Goal: Task Accomplishment & Management: Manage account settings

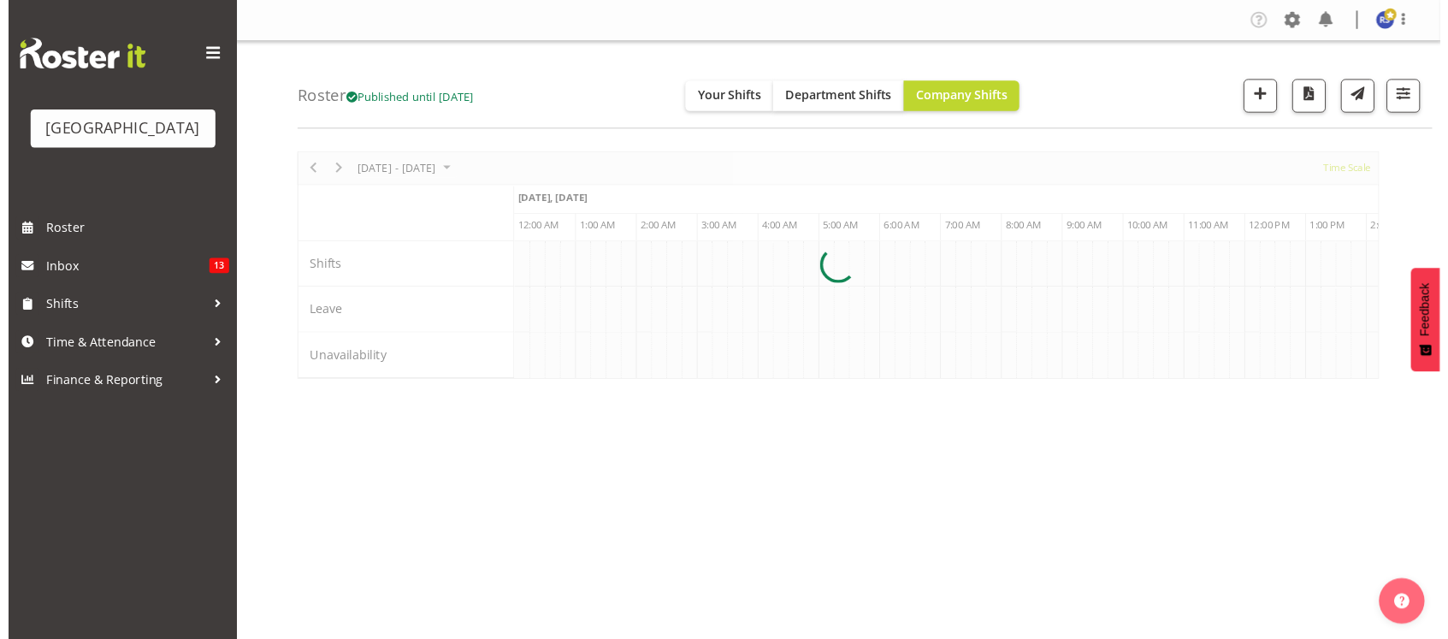
scroll to position [0, 6564]
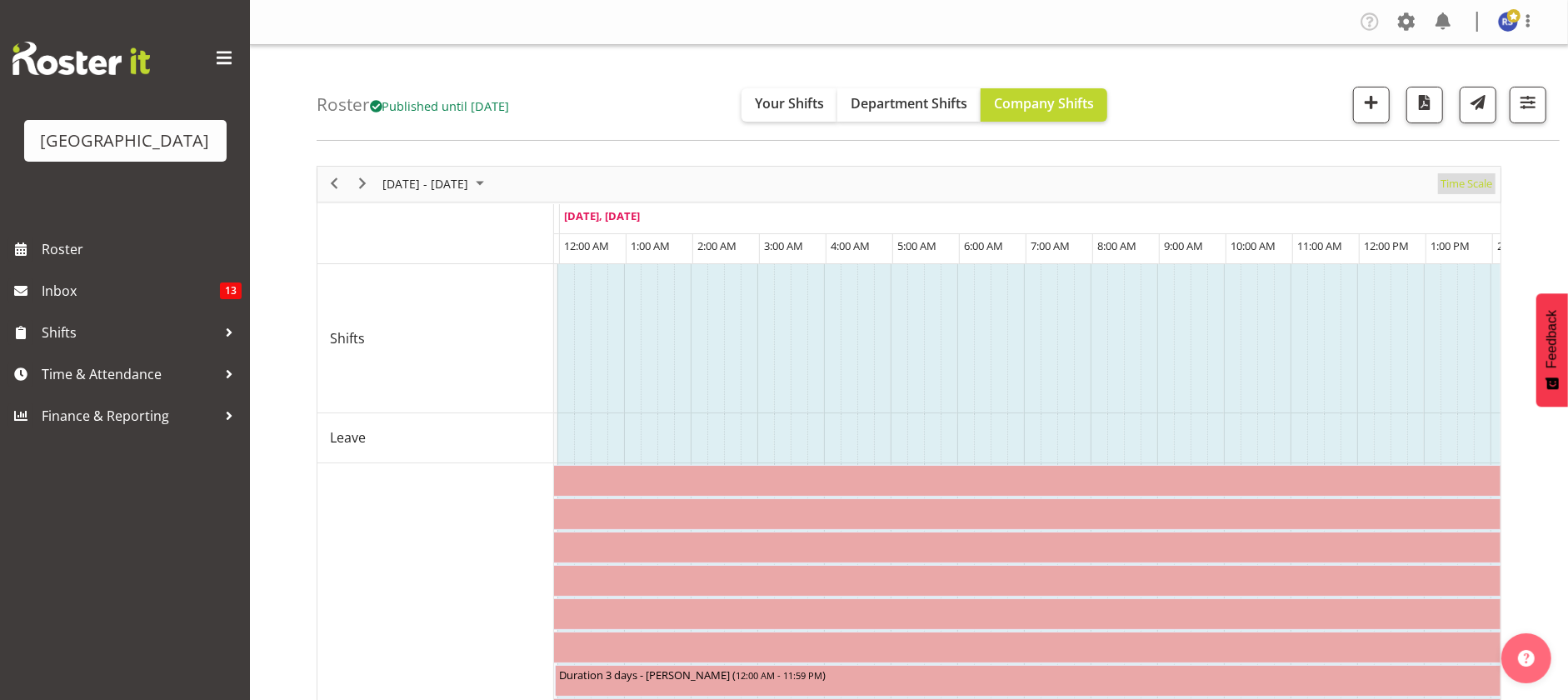
click at [1455, 180] on span "Time Scale" at bounding box center [1467, 183] width 55 height 20
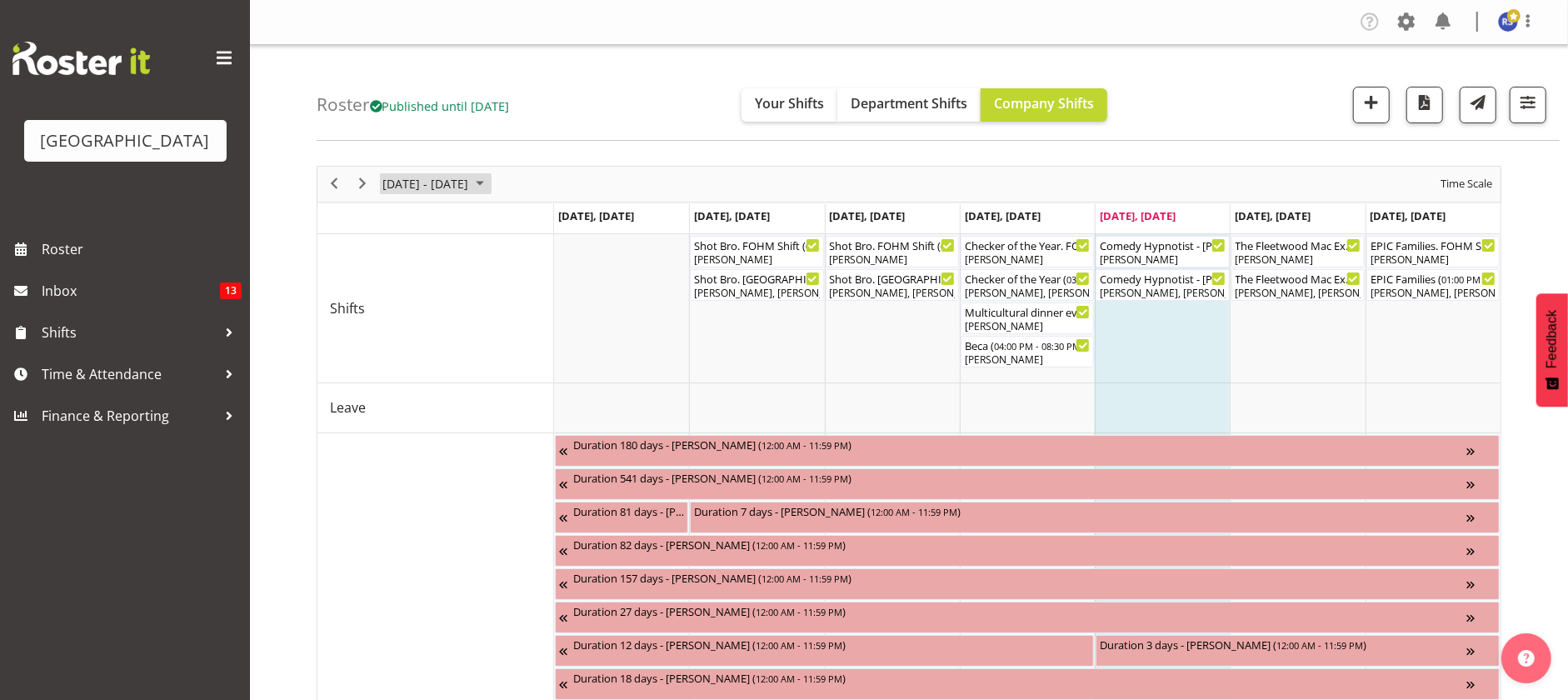
click at [440, 180] on span "[DATE] - [DATE]" at bounding box center [425, 183] width 89 height 20
click at [395, 371] on span "20" at bounding box center [401, 369] width 25 height 25
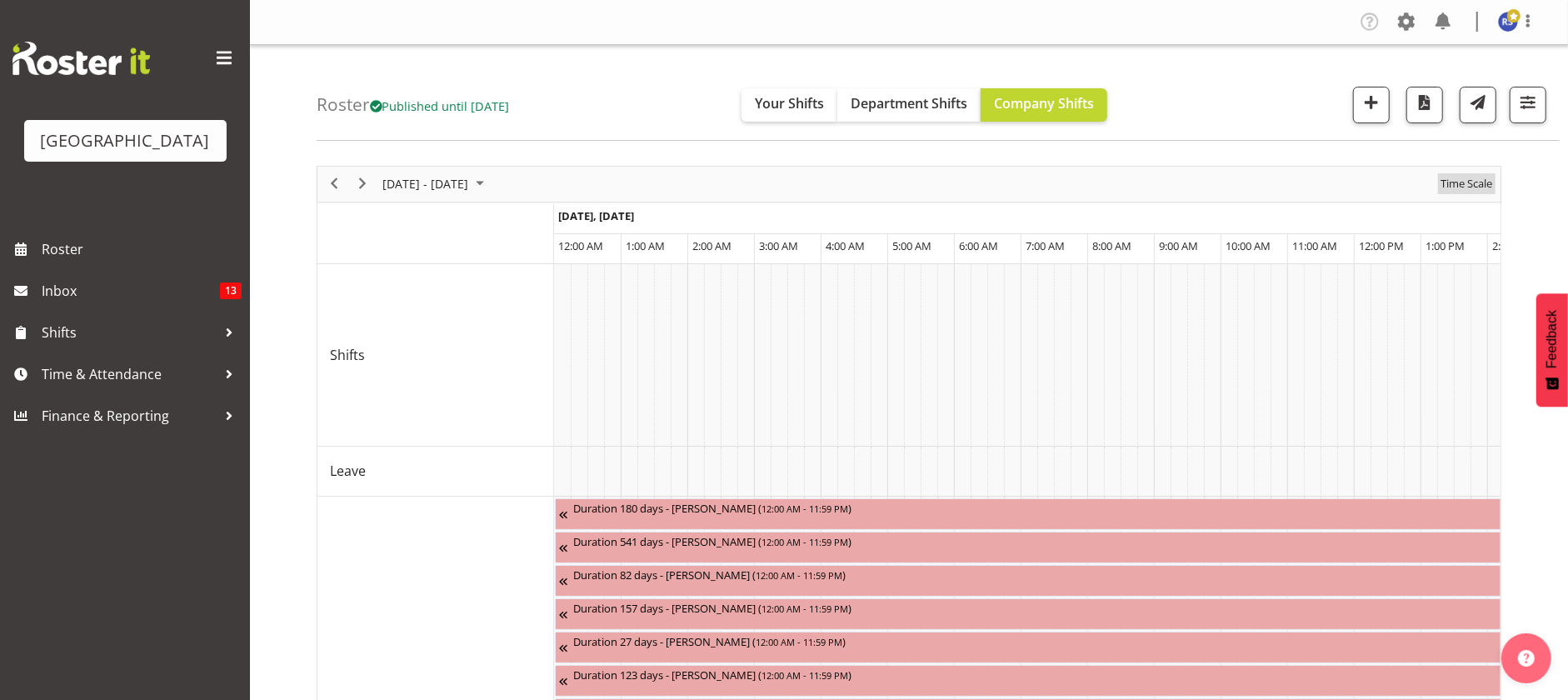
click at [1458, 175] on span "Time Scale" at bounding box center [1467, 183] width 55 height 20
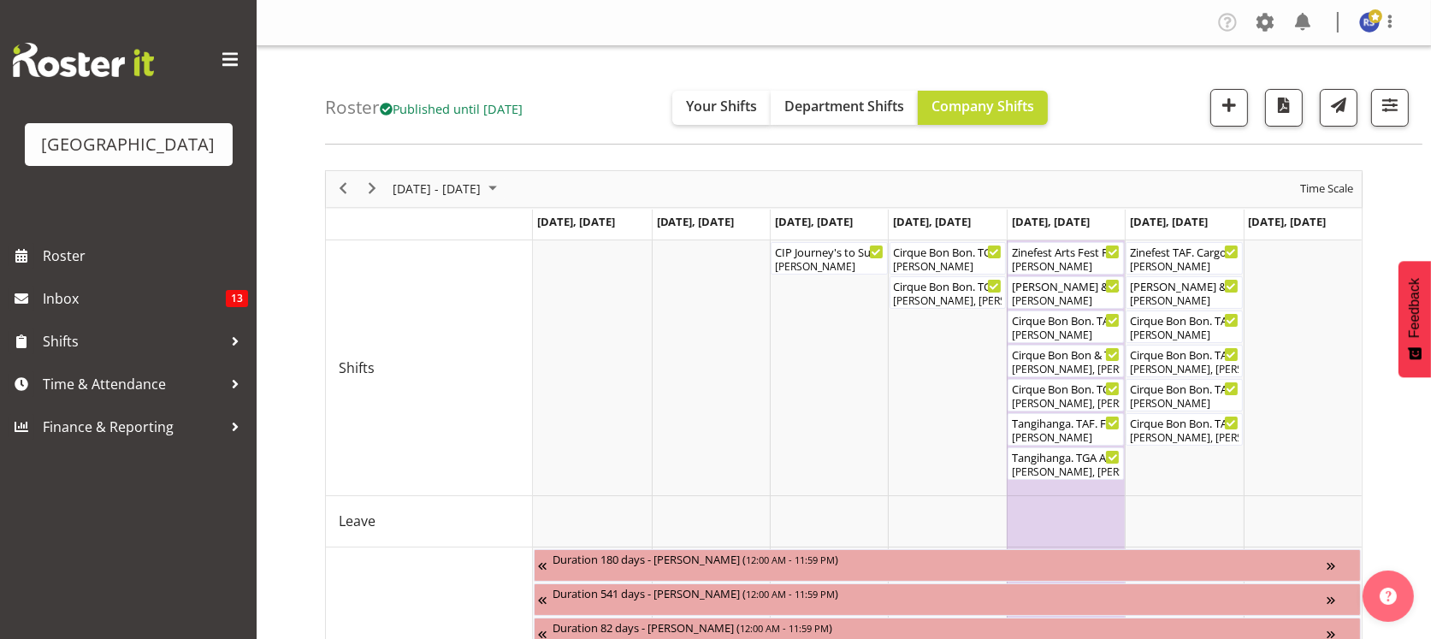
drag, startPoint x: 1586, startPoint y: 0, endPoint x: 723, endPoint y: 56, distance: 865.5
click at [723, 56] on div "Roster Published until [DATE] Your Shifts Department Shifts Company Shifts All …" at bounding box center [873, 95] width 1097 height 98
click at [938, 261] on div "[PERSON_NAME]" at bounding box center [947, 265] width 109 height 15
click at [0, 0] on div at bounding box center [0, 0] width 0 height 0
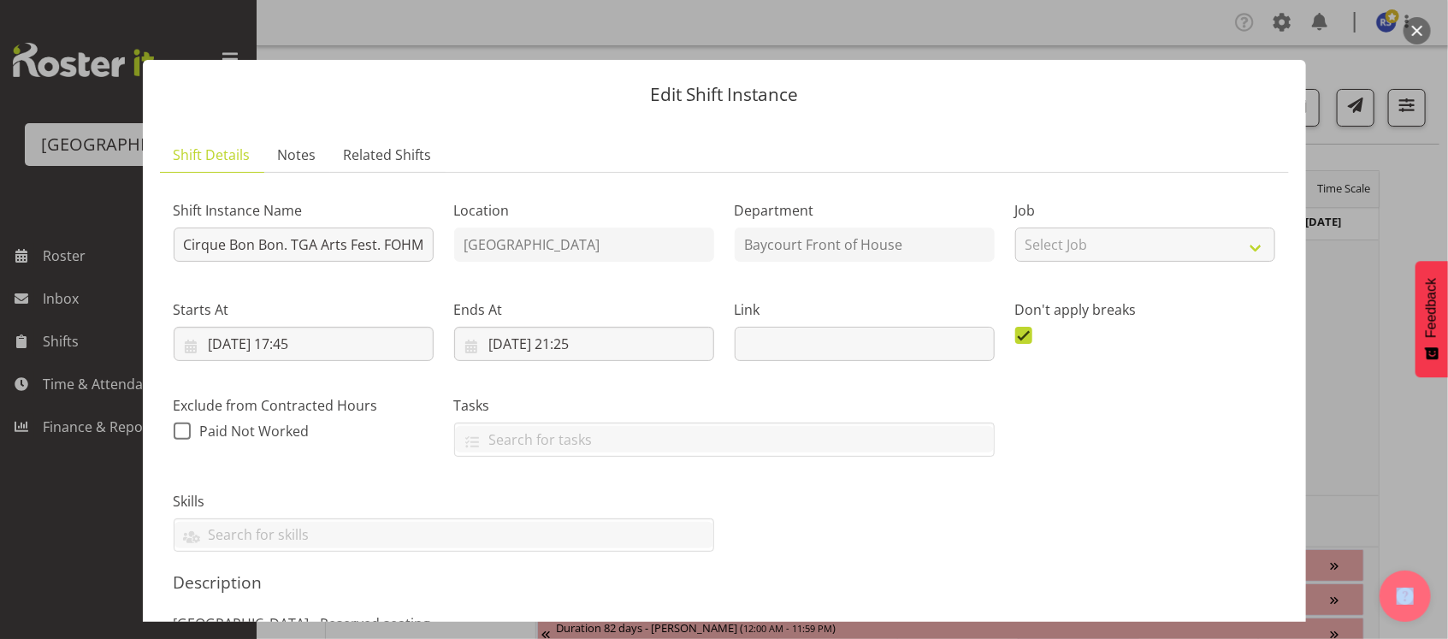
click at [954, 139] on ul "Shift Details Notes Related Shifts" at bounding box center [724, 155] width 1129 height 35
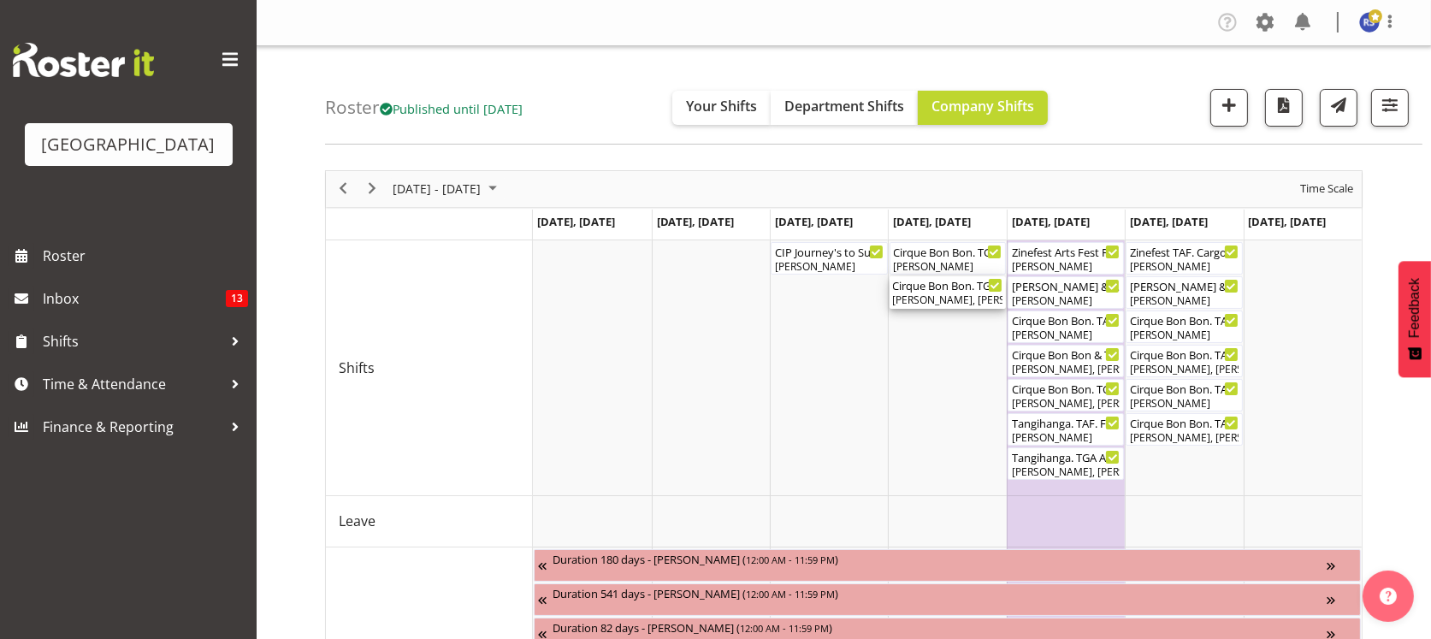
click at [954, 286] on div "Cirque Bon Bon. TGA Arts Fest ( 06:30 PM - 09:10 PM )" at bounding box center [947, 284] width 109 height 17
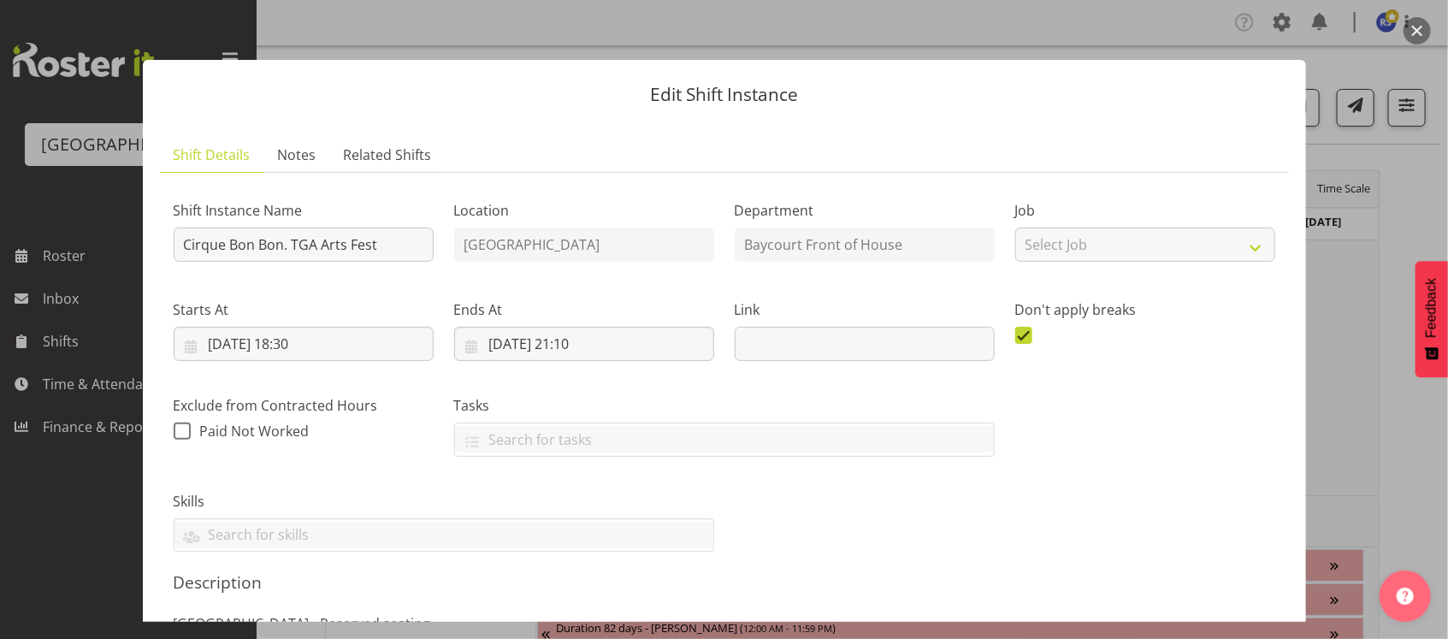
click at [979, 493] on div "Shift Instance Name Cirque Bon Bon. TGA Arts Fest Location [GEOGRAPHIC_DATA] De…" at bounding box center [724, 369] width 1122 height 387
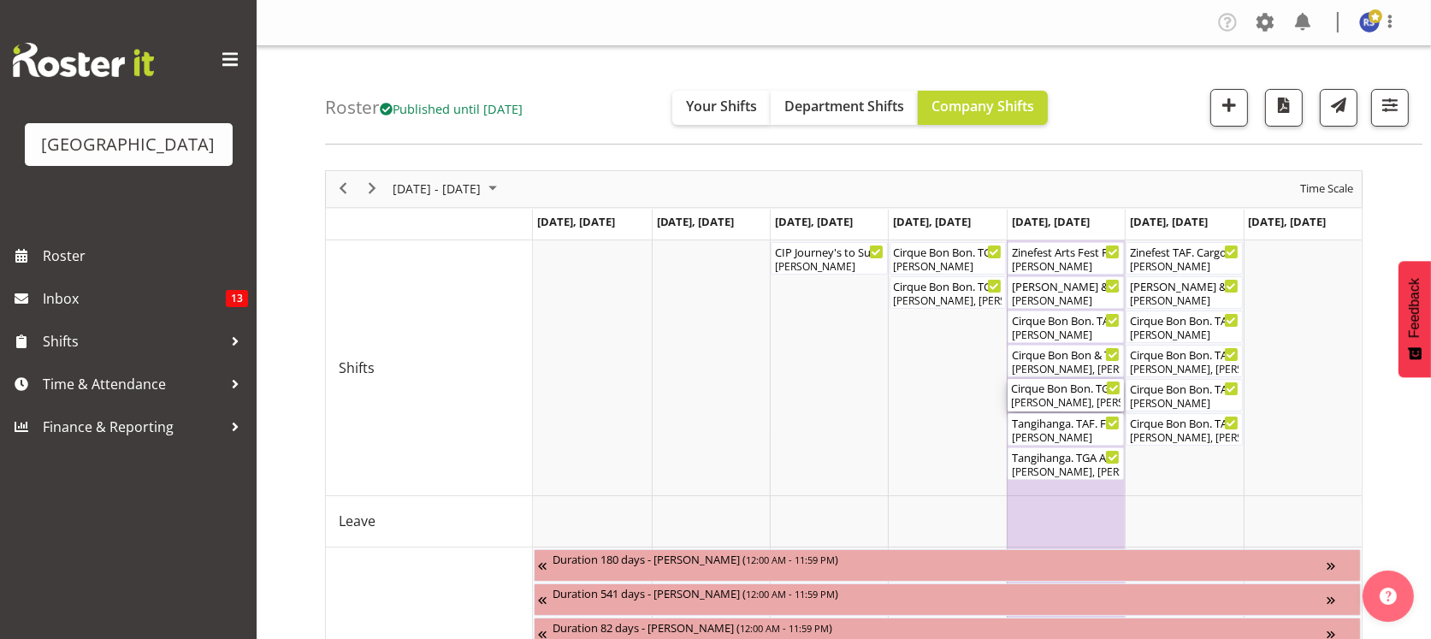
click at [1066, 389] on div "Cirque Bon Bon. TGA Arts Fest ( 05:00 PM - 08:10 PM )" at bounding box center [1065, 387] width 109 height 17
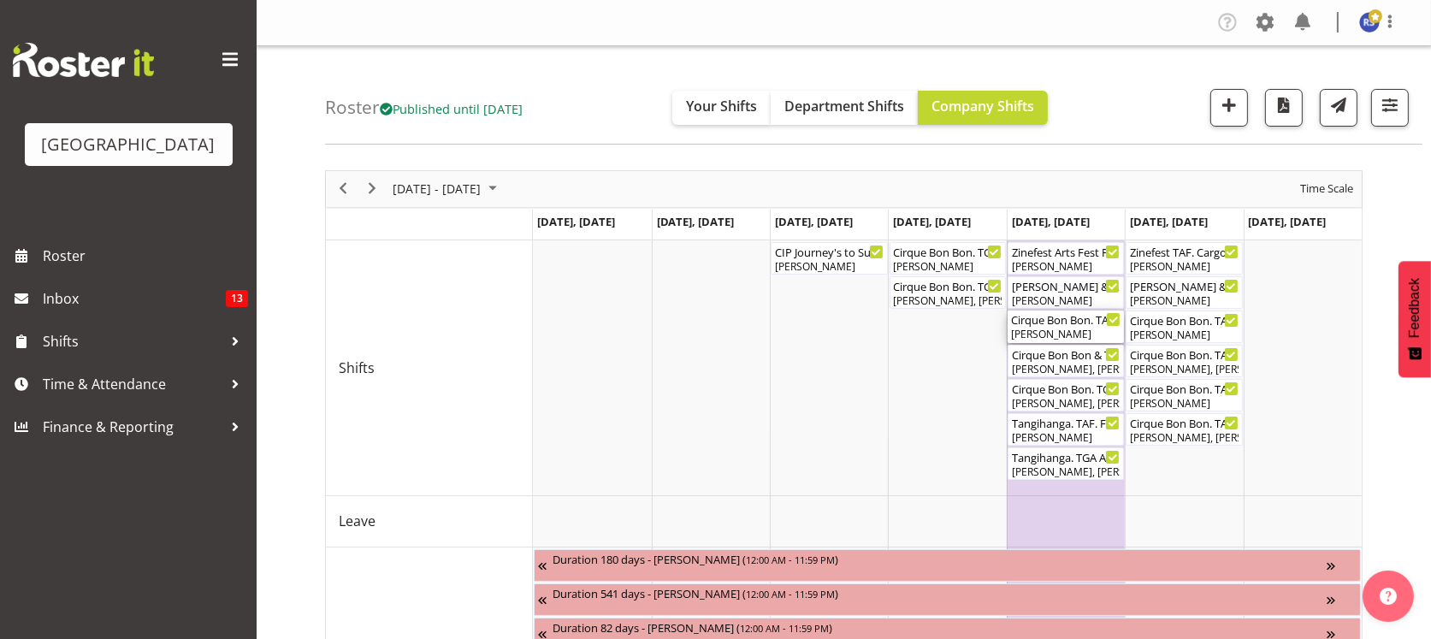
click at [1054, 326] on div "Cirque Bon Bon. TAF. FOHM Shift ( 04:15 PM - 08:25 PM )" at bounding box center [1065, 318] width 109 height 17
click at [0, 0] on div at bounding box center [0, 0] width 0 height 0
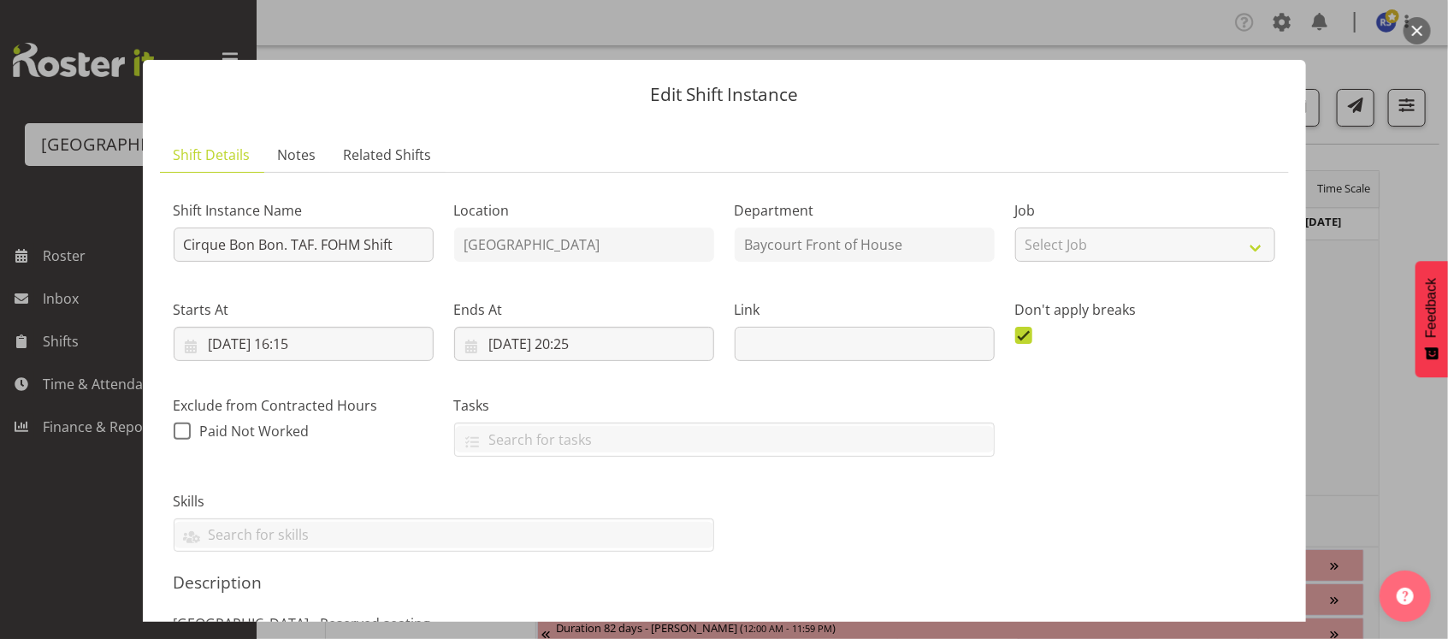
click at [850, 542] on div "Shift Instance Name Cirque Bon Bon. TAF. FOHM Shift Location [GEOGRAPHIC_DATA] …" at bounding box center [724, 369] width 1122 height 387
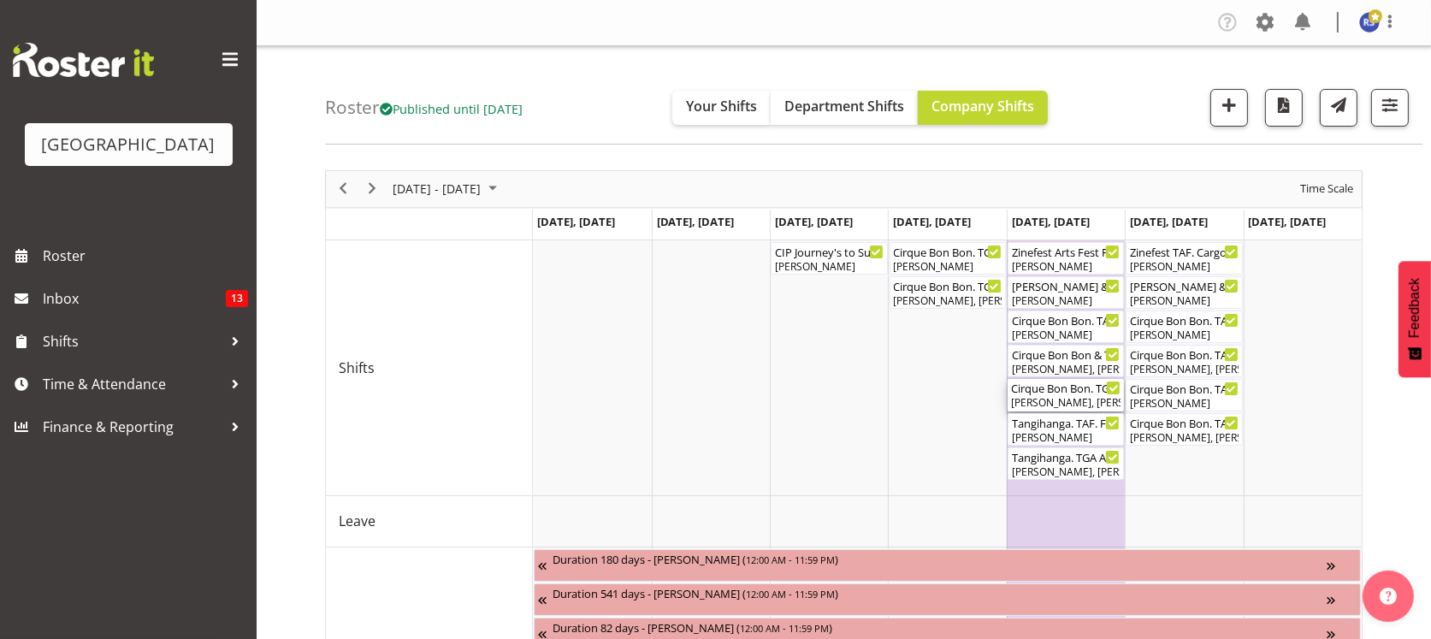
click at [1033, 392] on div "Cirque Bon Bon. TGA Arts Fest ( 05:00 PM - 08:10 PM )" at bounding box center [1065, 387] width 109 height 17
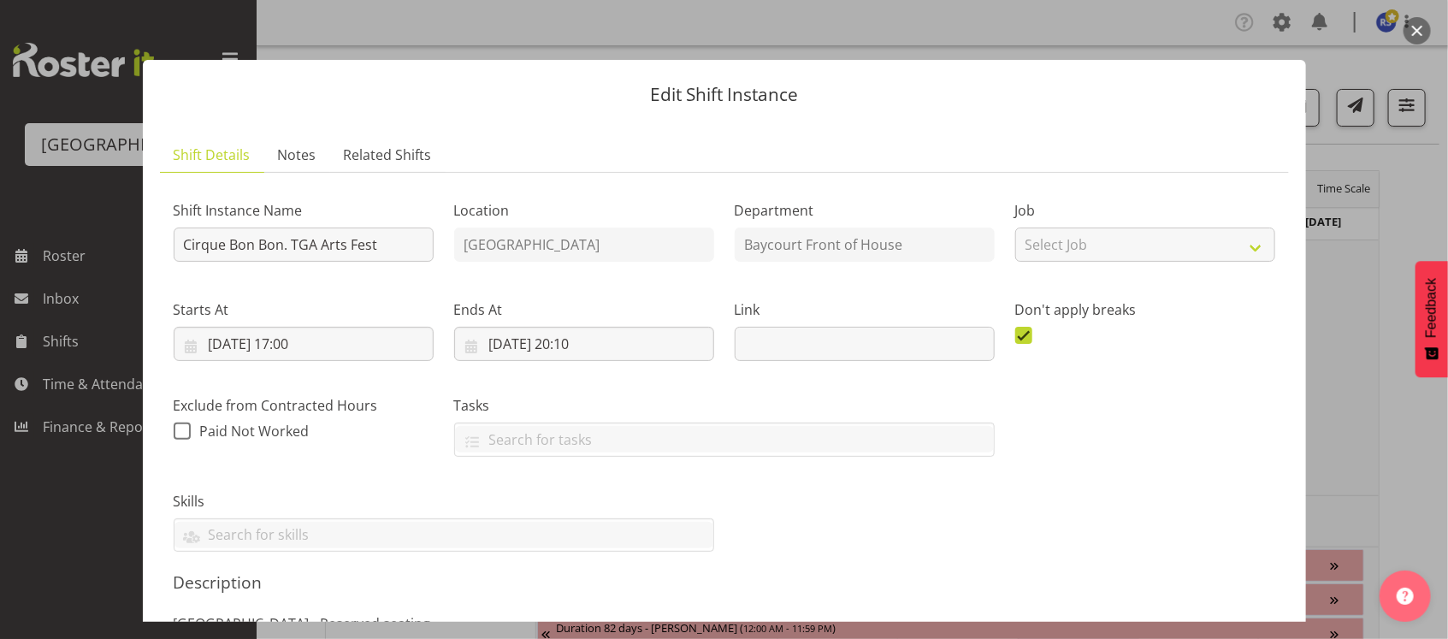
click at [1191, 77] on header "Edit Shift Instance" at bounding box center [724, 90] width 1163 height 61
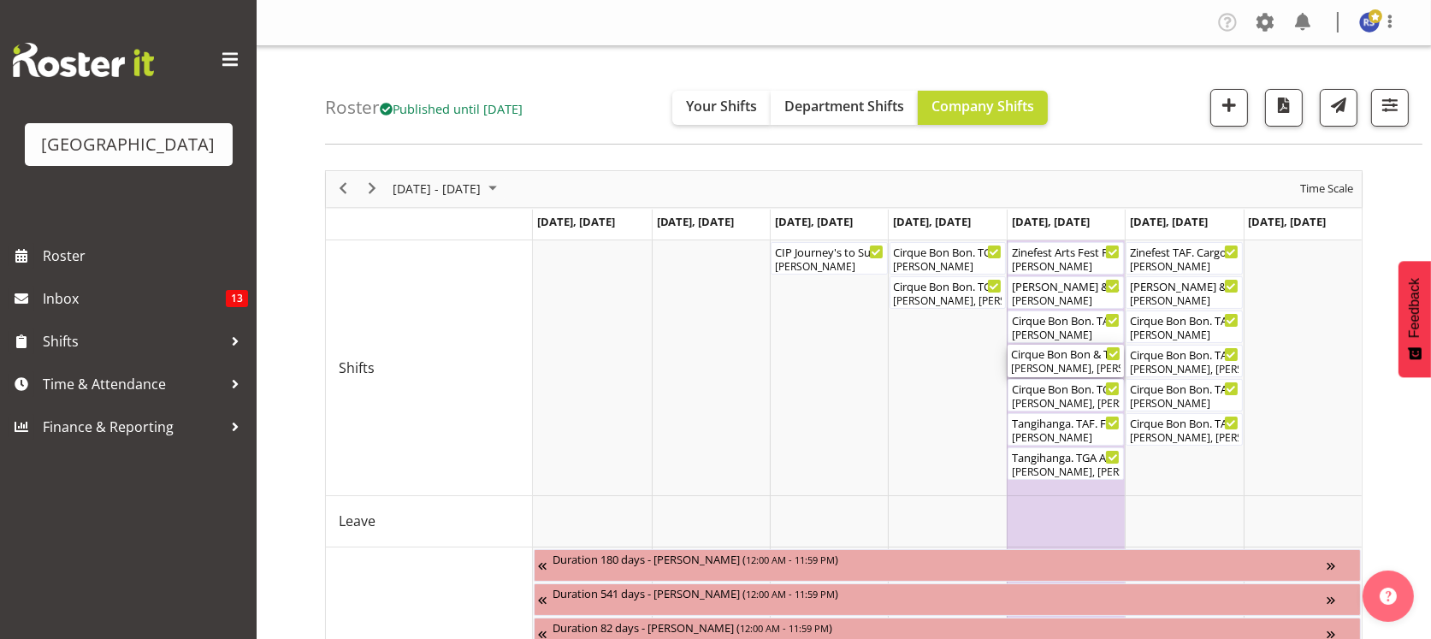
click at [1036, 355] on div "Cirque Bon Bon & Tangihanga Bar Shift ( 05:00 PM - 09:15 PM )" at bounding box center [1065, 353] width 109 height 17
click at [345, 192] on span "Previous" at bounding box center [343, 188] width 21 height 21
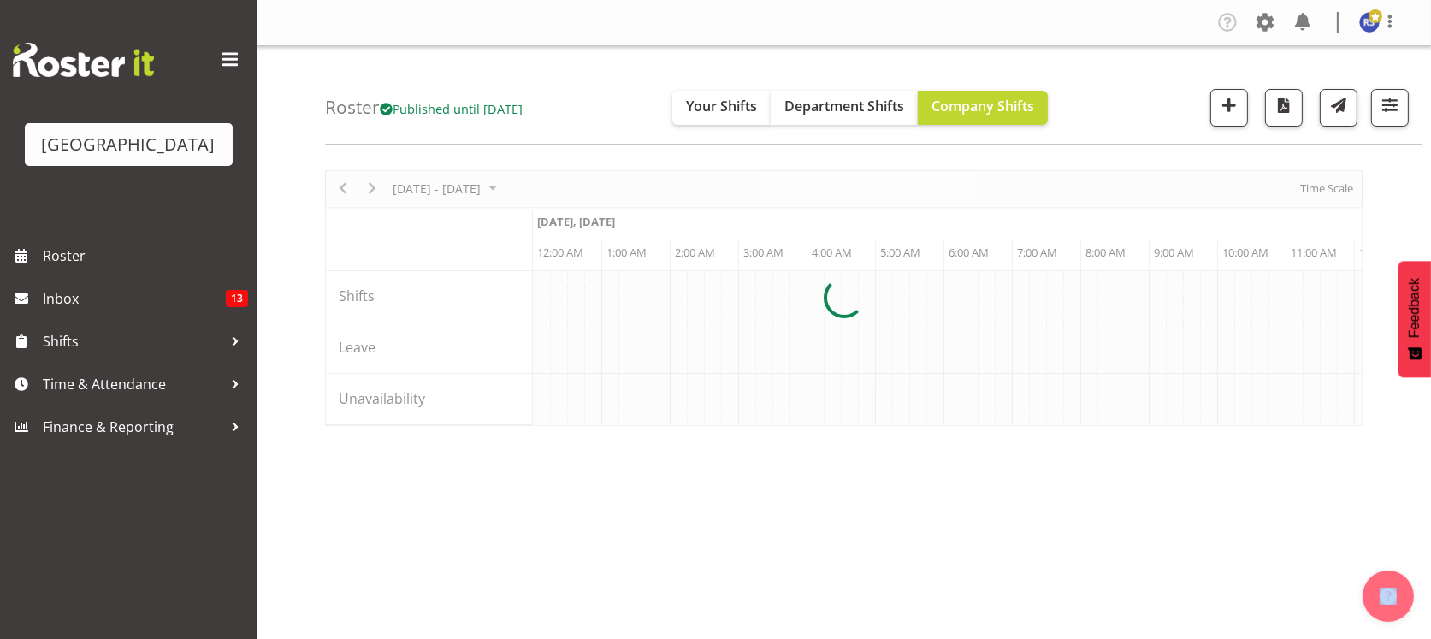
click at [1331, 191] on div at bounding box center [843, 298] width 1037 height 256
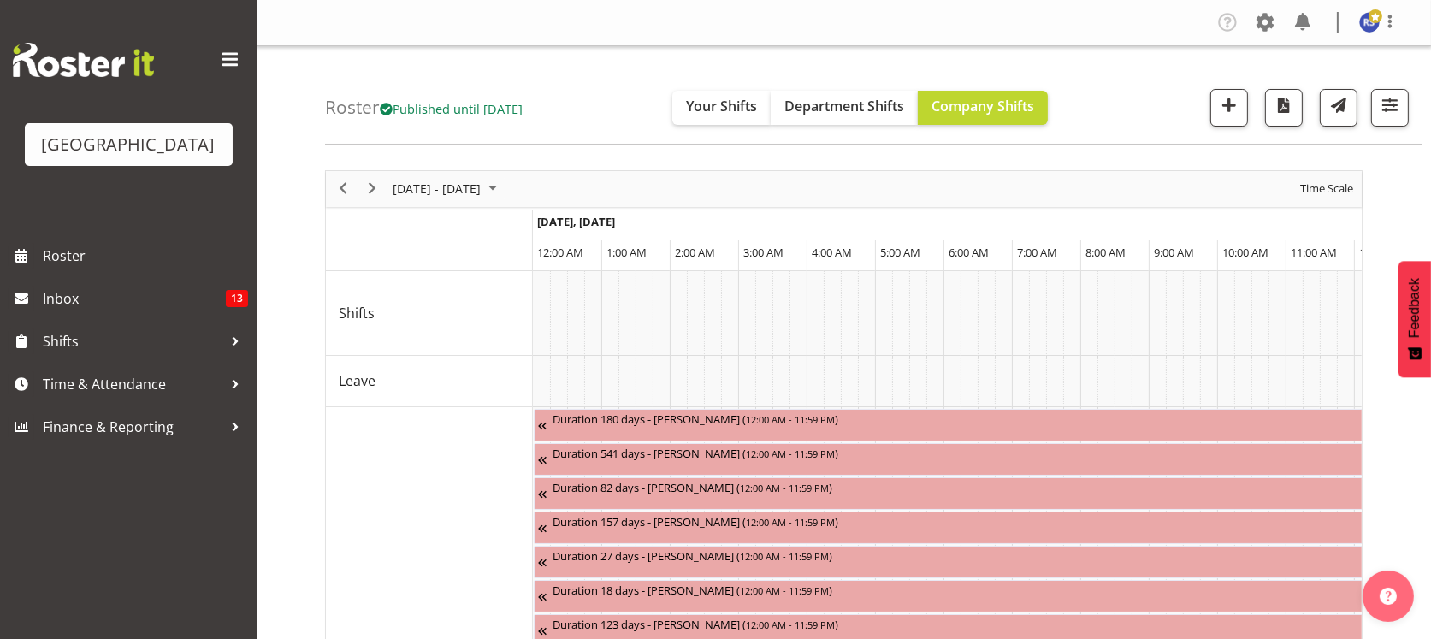
click at [1329, 191] on span "Time Scale" at bounding box center [1326, 188] width 56 height 21
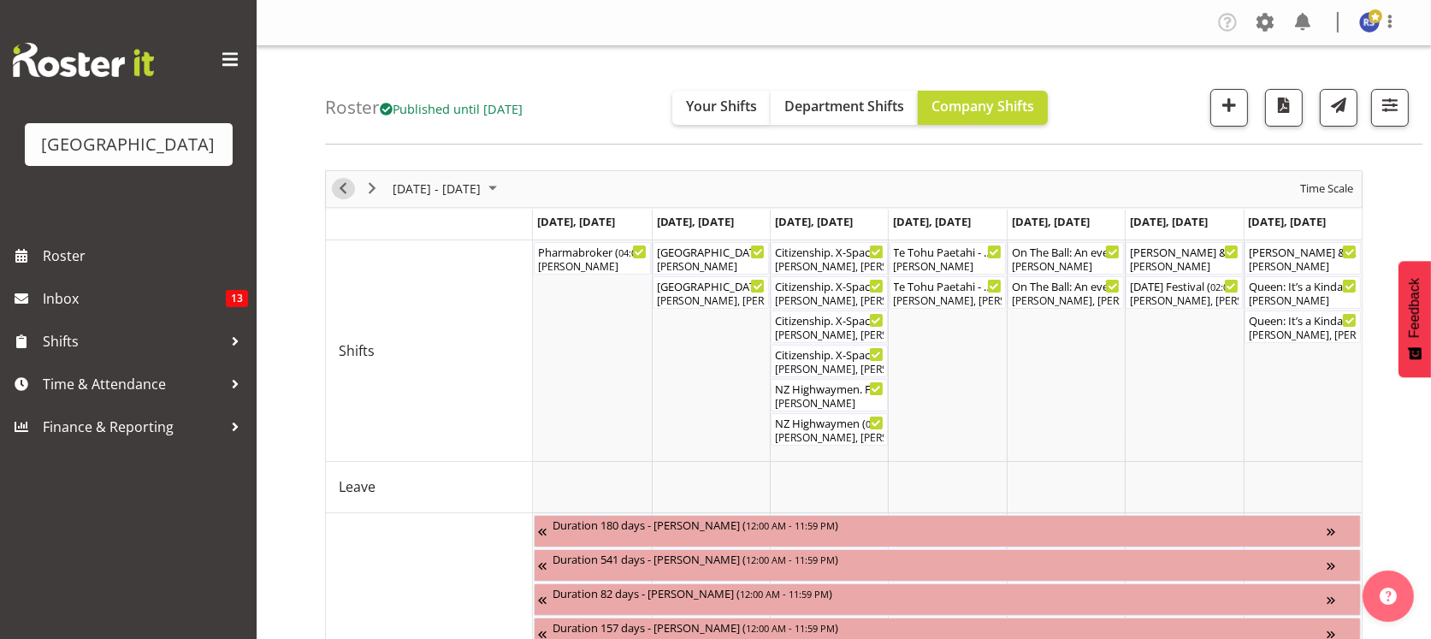
click at [344, 187] on span "Previous" at bounding box center [343, 188] width 21 height 21
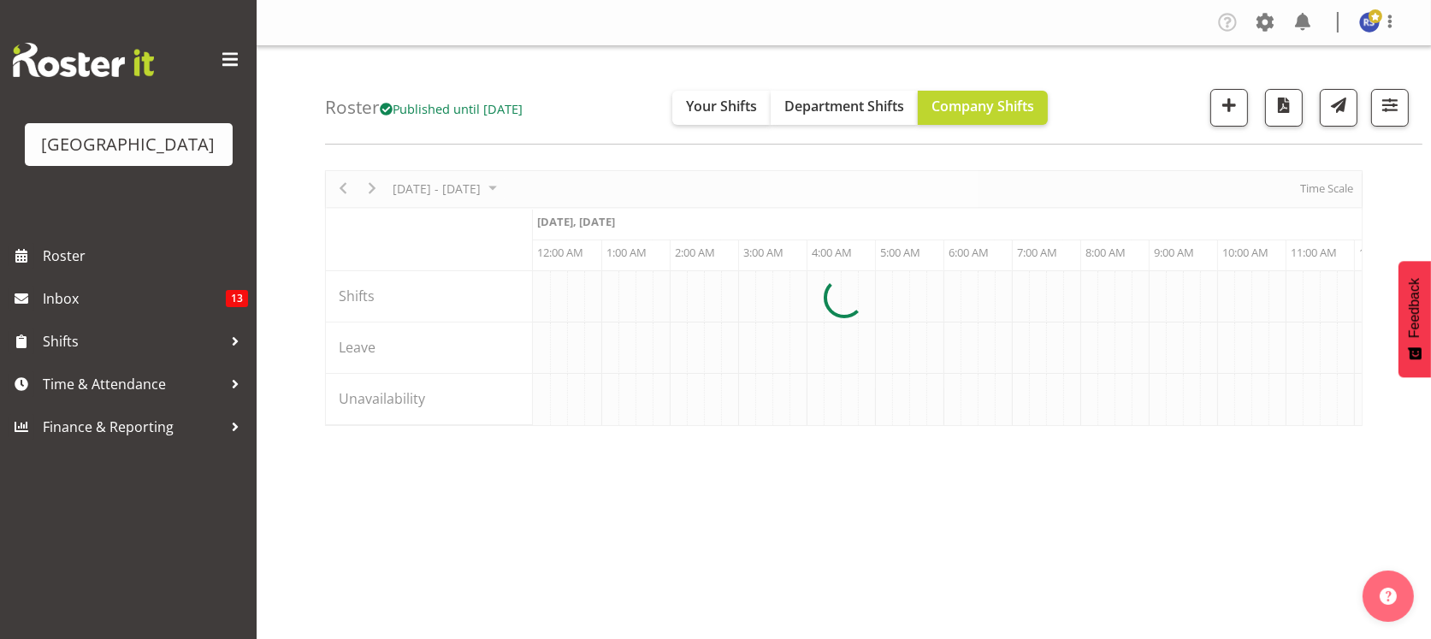
click at [1304, 184] on div at bounding box center [843, 298] width 1037 height 256
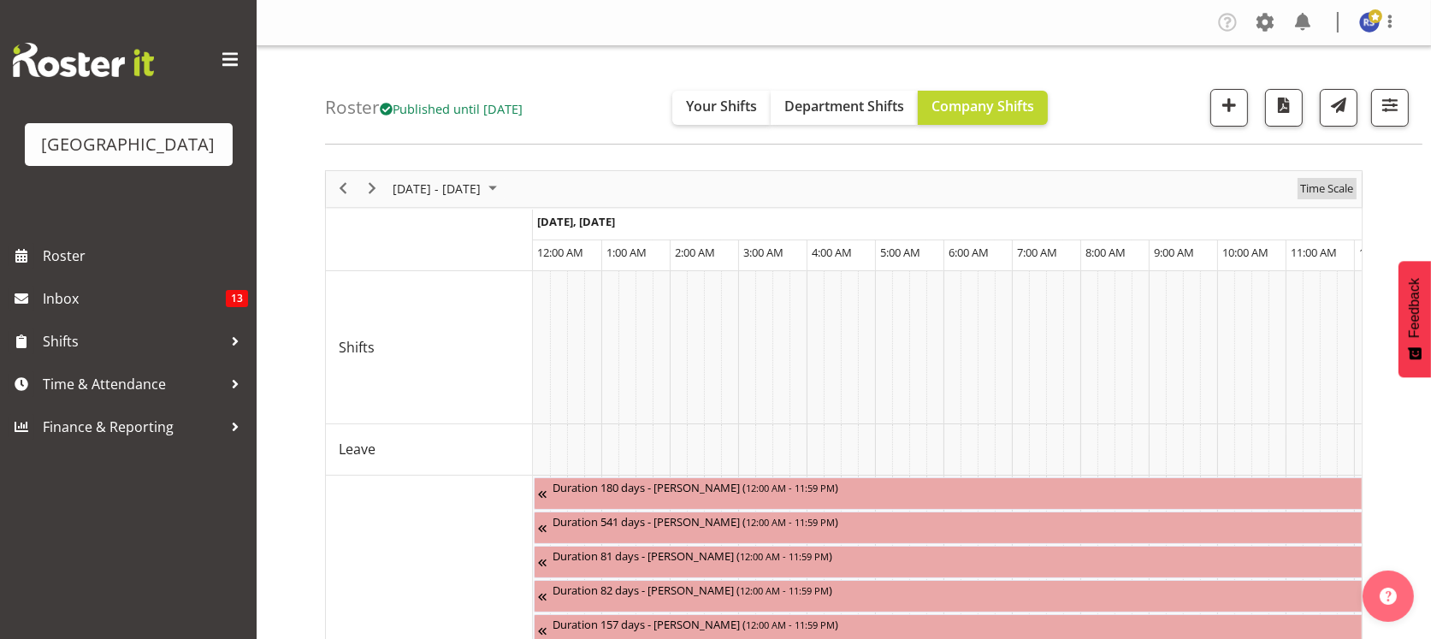
click at [1304, 184] on span "Time Scale" at bounding box center [1326, 188] width 56 height 21
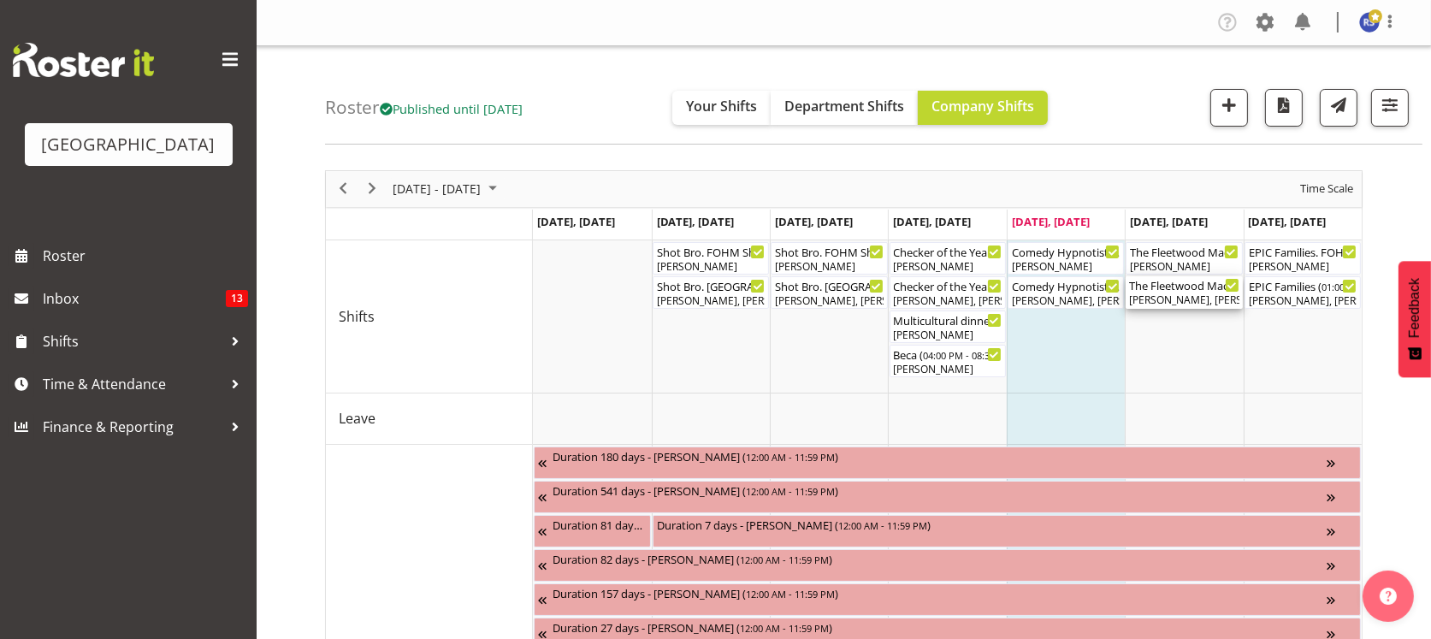
click at [1177, 292] on div "[PERSON_NAME], [PERSON_NAME], [PERSON_NAME], [PERSON_NAME], [PERSON_NAME], [PER…" at bounding box center [1183, 299] width 109 height 15
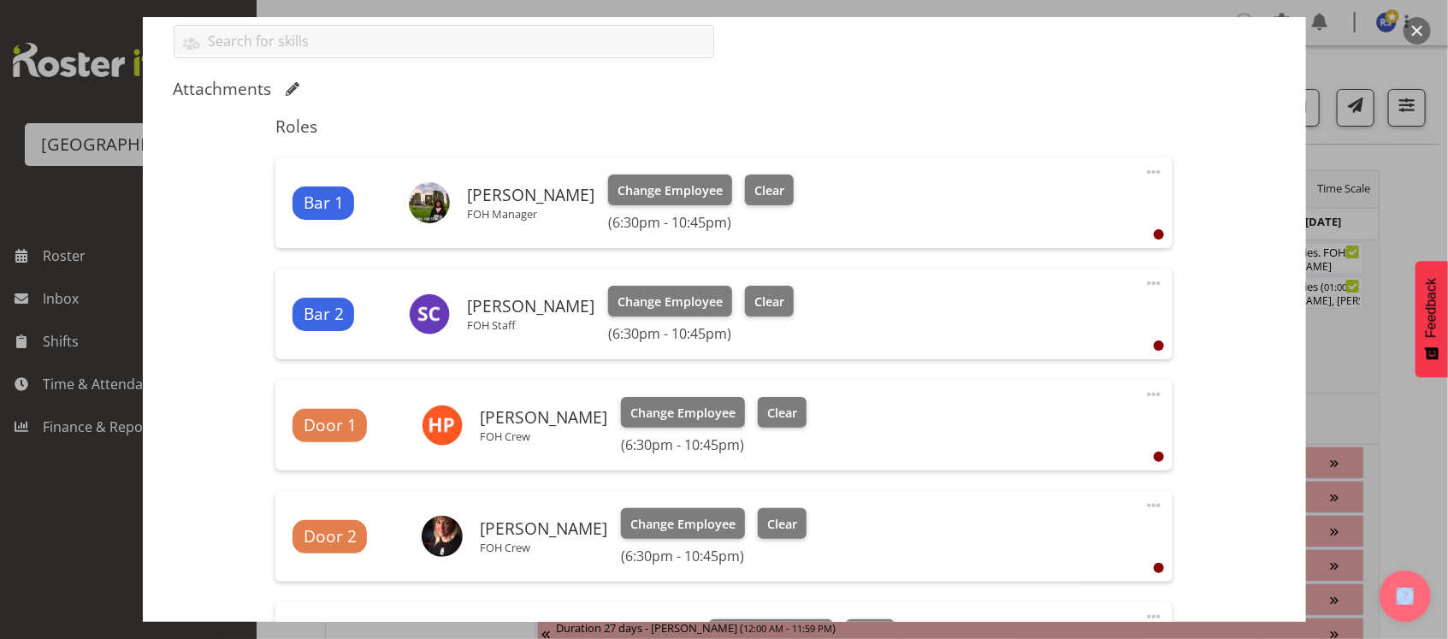
scroll to position [380, 0]
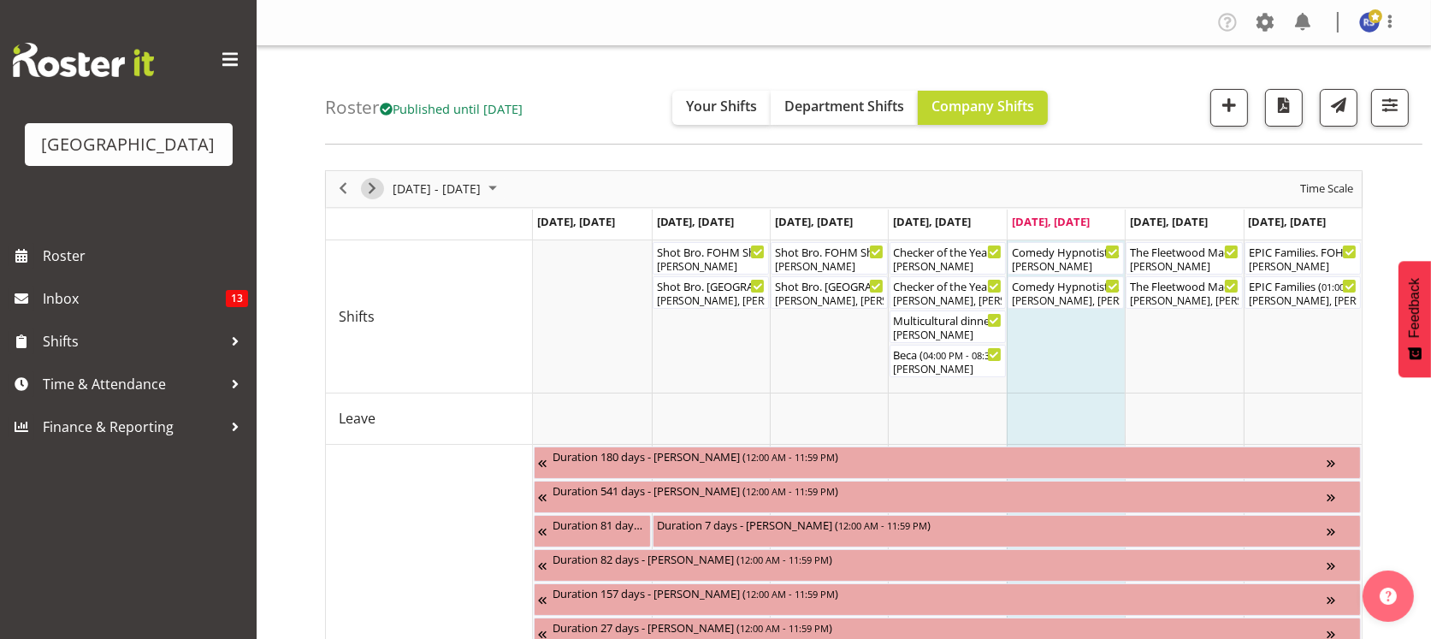
drag, startPoint x: 370, startPoint y: 185, endPoint x: 1252, endPoint y: 153, distance: 882.2
click at [370, 185] on span "Next" at bounding box center [372, 188] width 21 height 21
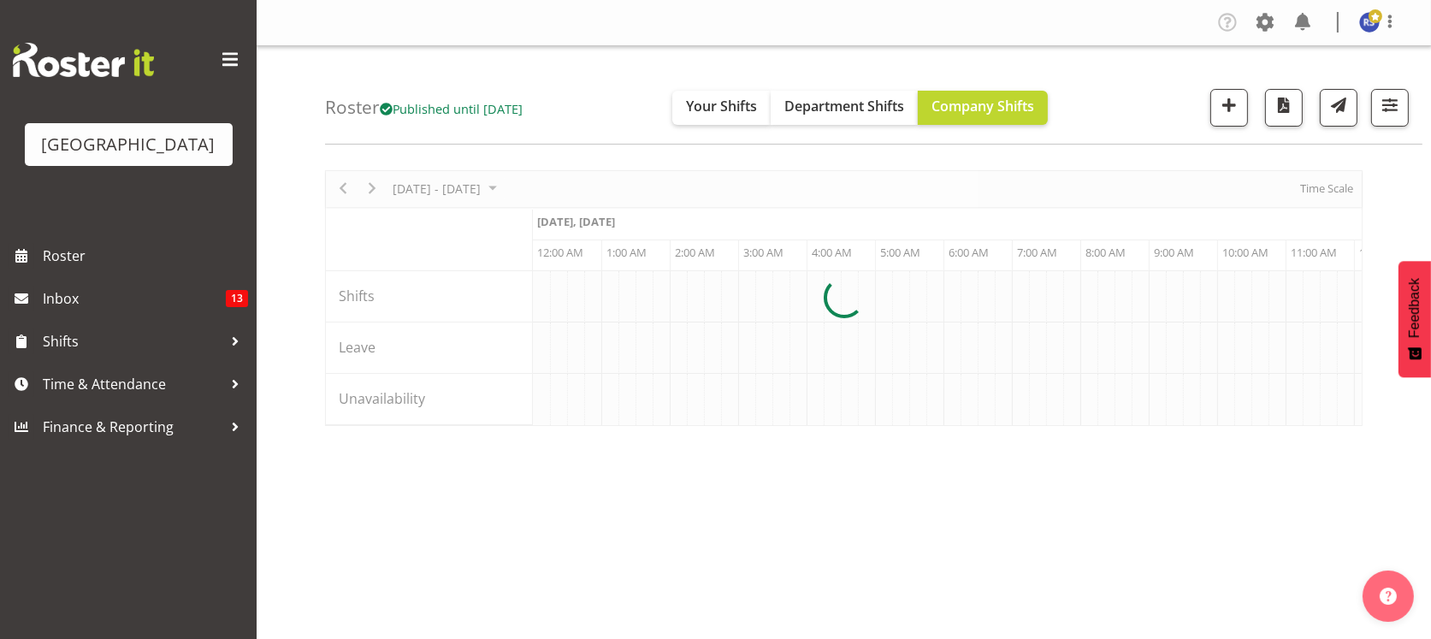
click at [1334, 186] on div at bounding box center [843, 298] width 1037 height 256
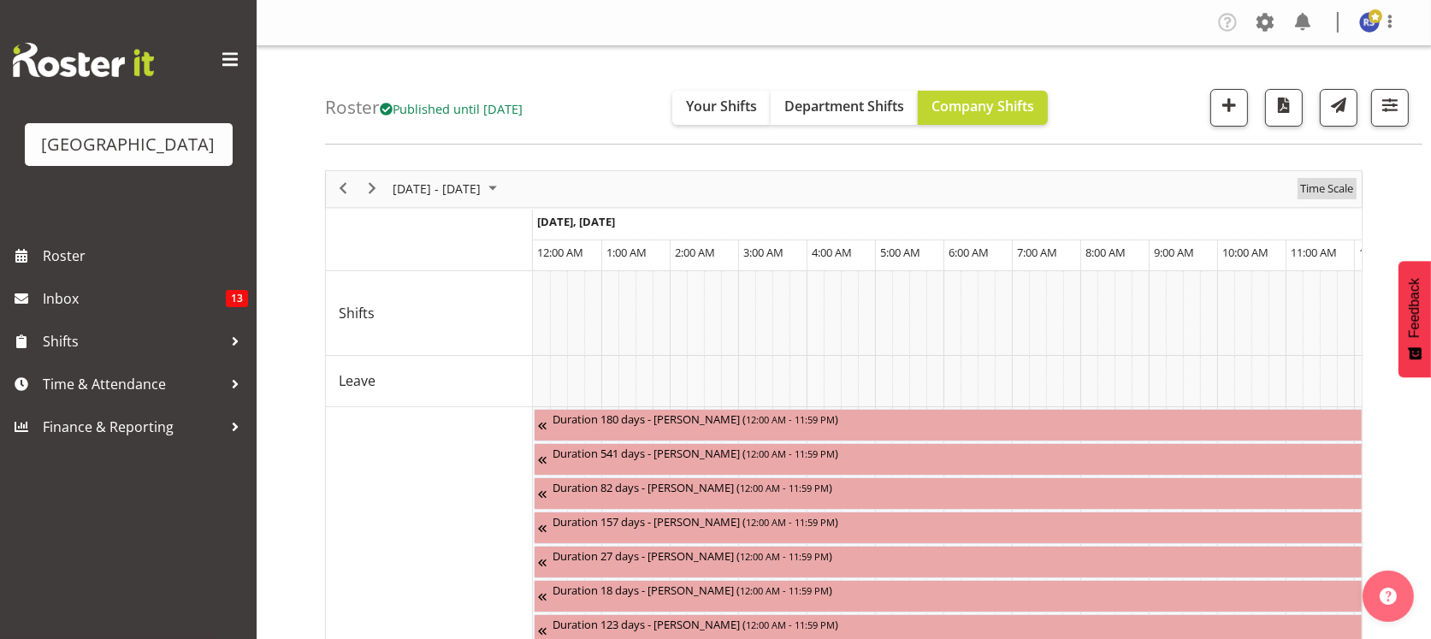
click at [1328, 186] on span "Time Scale" at bounding box center [1326, 188] width 56 height 21
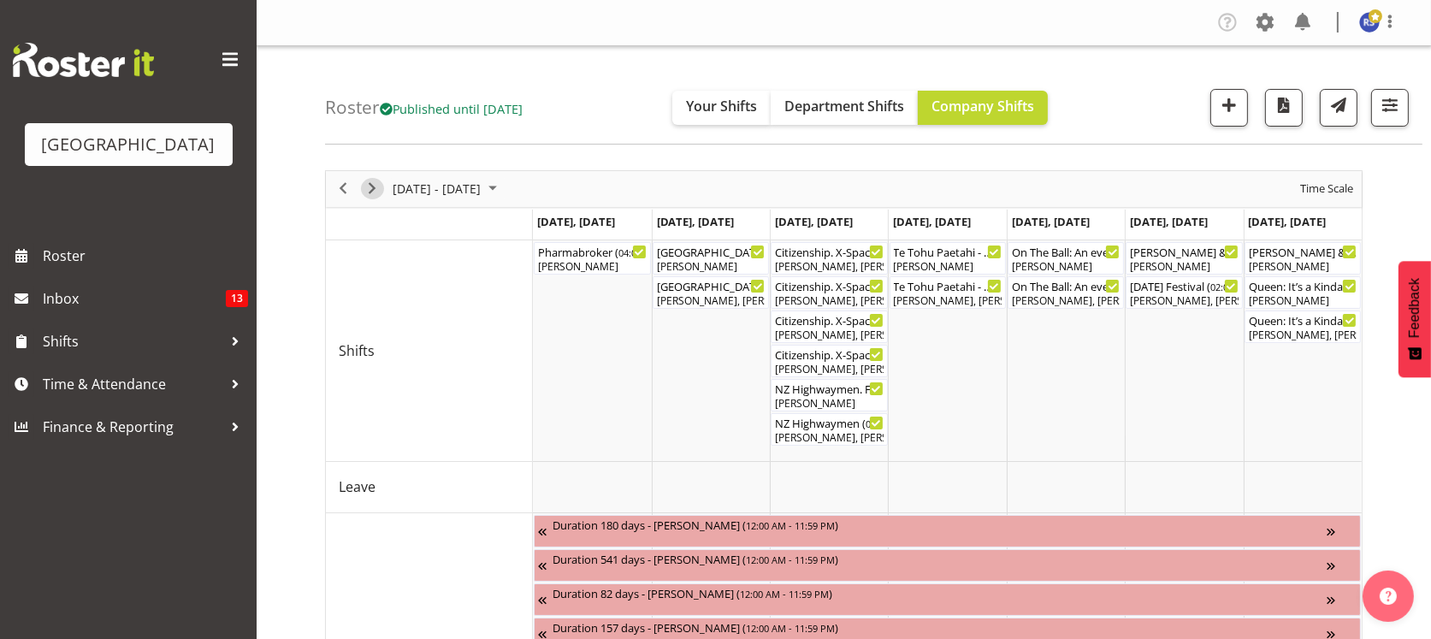
click at [372, 184] on span "Next" at bounding box center [372, 188] width 21 height 21
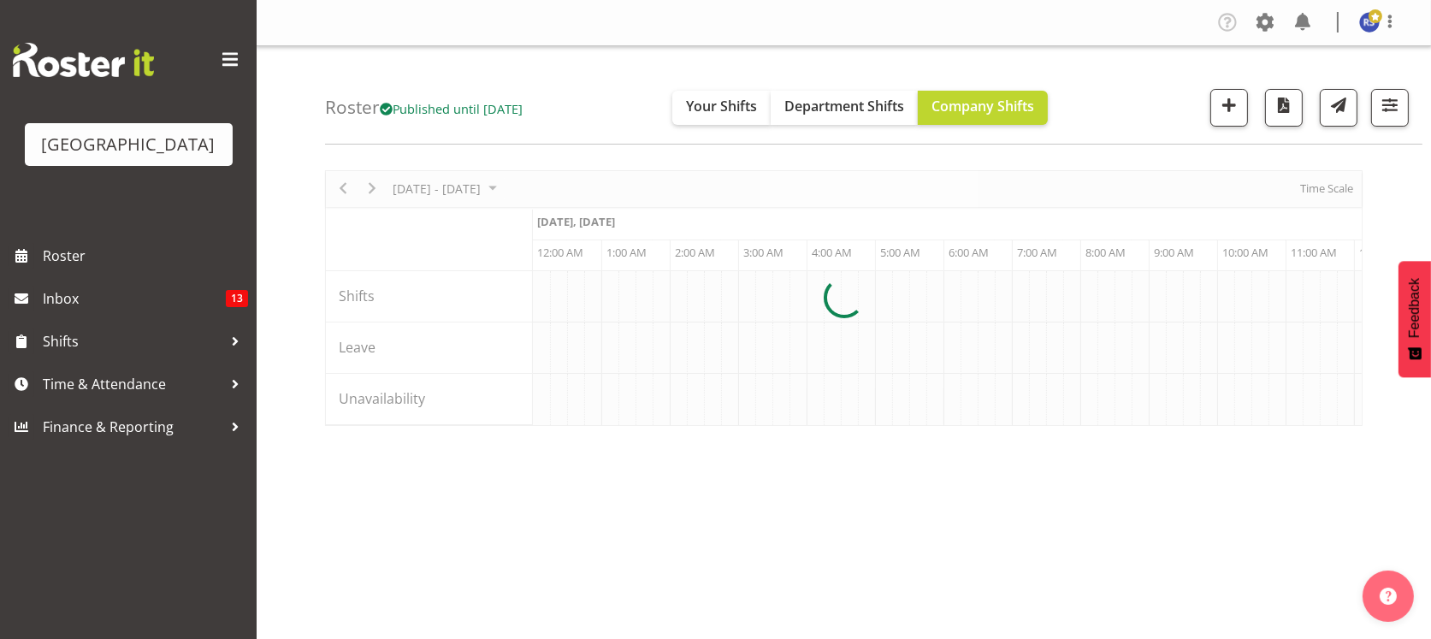
click at [1312, 187] on div at bounding box center [843, 298] width 1037 height 256
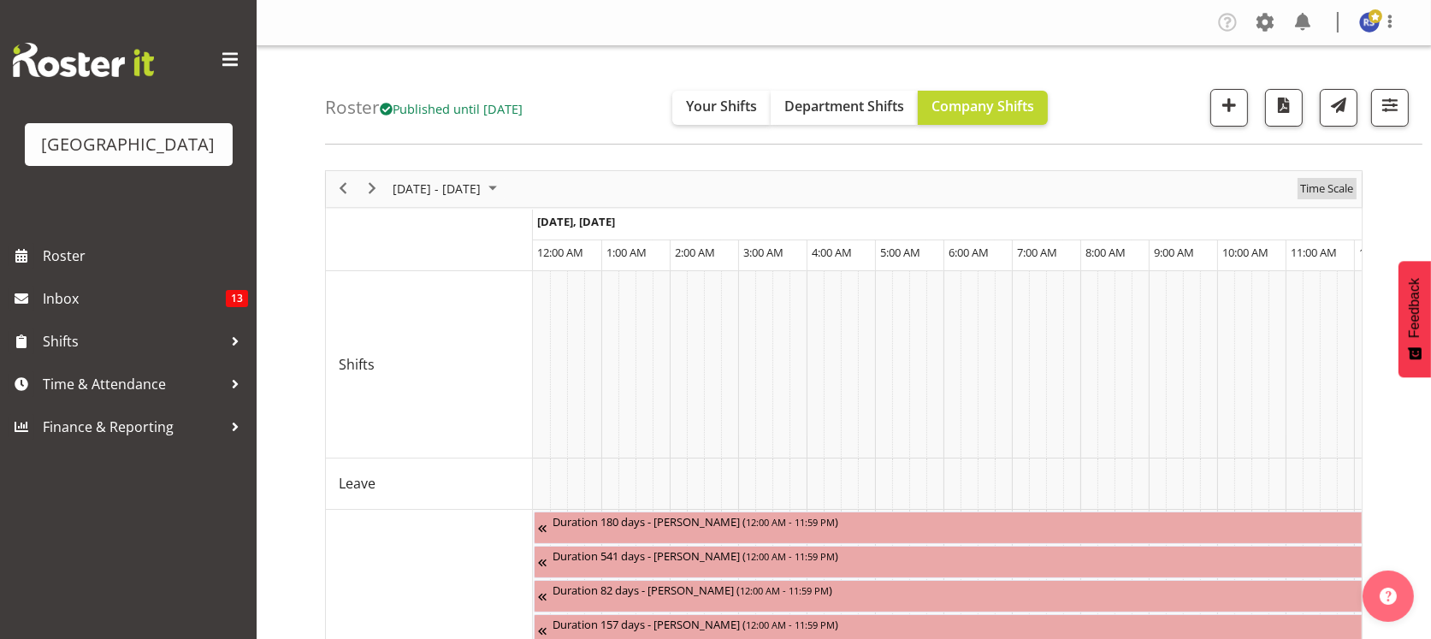
click at [1312, 187] on span "Time Scale" at bounding box center [1326, 188] width 56 height 21
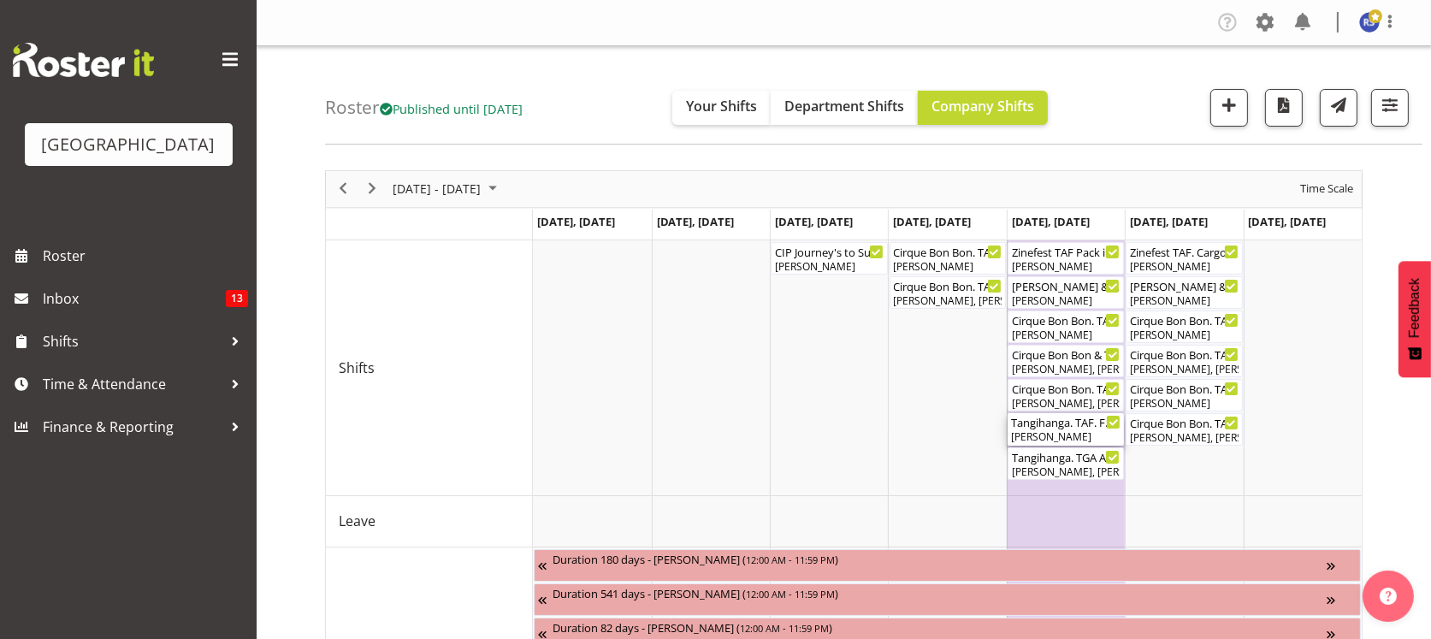
click at [1042, 431] on div "[PERSON_NAME]" at bounding box center [1065, 436] width 109 height 15
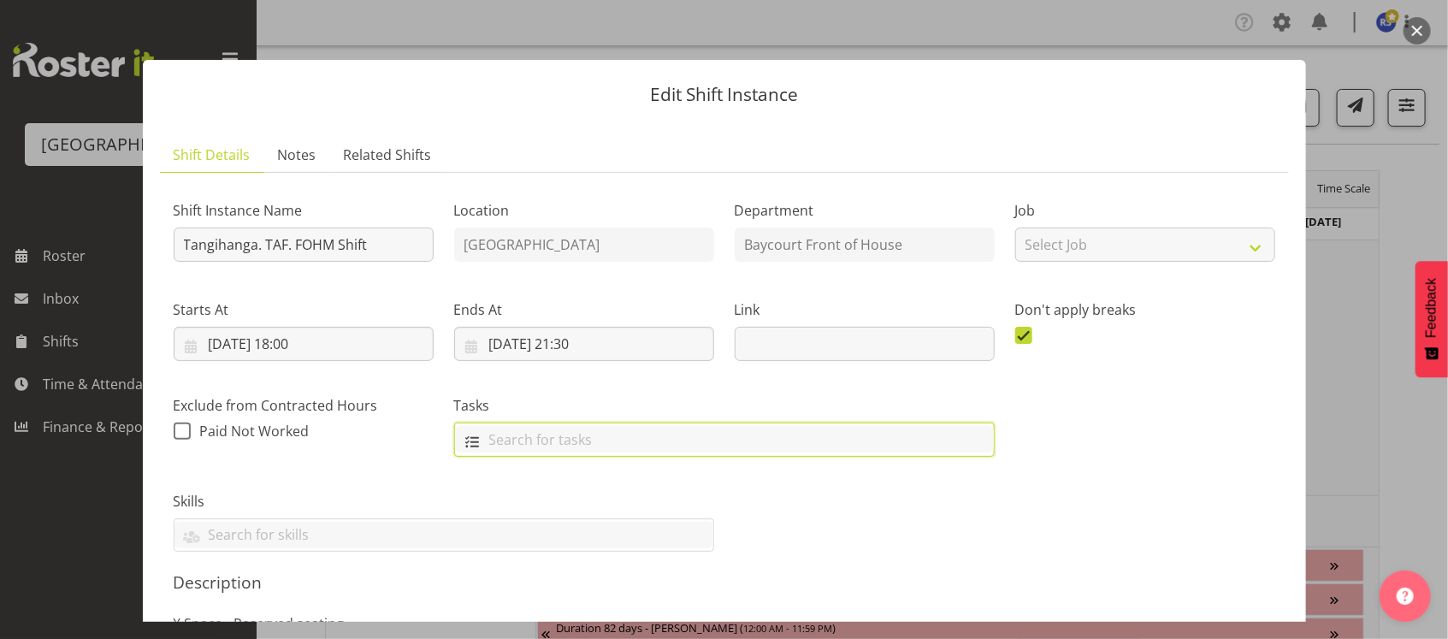
click at [832, 450] on input "text" at bounding box center [724, 439] width 539 height 27
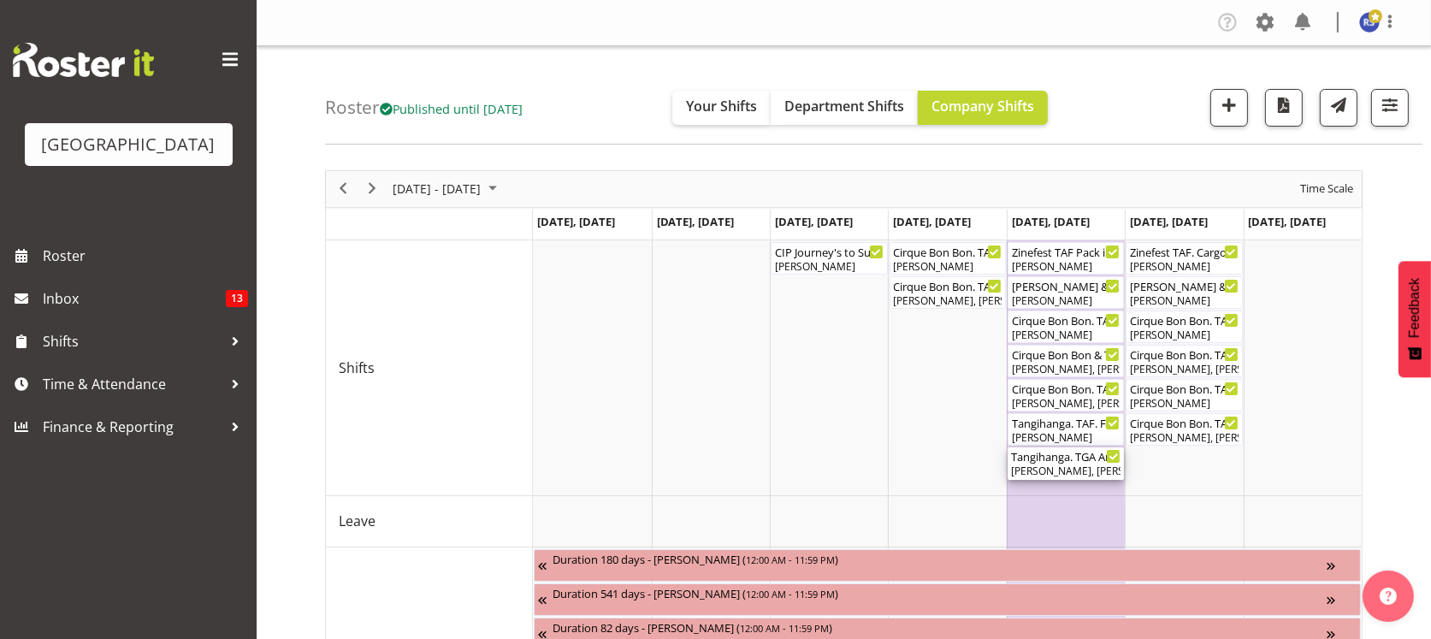
click at [1045, 467] on div "[PERSON_NAME], [PERSON_NAME], [PERSON_NAME]" at bounding box center [1065, 470] width 109 height 15
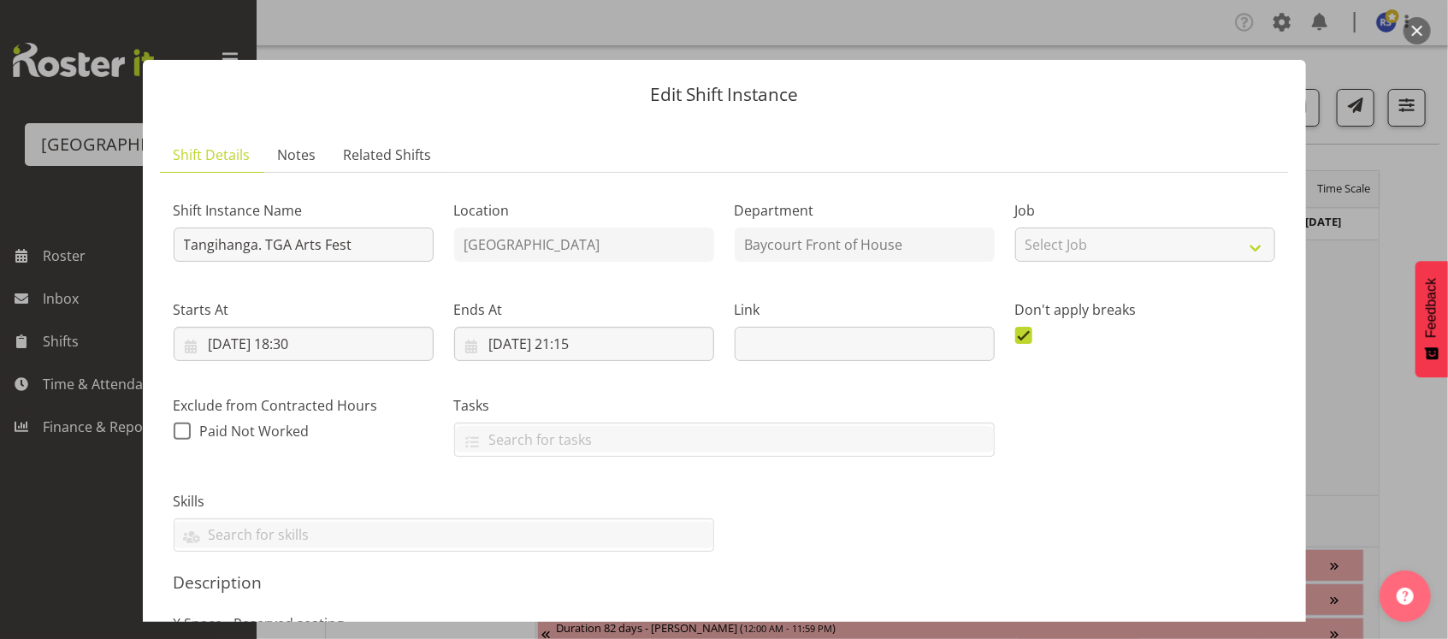
click at [913, 103] on p "Edit Shift Instance" at bounding box center [724, 95] width 1129 height 18
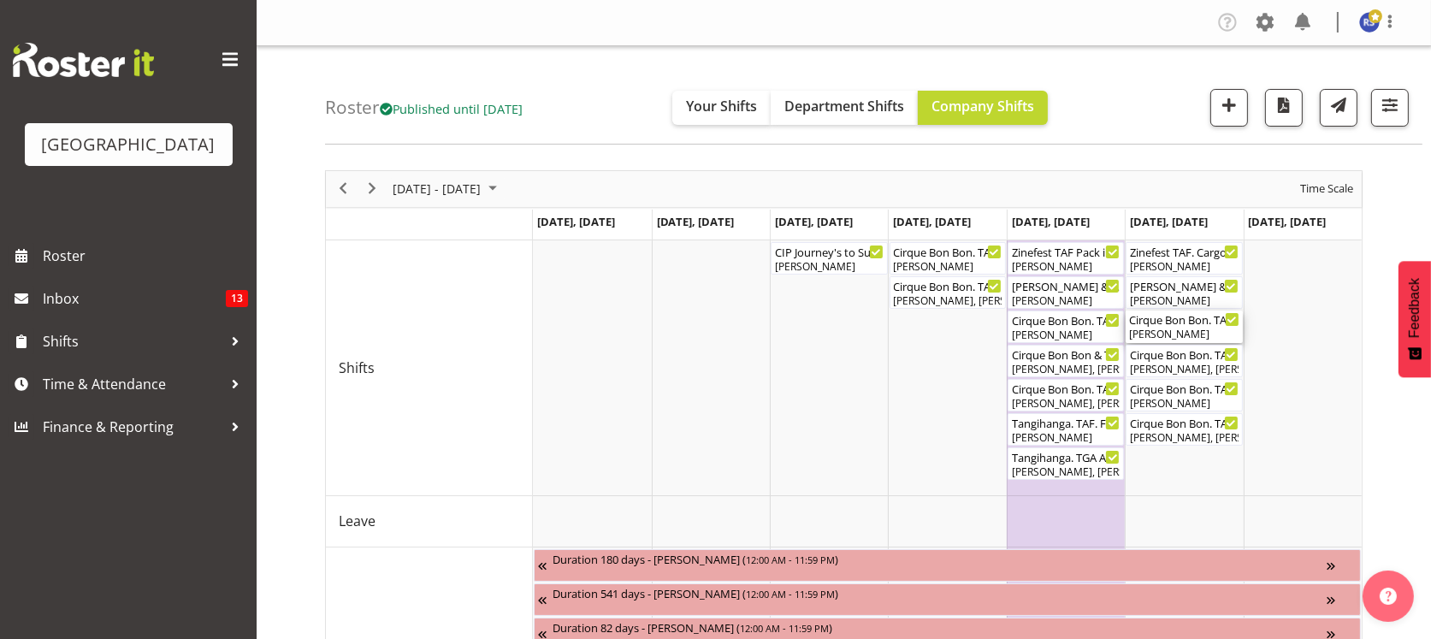
click at [1179, 322] on div "Cirque Bon Bon. TAF. FOHM Shift ( 12:15 PM - 04:25 PM )" at bounding box center [1183, 318] width 109 height 17
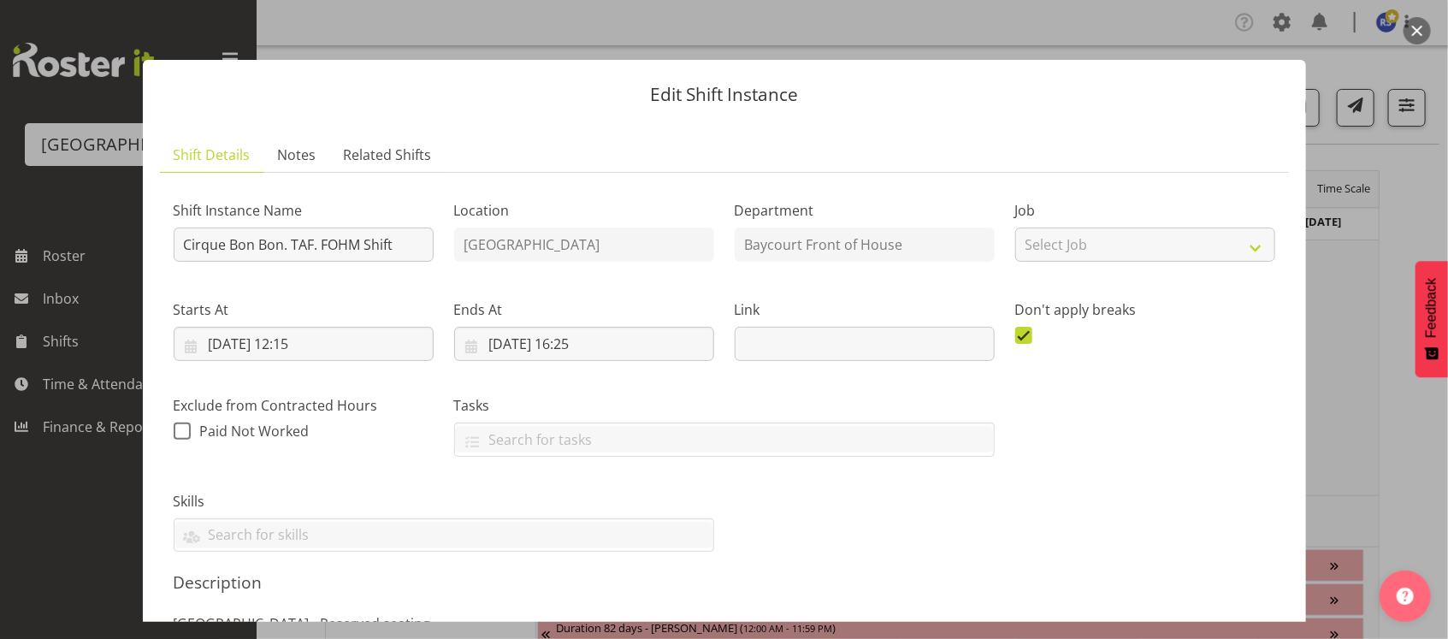
click at [942, 106] on header "Edit Shift Instance" at bounding box center [724, 90] width 1163 height 61
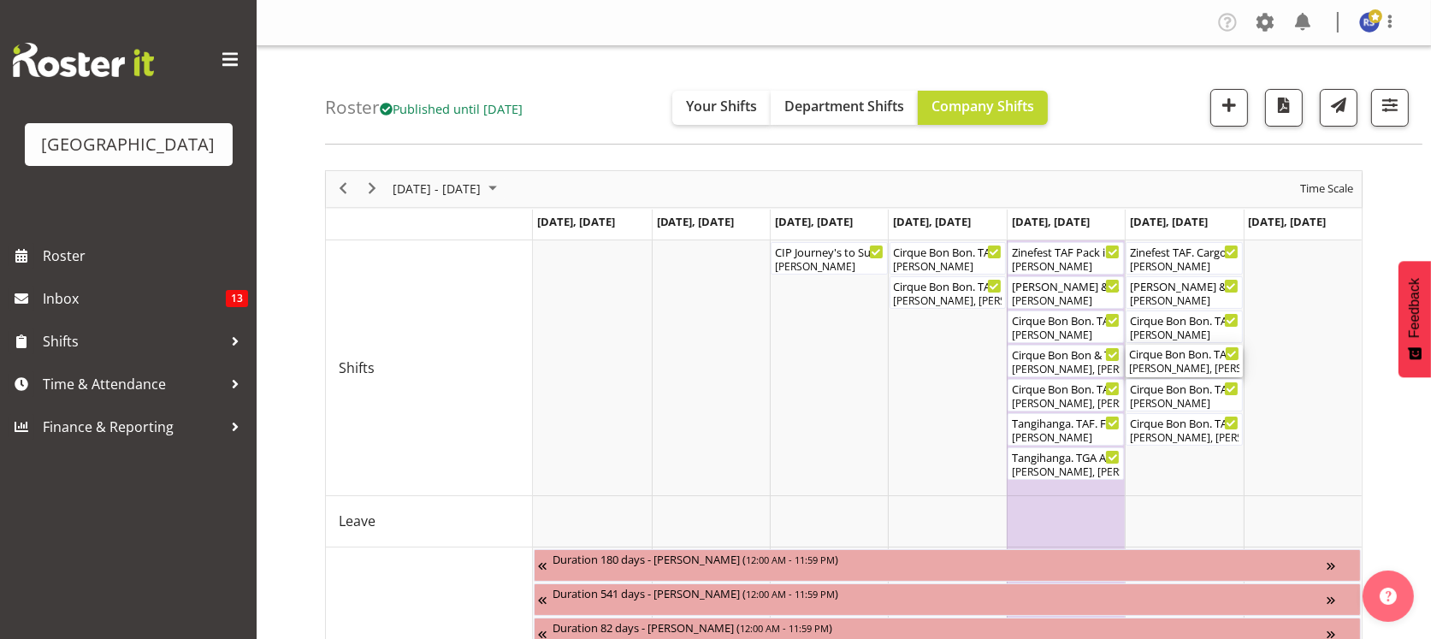
click at [1161, 359] on div "Cirque Bon Bon. TAF ( 01:00 PM - 04:10 PM )" at bounding box center [1183, 353] width 109 height 17
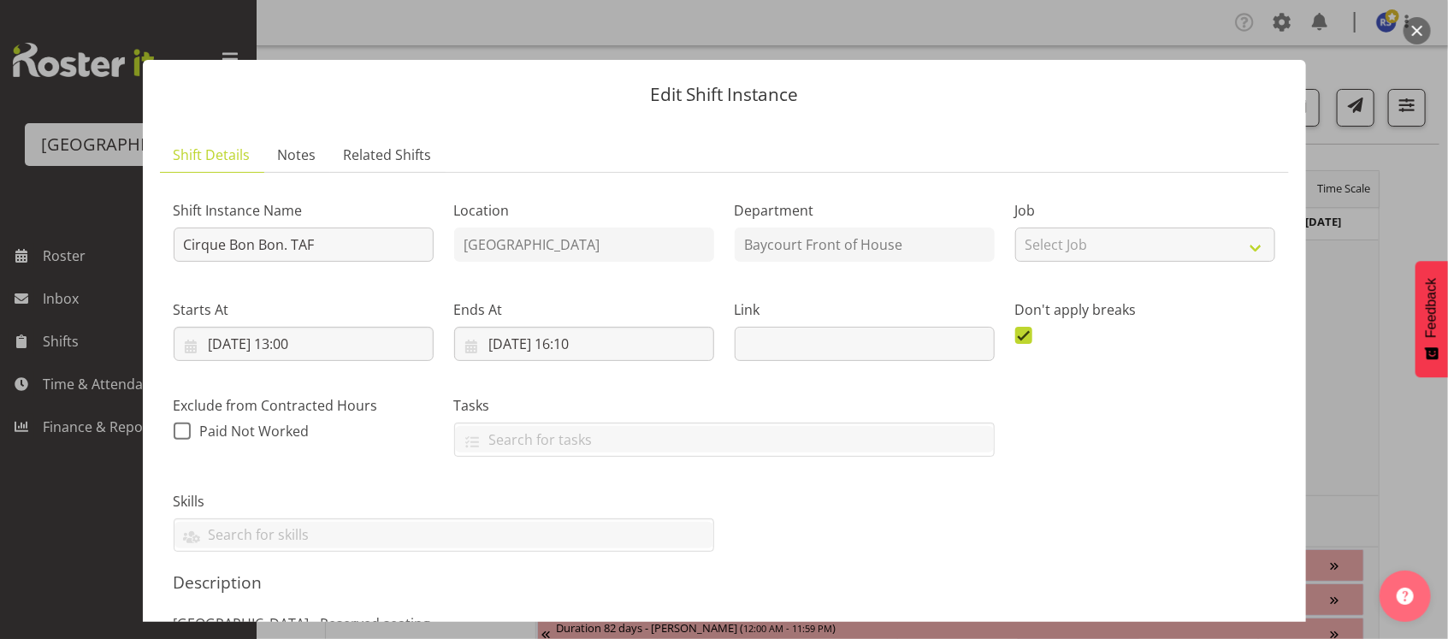
click at [936, 468] on div "Shift Instance Name Cirque Bon Bon. TAF Location [GEOGRAPHIC_DATA] Department B…" at bounding box center [724, 369] width 1122 height 387
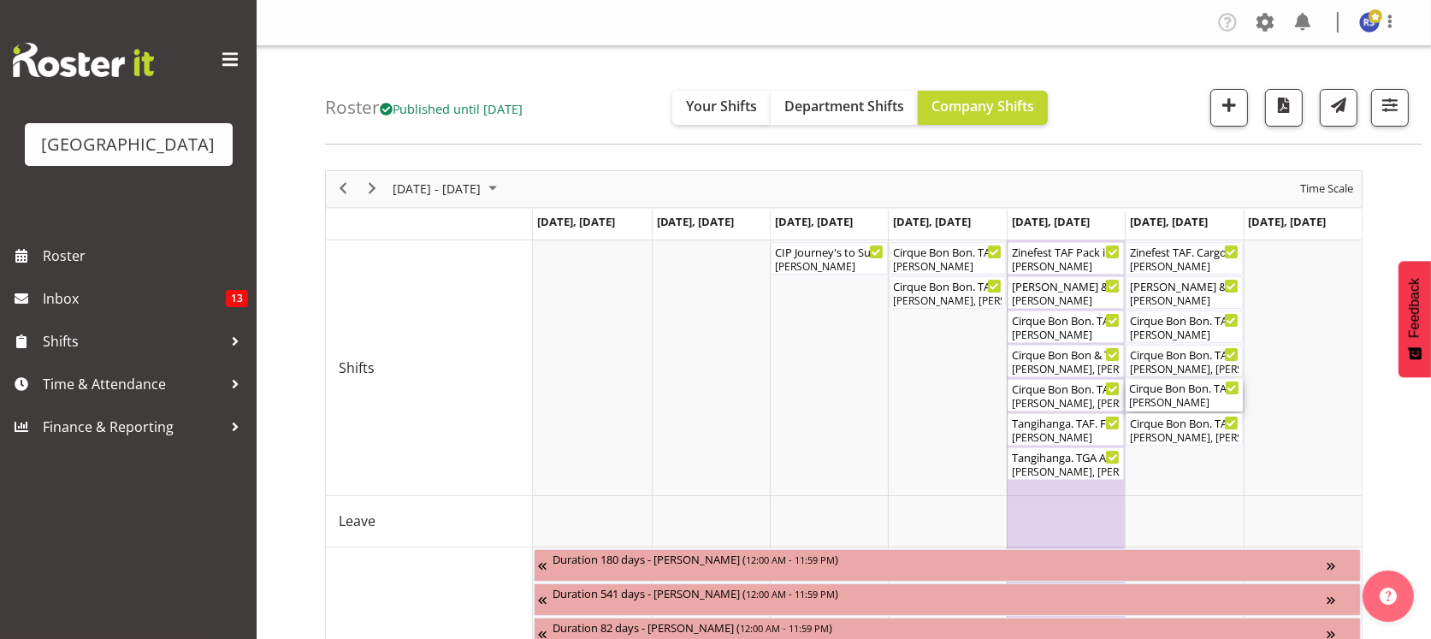
click at [1160, 393] on div "Cirque Bon Bon. TAF. FOHM Shift ( 05:45 PM - 09:25 PM )" at bounding box center [1183, 387] width 109 height 17
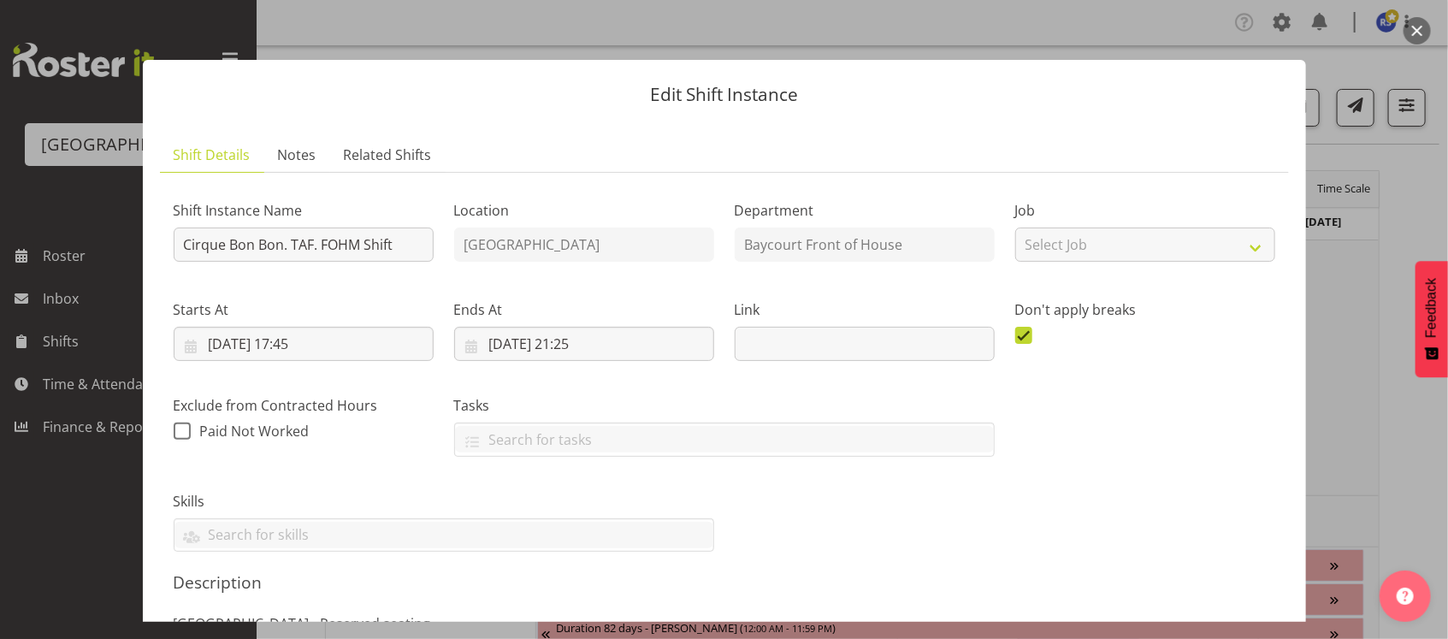
click at [1172, 119] on header "Edit Shift Instance" at bounding box center [724, 90] width 1163 height 61
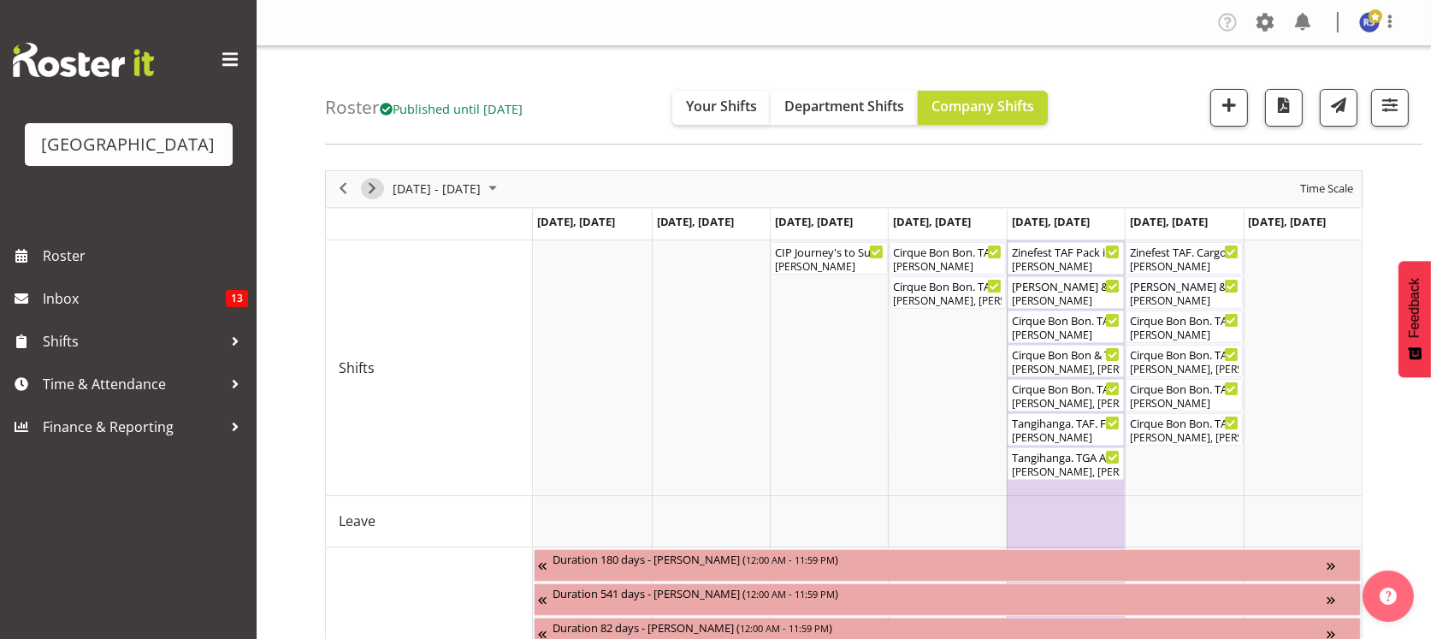
click at [371, 197] on span "Next" at bounding box center [372, 188] width 21 height 21
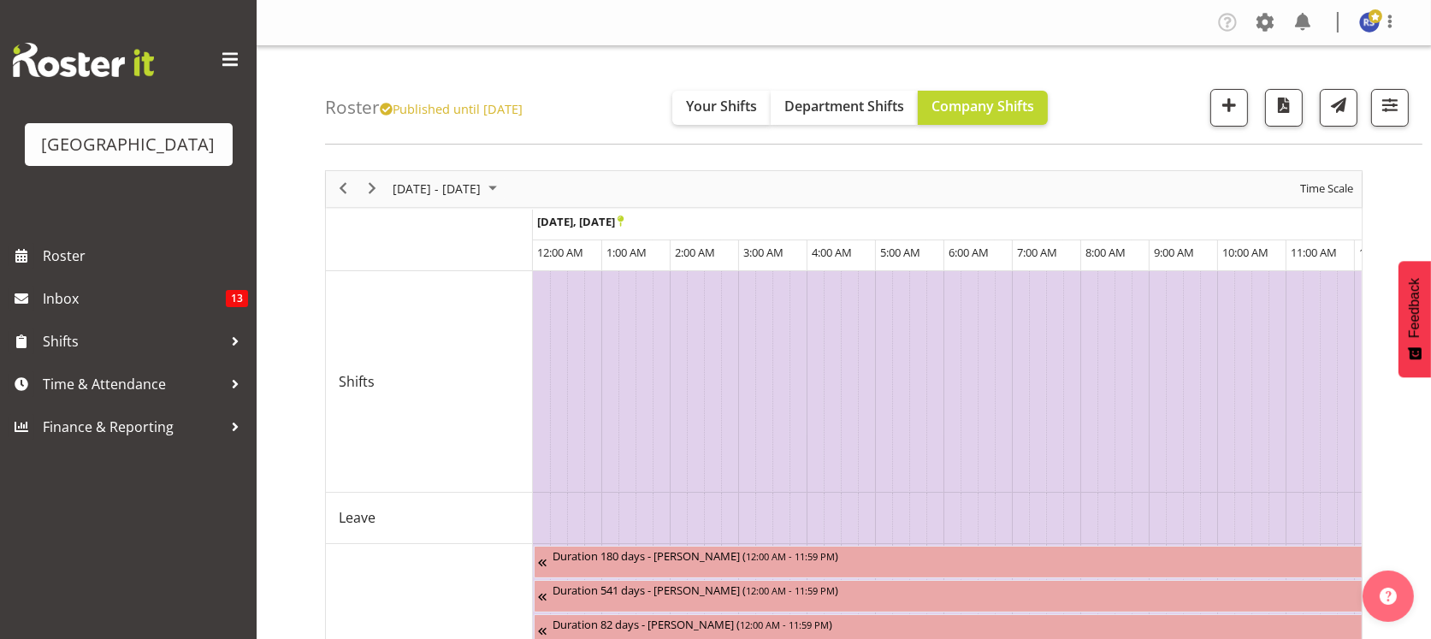
click at [1319, 184] on span "Time Scale" at bounding box center [1326, 188] width 56 height 21
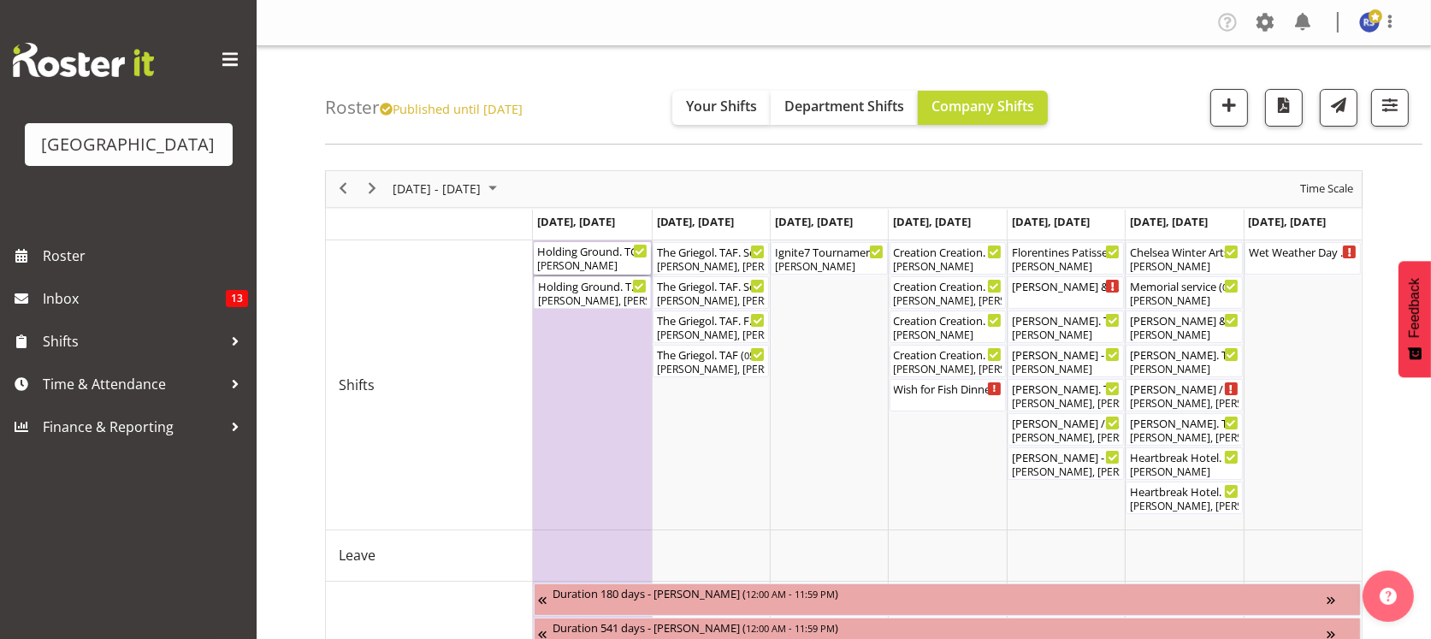
click at [592, 261] on div "[PERSON_NAME]" at bounding box center [591, 265] width 109 height 15
click at [0, 0] on div at bounding box center [0, 0] width 0 height 0
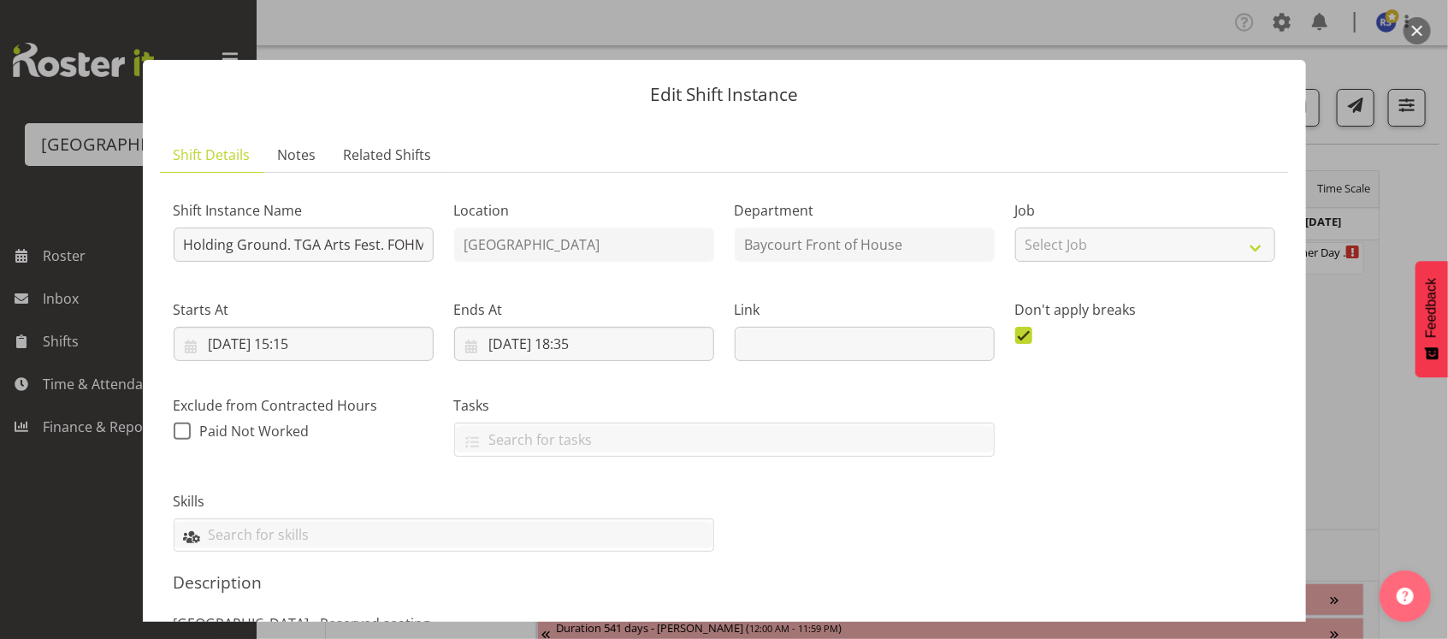
click at [464, 528] on input "text" at bounding box center [443, 535] width 539 height 27
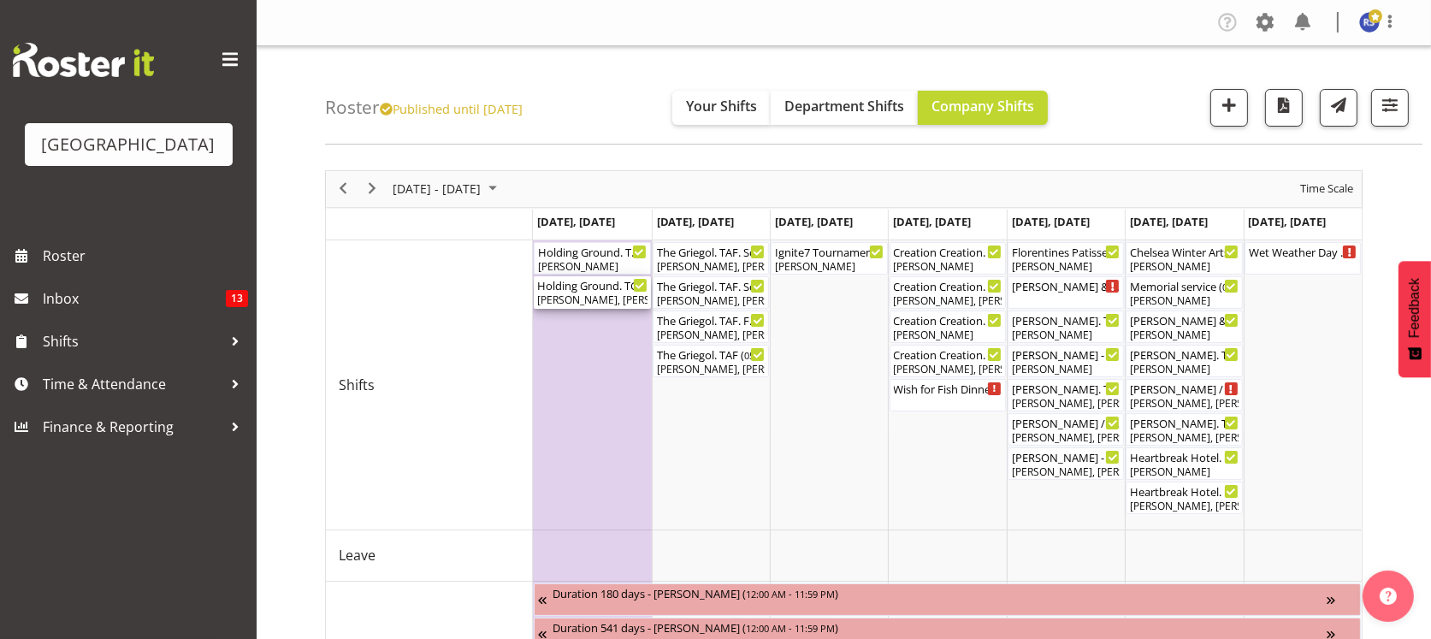
click at [562, 298] on div "[PERSON_NAME], [PERSON_NAME], [PERSON_NAME], [PERSON_NAME], [PERSON_NAME], [PER…" at bounding box center [591, 299] width 109 height 15
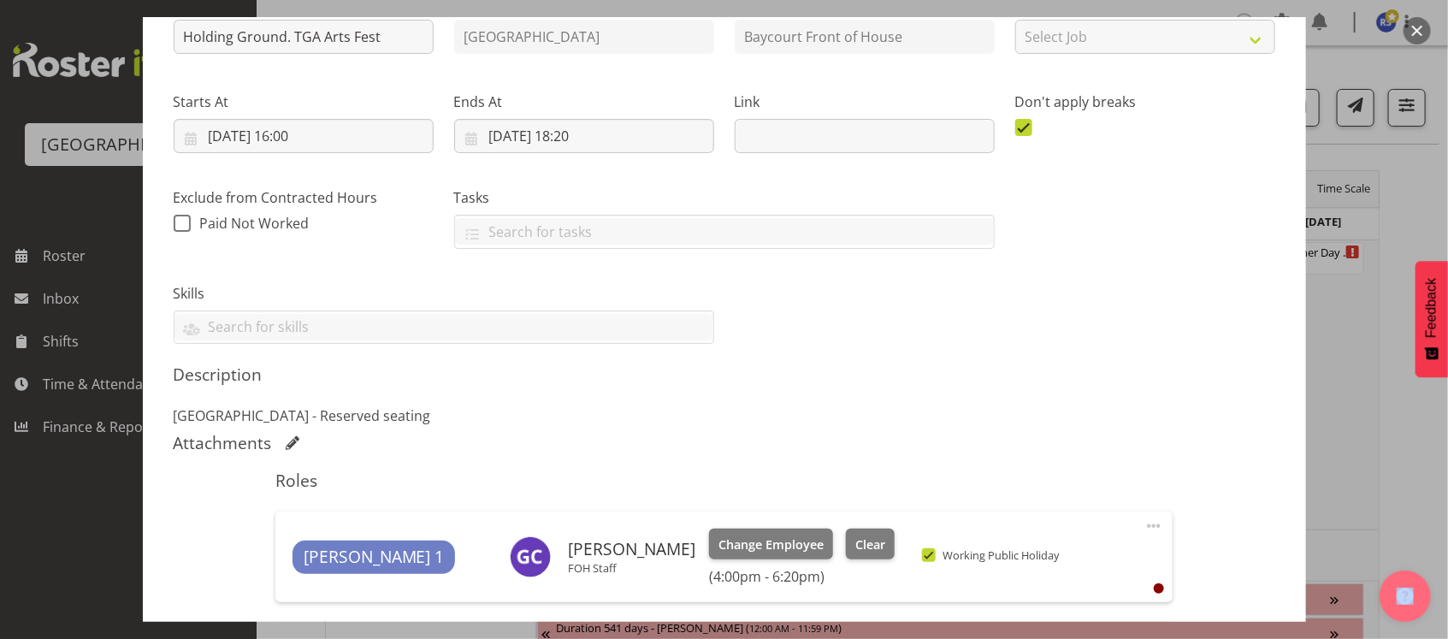
scroll to position [152, 0]
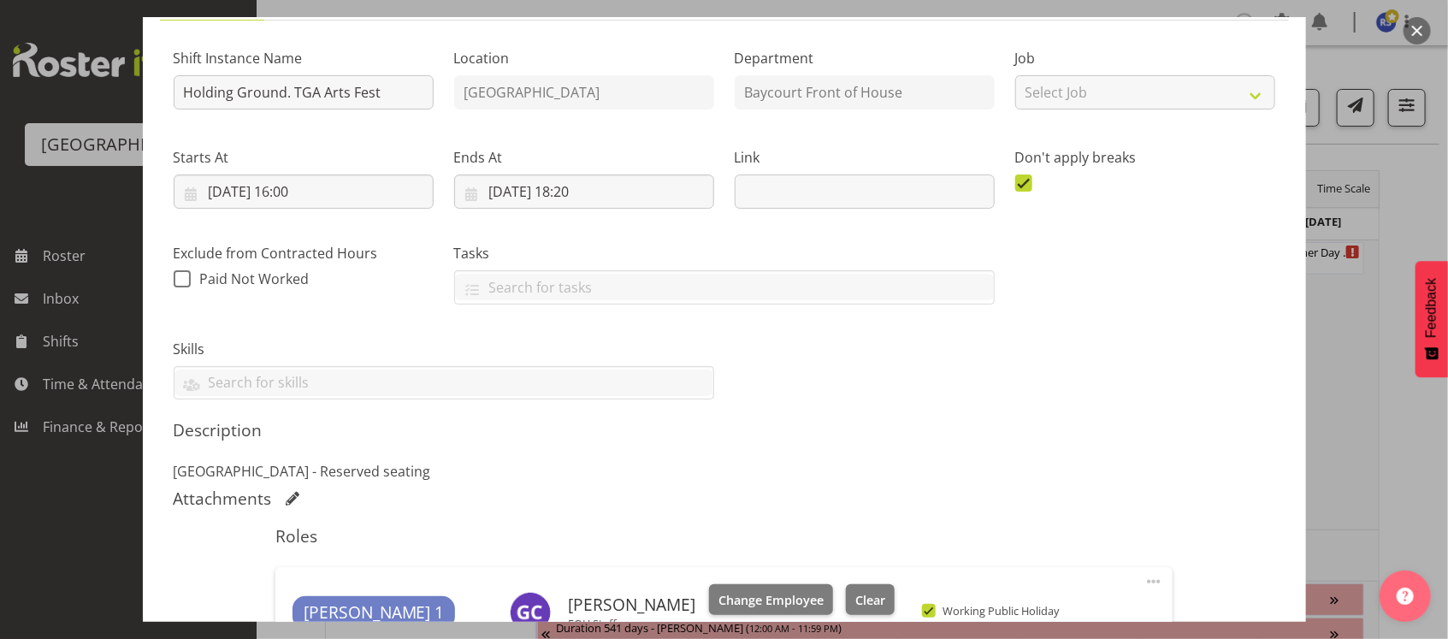
click at [724, 454] on div "Description [GEOGRAPHIC_DATA] - Reserved seating" at bounding box center [724, 451] width 1101 height 62
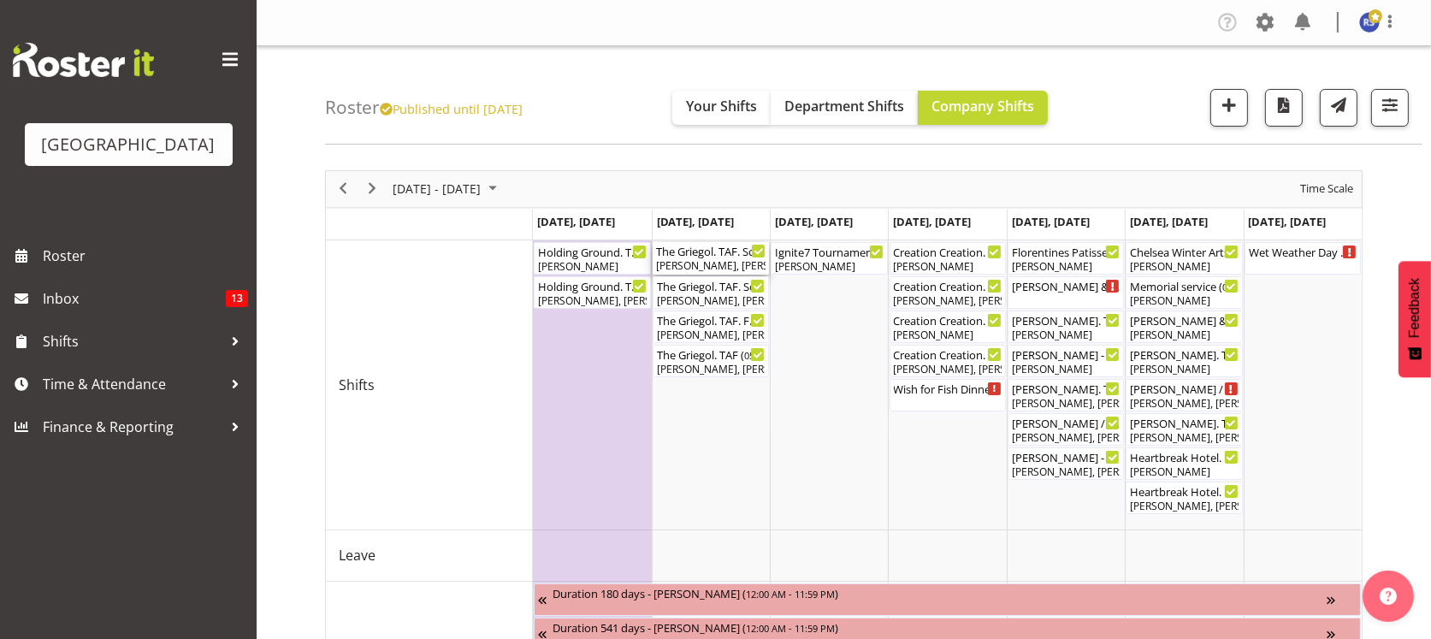
click at [713, 251] on div "The Griegol. TAF. Schools Show FOHM Shift ( 11:30 AM - 02:45 PM )" at bounding box center [710, 250] width 109 height 17
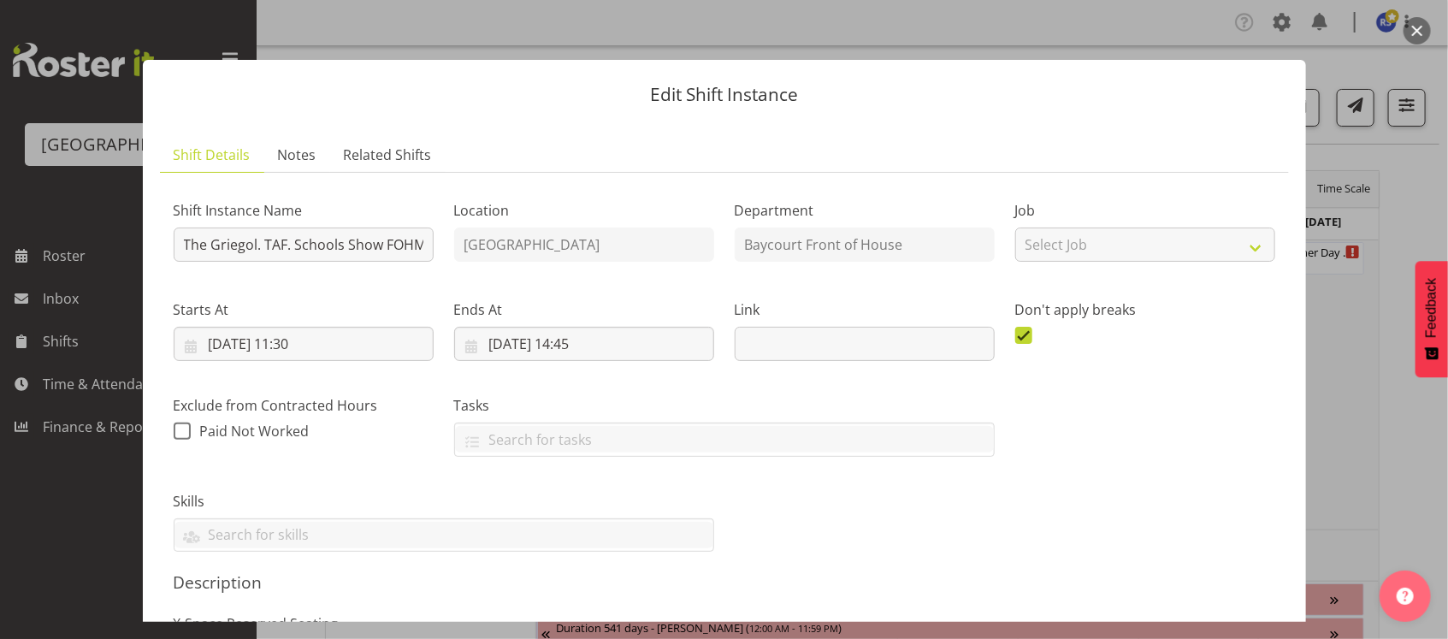
click at [717, 546] on div "Shift Instance Name The Griegol. TAF. Schools Show FOHM Shift Location [GEOGRAP…" at bounding box center [724, 369] width 1122 height 387
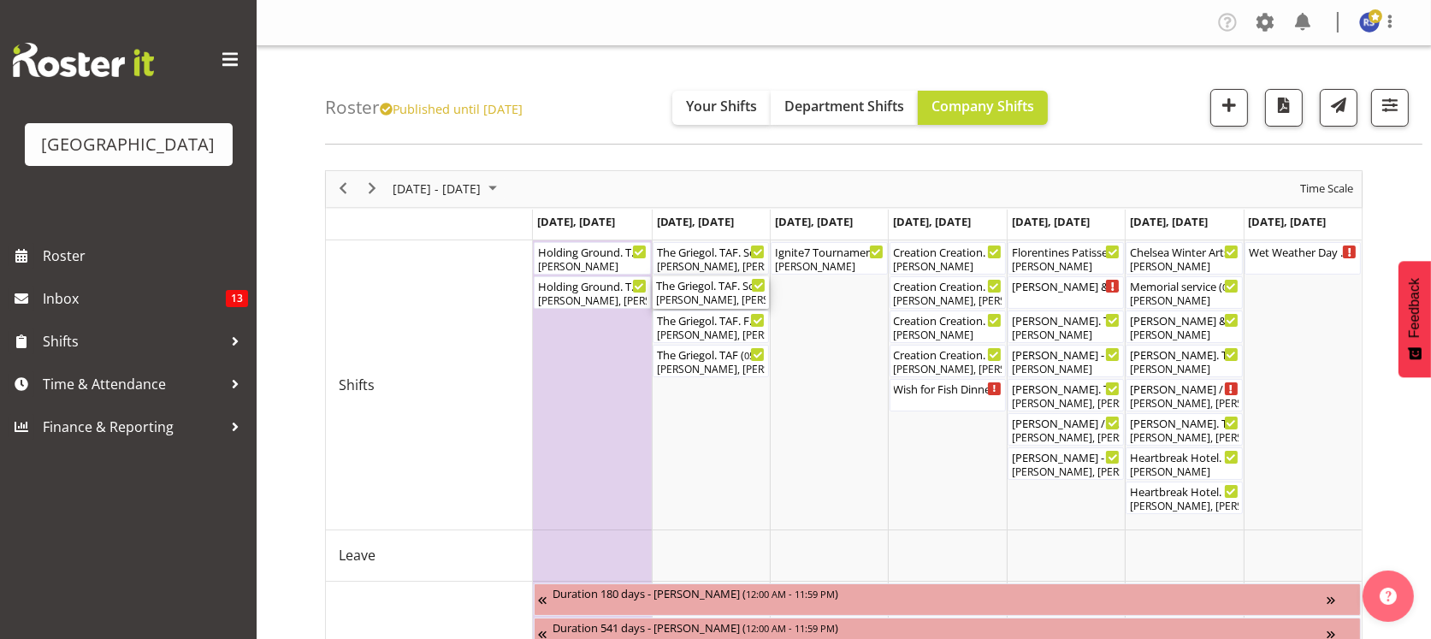
click at [713, 299] on div "[PERSON_NAME], [PERSON_NAME], [PERSON_NAME]" at bounding box center [710, 299] width 109 height 15
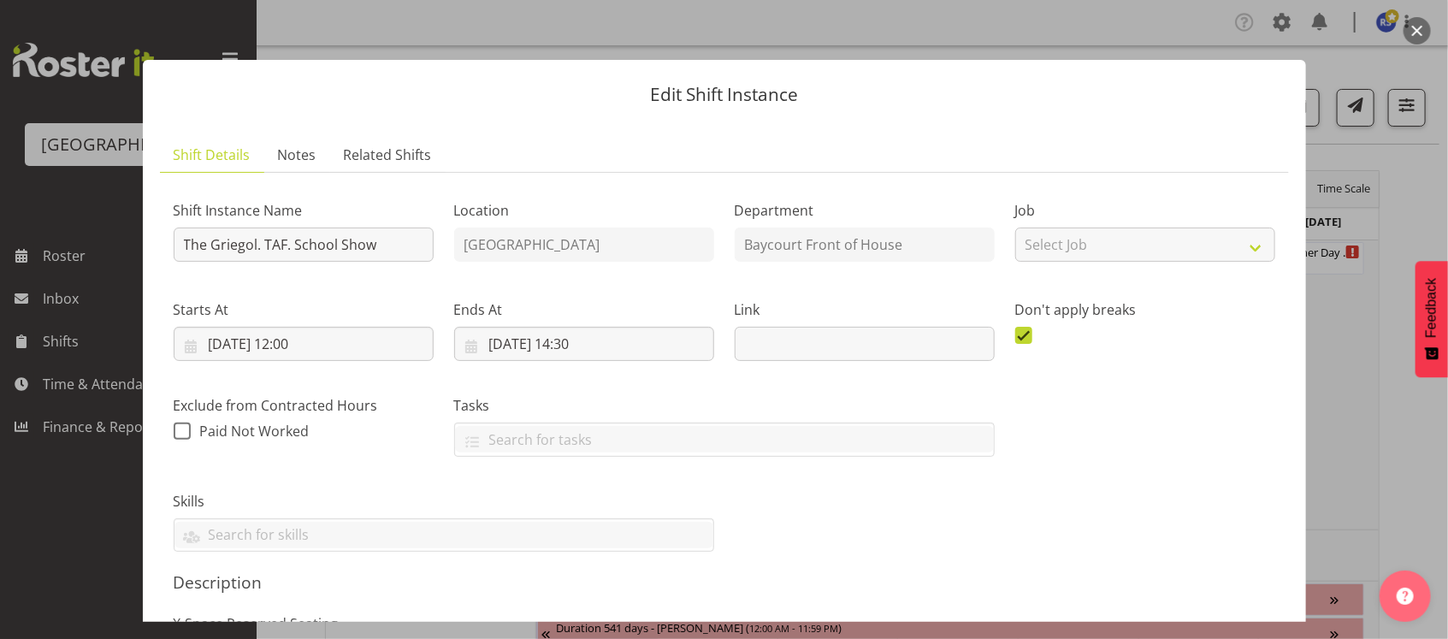
click at [811, 535] on div "Shift Instance Name The Griegol. TAF. School Show Location [GEOGRAPHIC_DATA] De…" at bounding box center [724, 369] width 1122 height 387
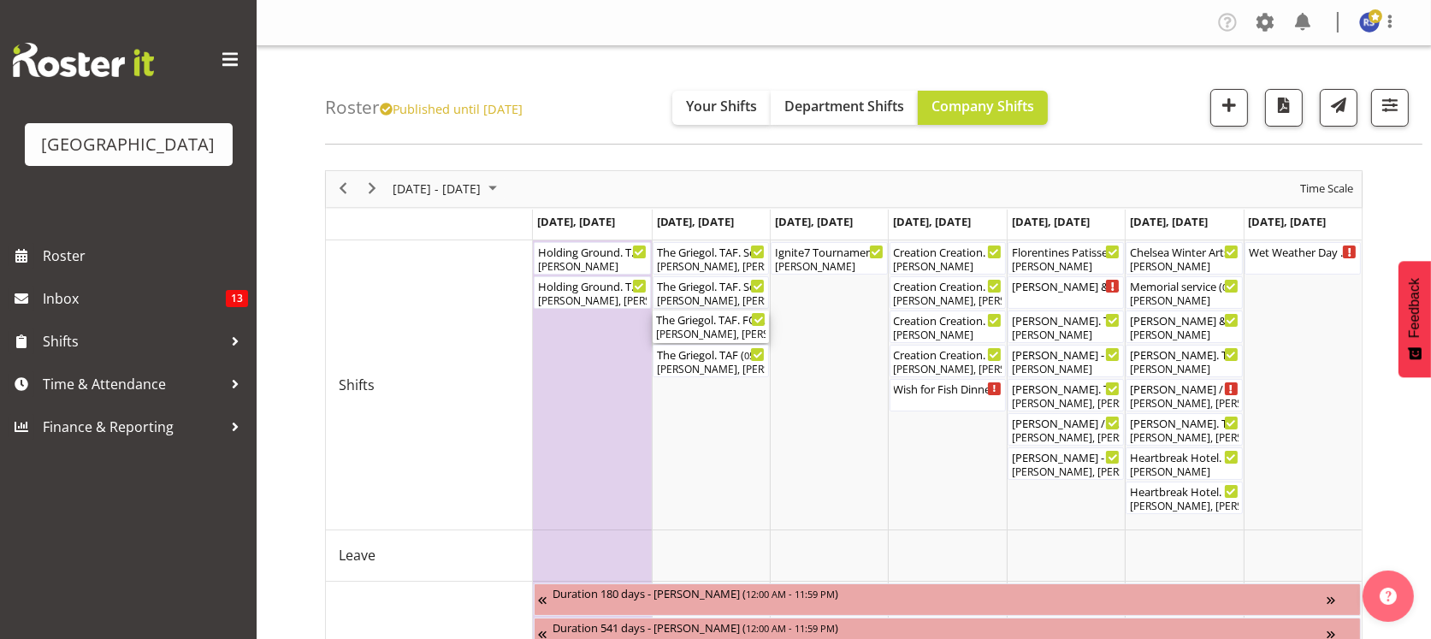
click at [713, 326] on div "The Griegol. TAF. FOHM Shift ( 04:30 PM - 07:45 PM )" at bounding box center [710, 318] width 109 height 17
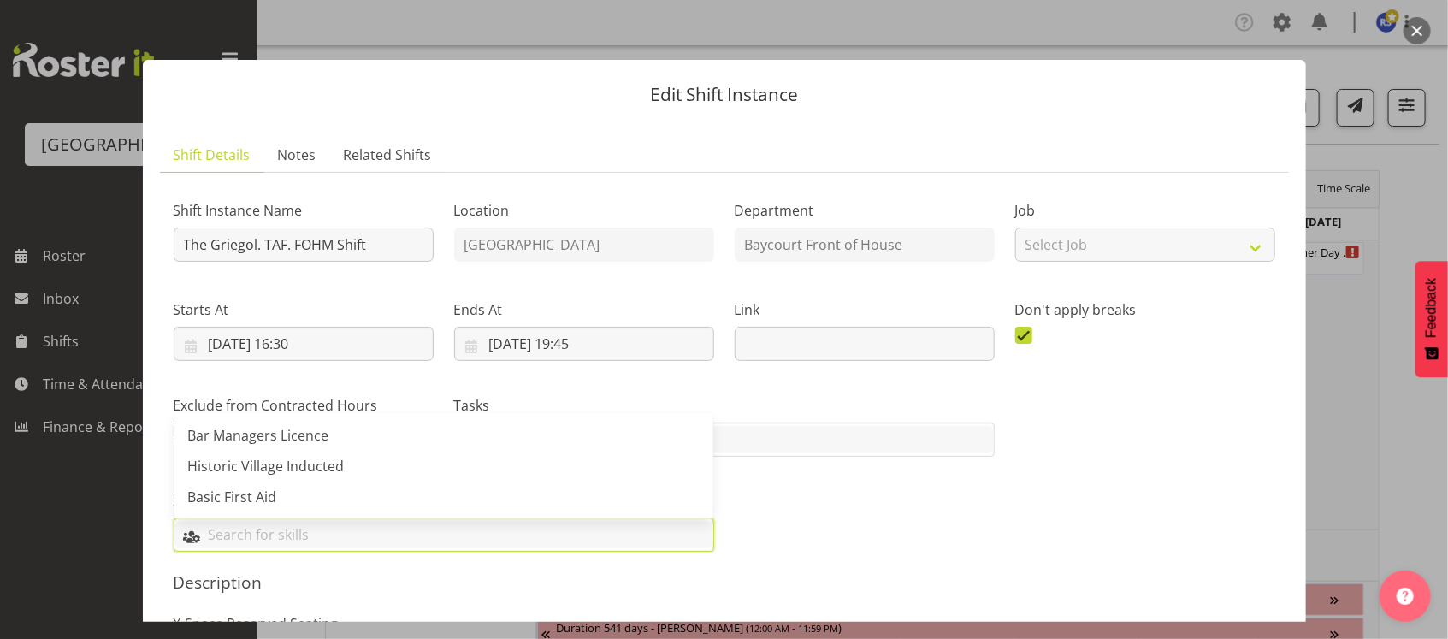
click at [585, 522] on input "text" at bounding box center [443, 535] width 539 height 27
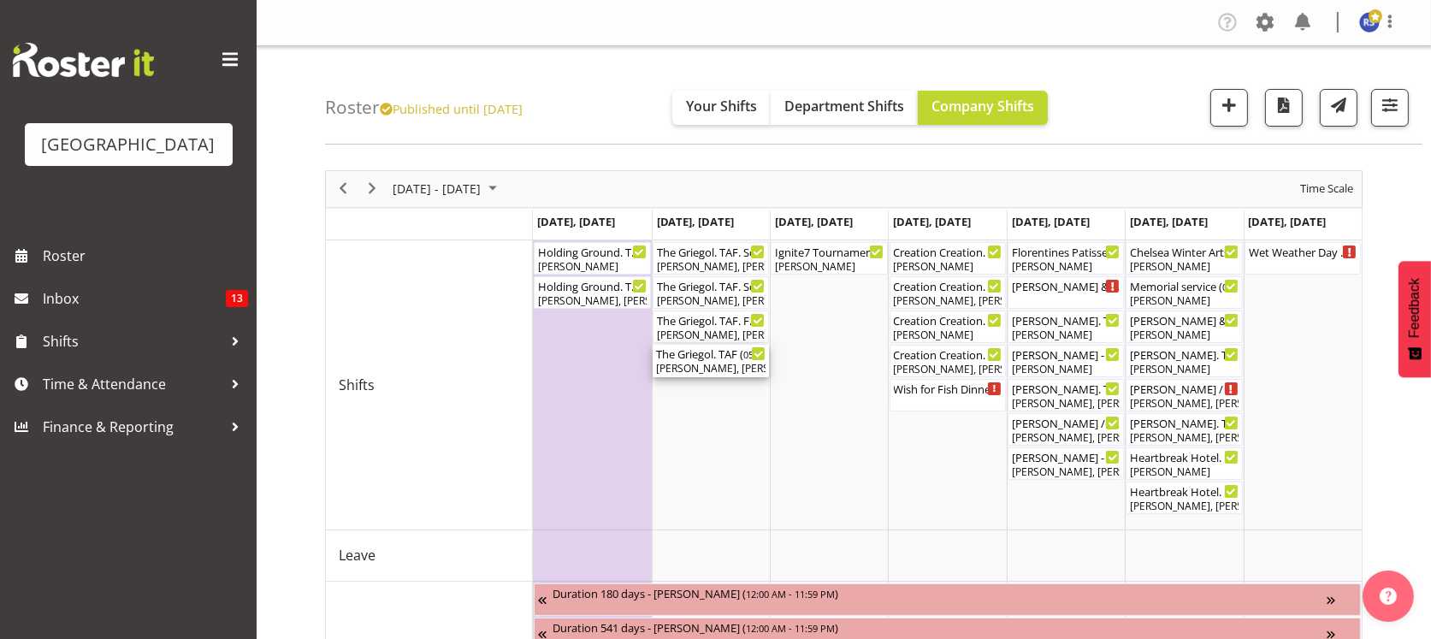
click at [711, 364] on div "[PERSON_NAME], [PERSON_NAME], [PERSON_NAME], [PERSON_NAME], [PERSON_NAME]" at bounding box center [710, 368] width 109 height 15
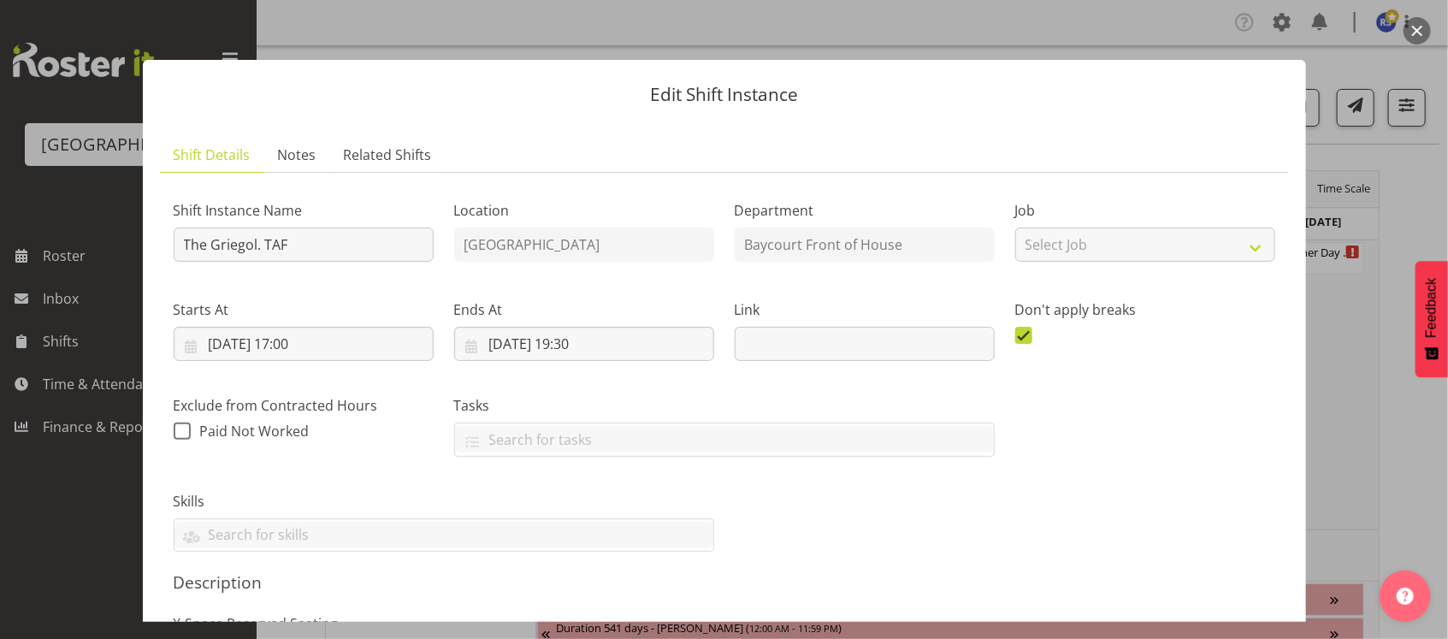
click at [1000, 489] on div "Shift Instance Name The Griegol. TAF Location [GEOGRAPHIC_DATA] Department Bayc…" at bounding box center [724, 369] width 1122 height 387
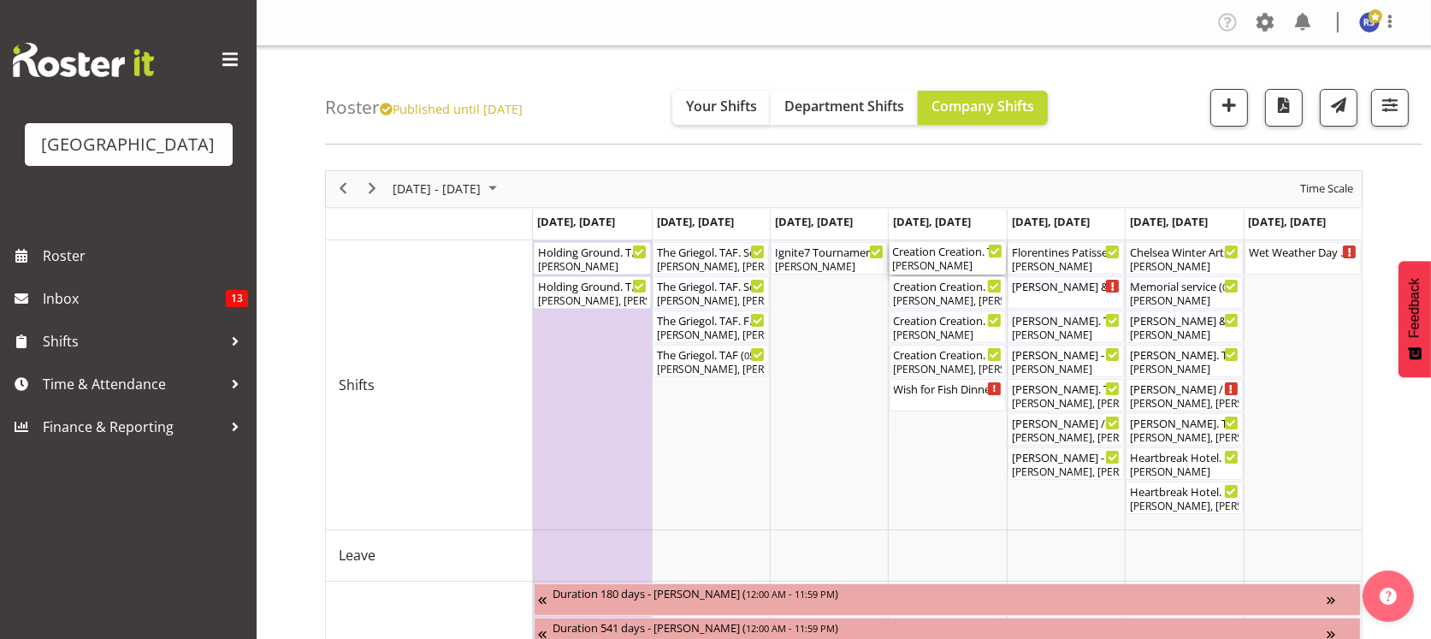
click at [947, 254] on div "Creation Creation. TAF. School Show. FOHM Shift ( 11:30 AM - 02:45 PM )" at bounding box center [947, 250] width 109 height 17
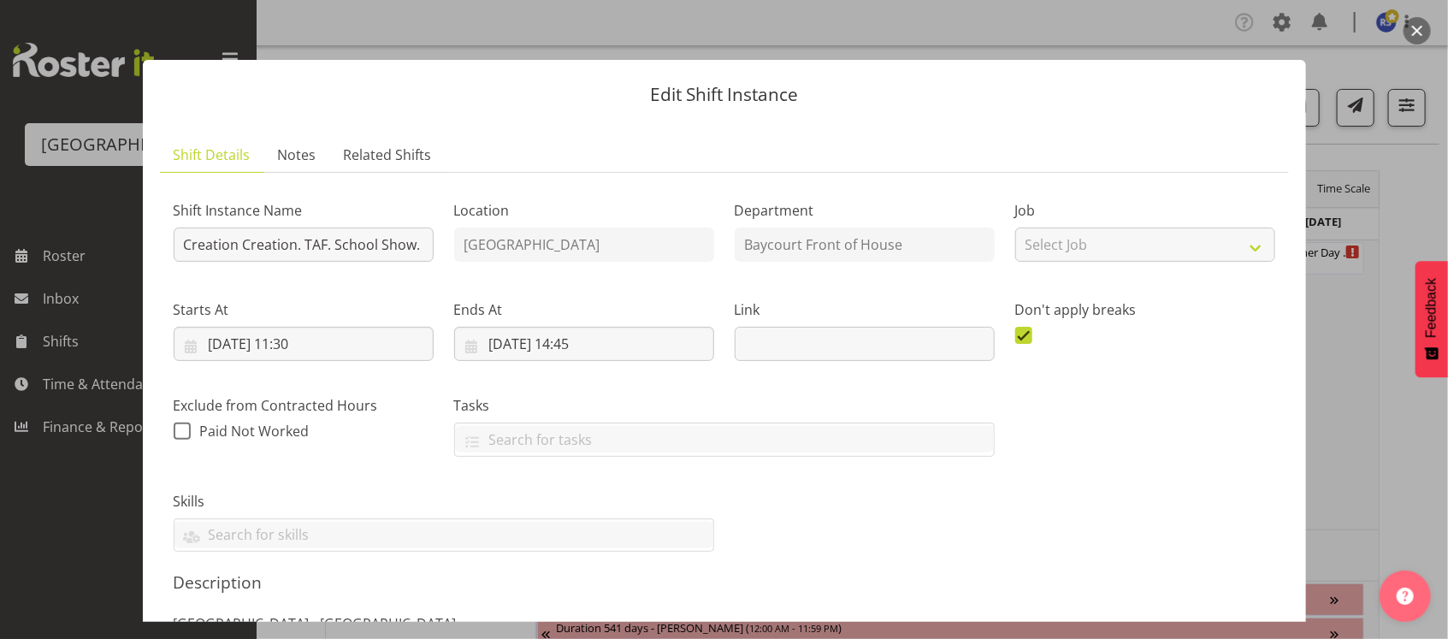
click at [799, 513] on div "Shift Instance Name Creation Creation. TAF. School Show. FOHM Shift Location [G…" at bounding box center [724, 369] width 1122 height 387
click at [910, 108] on header "Edit Shift Instance" at bounding box center [724, 90] width 1163 height 61
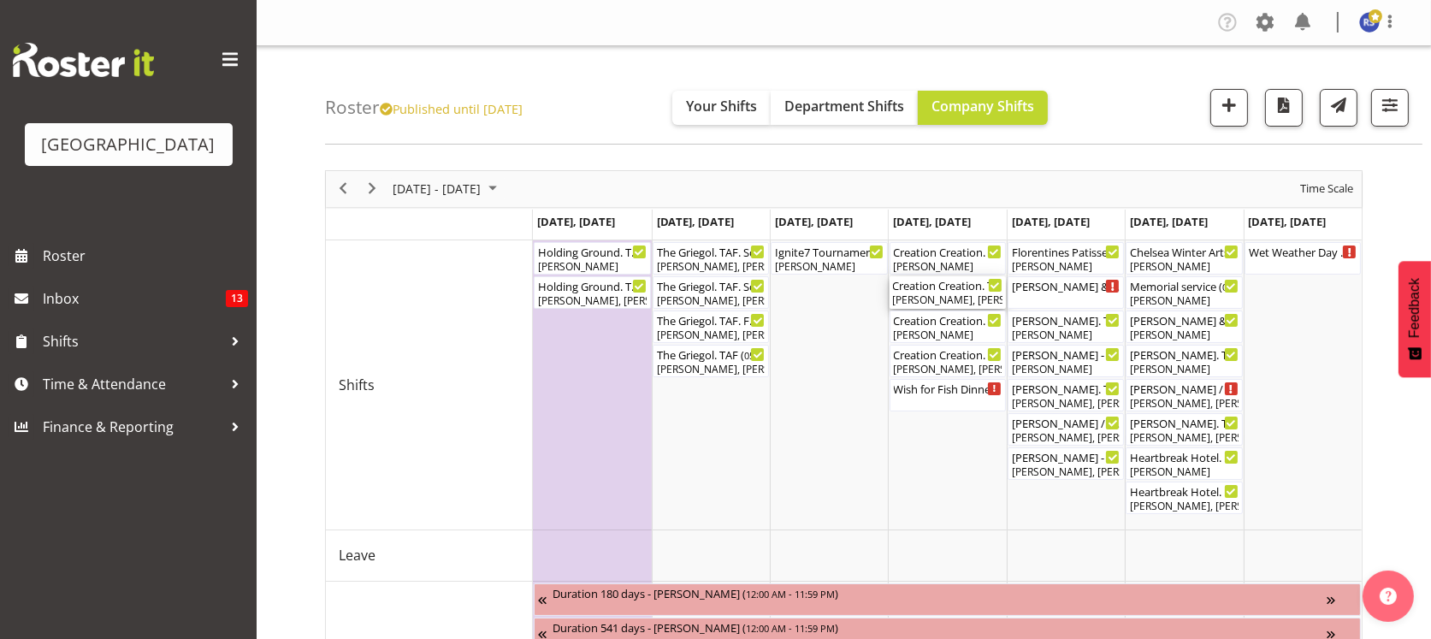
click at [954, 293] on div "[PERSON_NAME], [PERSON_NAME], [PERSON_NAME]" at bounding box center [947, 299] width 109 height 15
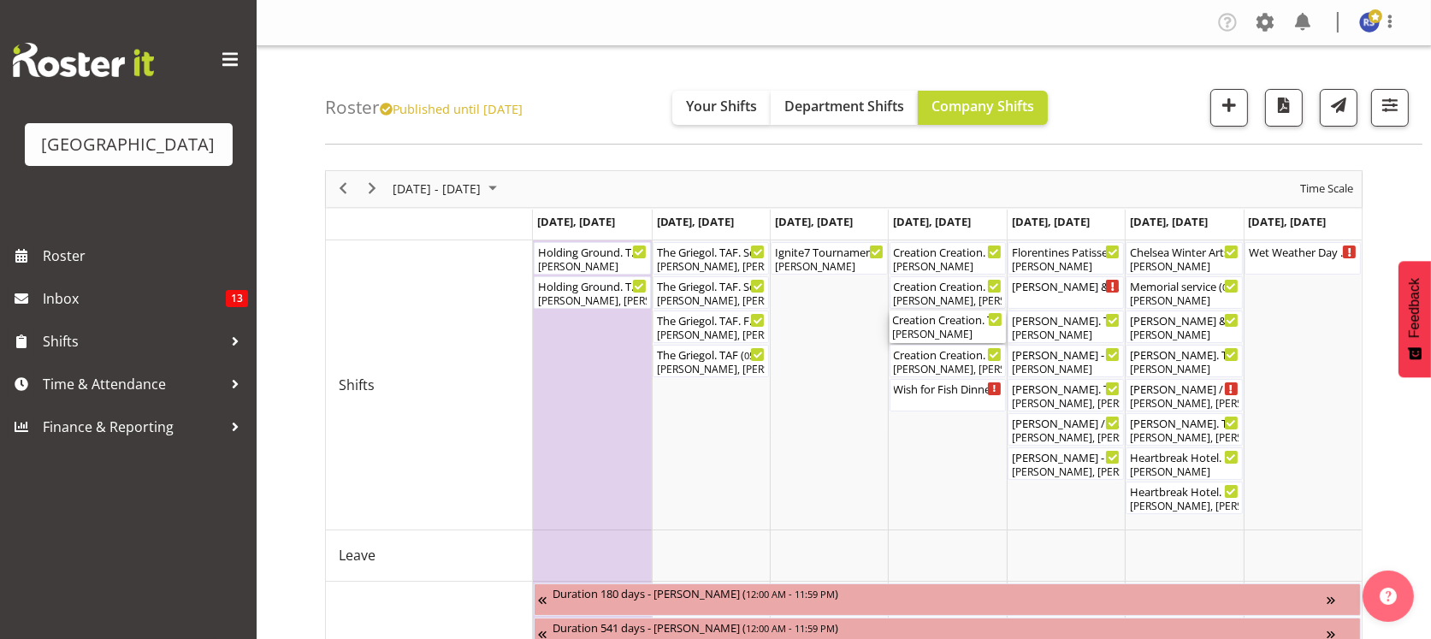
click at [933, 328] on div "[PERSON_NAME]" at bounding box center [947, 334] width 109 height 15
click at [0, 0] on div at bounding box center [0, 0] width 0 height 0
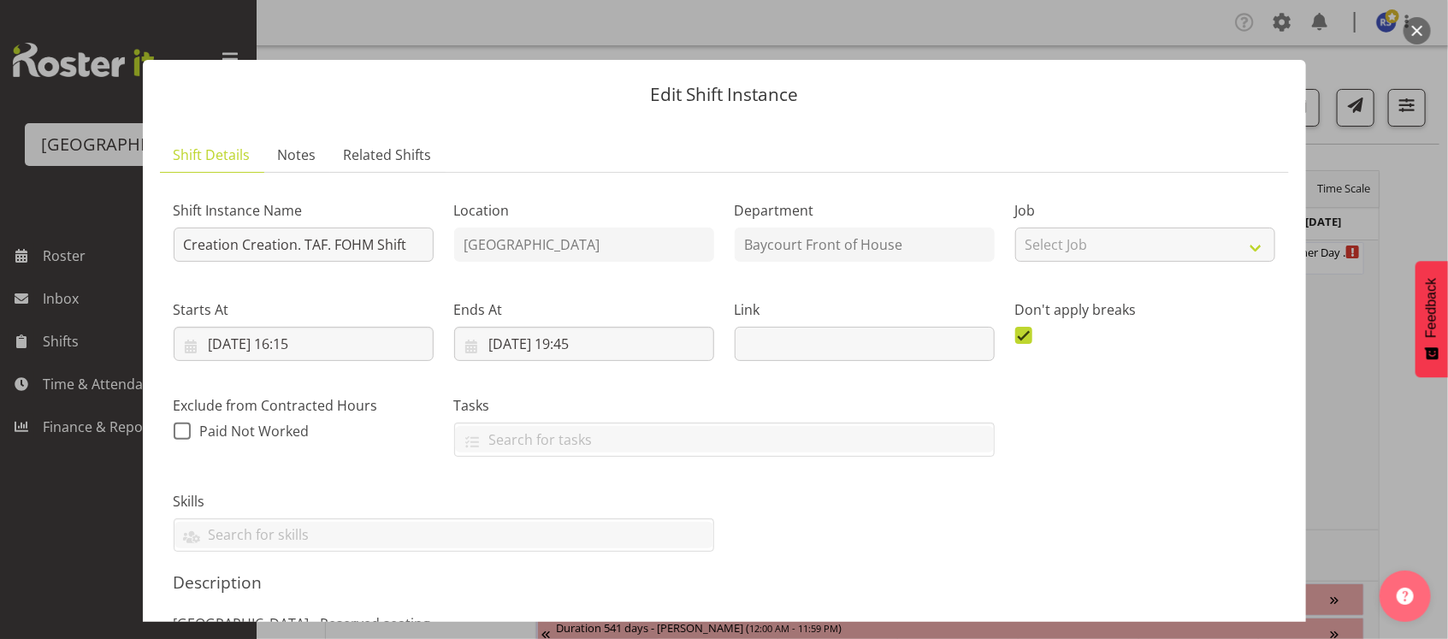
click at [879, 483] on div "Shift Instance Name Creation Creation. TAF. FOHM Shift Location [GEOGRAPHIC_DAT…" at bounding box center [724, 369] width 1122 height 387
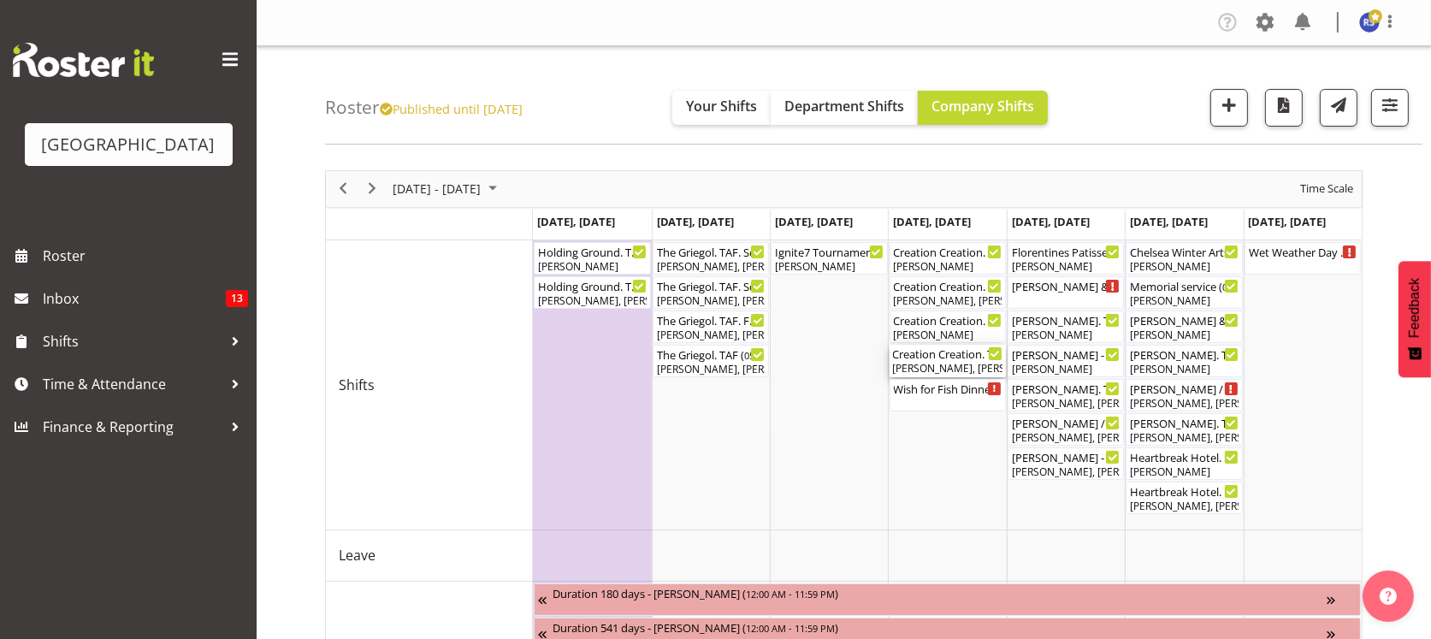
click at [911, 363] on div "[PERSON_NAME], [PERSON_NAME], [PERSON_NAME], [PERSON_NAME], [PERSON_NAME], [PER…" at bounding box center [947, 368] width 109 height 15
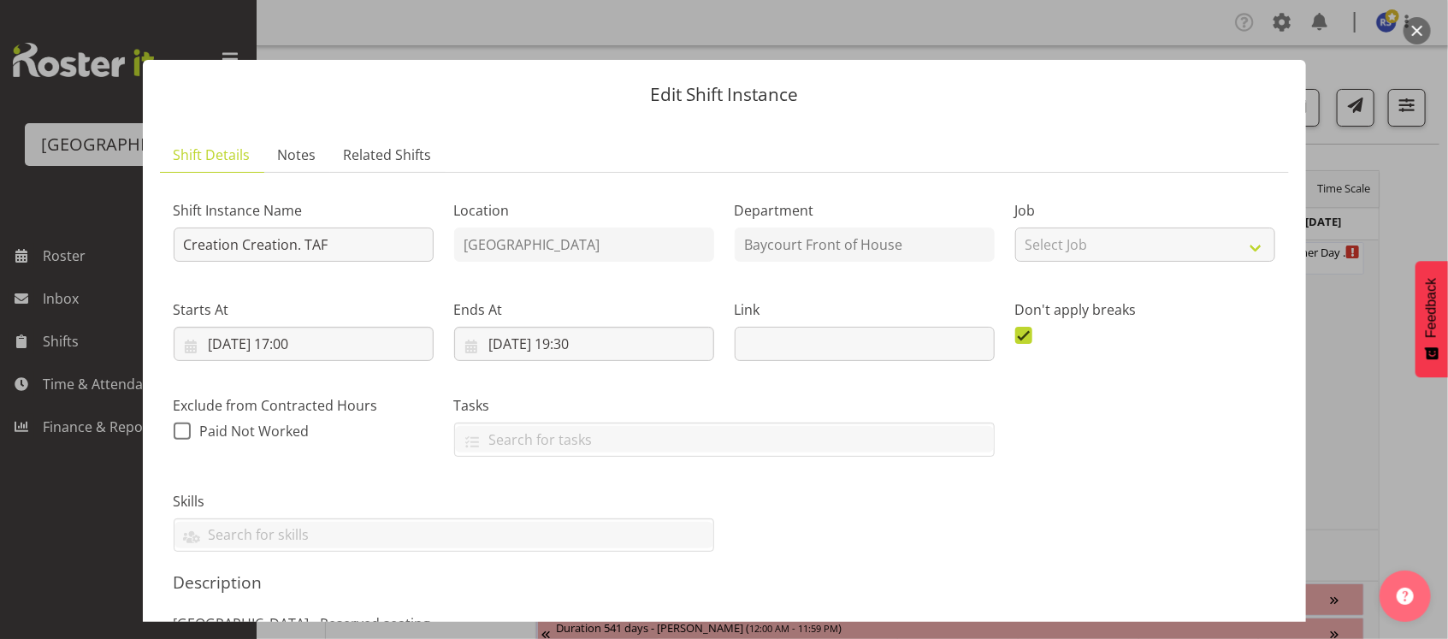
click at [859, 526] on div "Shift Instance Name Creation Creation. TAF Location [GEOGRAPHIC_DATA] Departmen…" at bounding box center [724, 369] width 1122 height 387
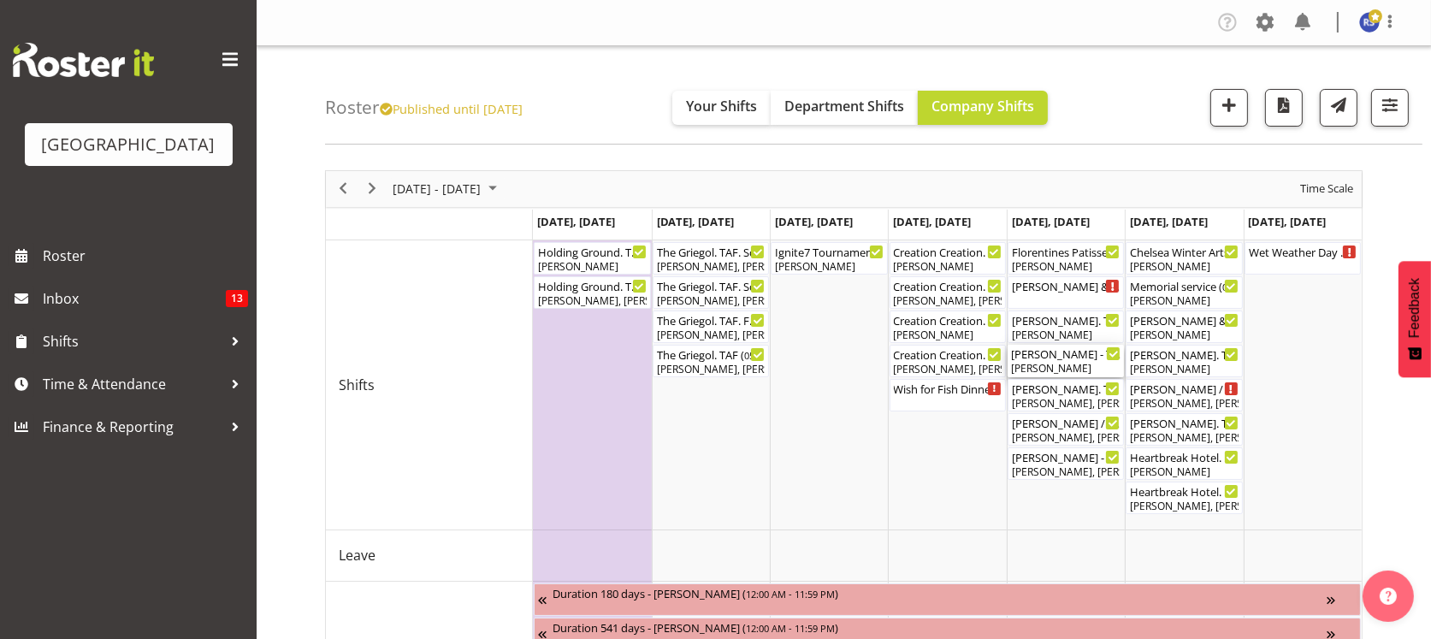
click at [1043, 357] on div "[PERSON_NAME] - The Baroness. TAF. FOHM Shift ( 06:15 PM - 09:45 PM )" at bounding box center [1065, 353] width 109 height 17
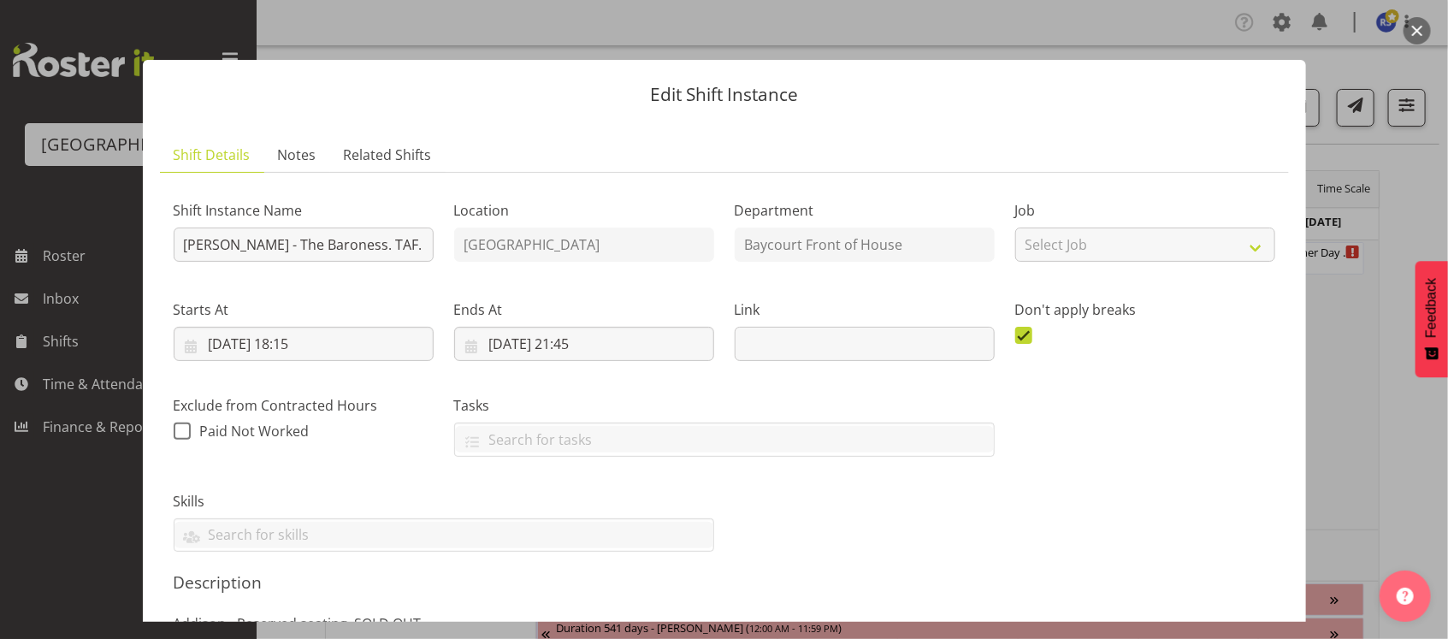
click at [953, 532] on div "Shift Instance Name [PERSON_NAME] - The Baroness. TAF. FOHM Shift Location [GEO…" at bounding box center [724, 369] width 1122 height 387
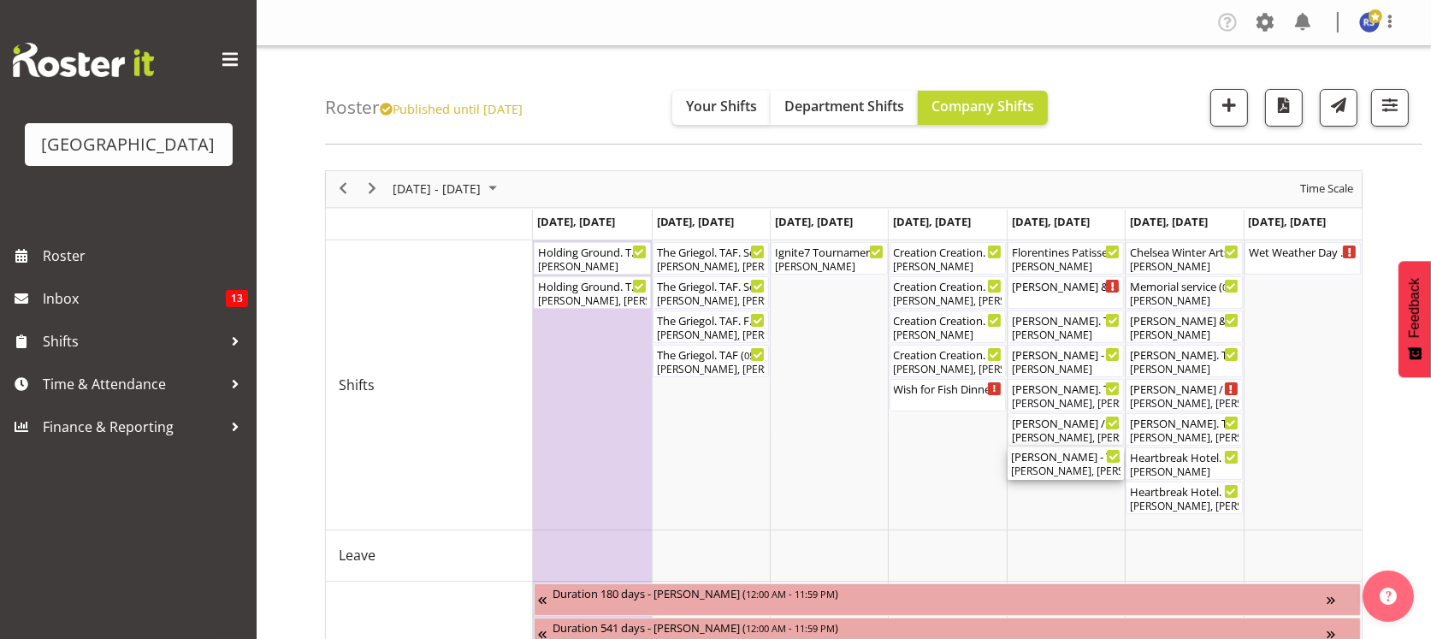
click at [1053, 463] on div "[PERSON_NAME] - The Baroness. TAF ( 07:00 PM - 09:30 PM ) [PERSON_NAME], [PERSO…" at bounding box center [1065, 463] width 109 height 32
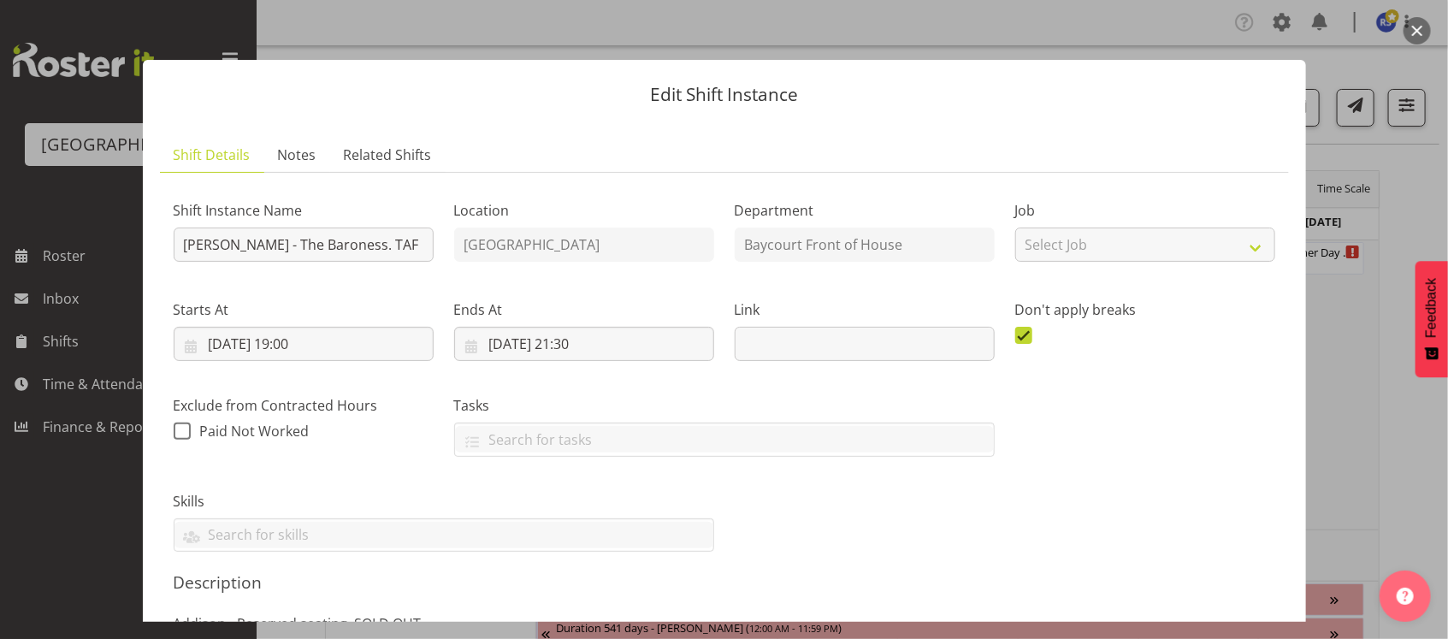
click at [643, 515] on div "Skills Bar Managers Licence Historic Village Inducted Basic First Aid" at bounding box center [444, 522] width 540 height 62
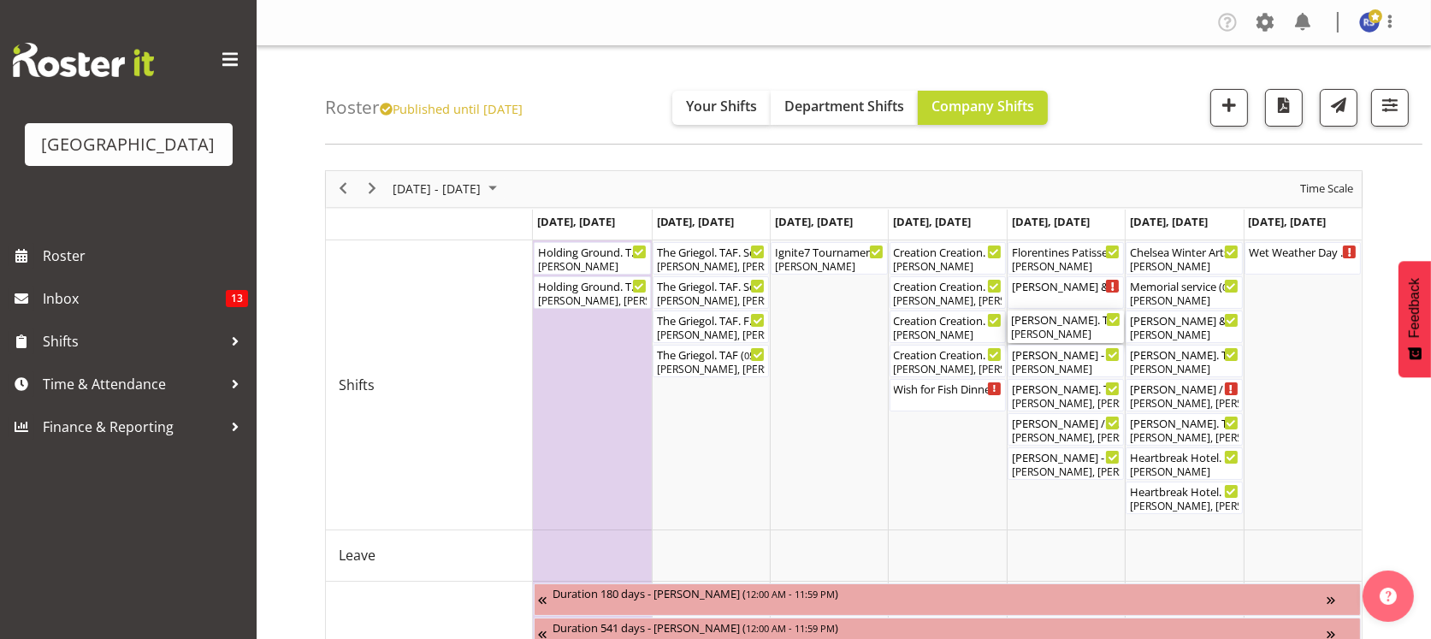
click at [1063, 328] on div "[PERSON_NAME]" at bounding box center [1065, 334] width 109 height 15
click at [0, 0] on div at bounding box center [0, 0] width 0 height 0
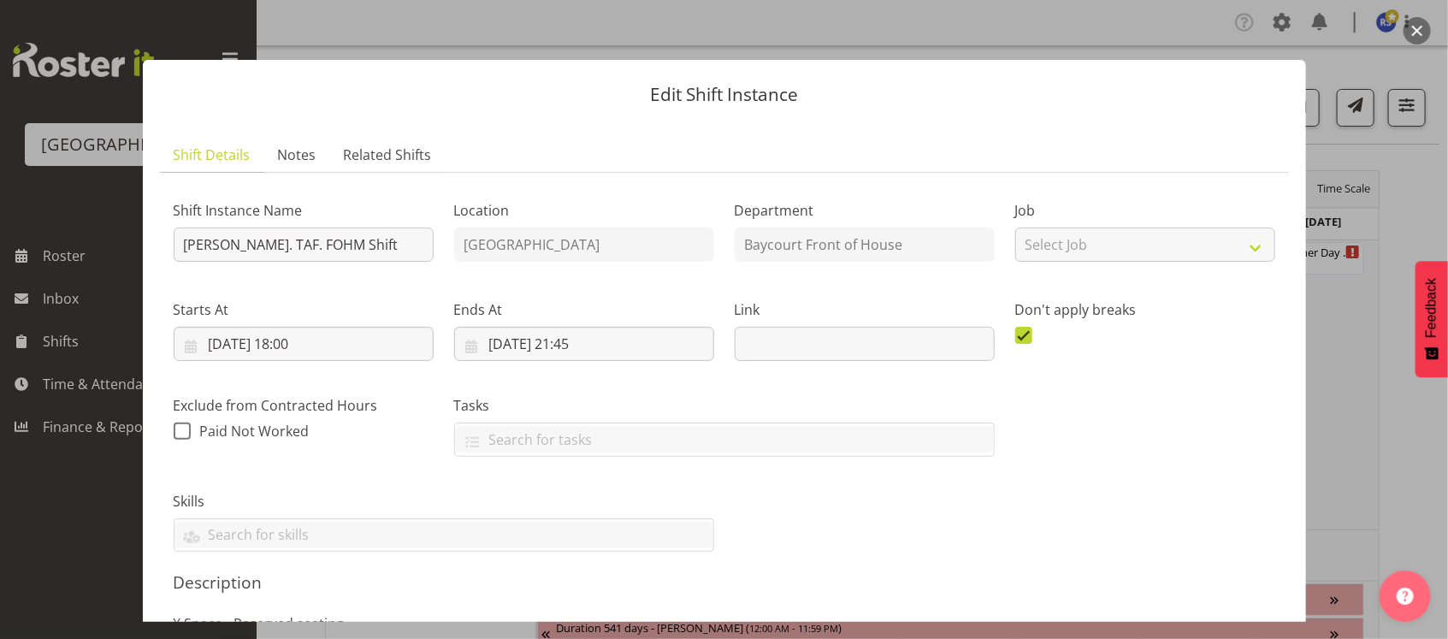
click at [1056, 452] on div "Shift Instance Name [PERSON_NAME]. TAF. FOHM Shift Location [GEOGRAPHIC_DATA] D…" at bounding box center [724, 369] width 1122 height 387
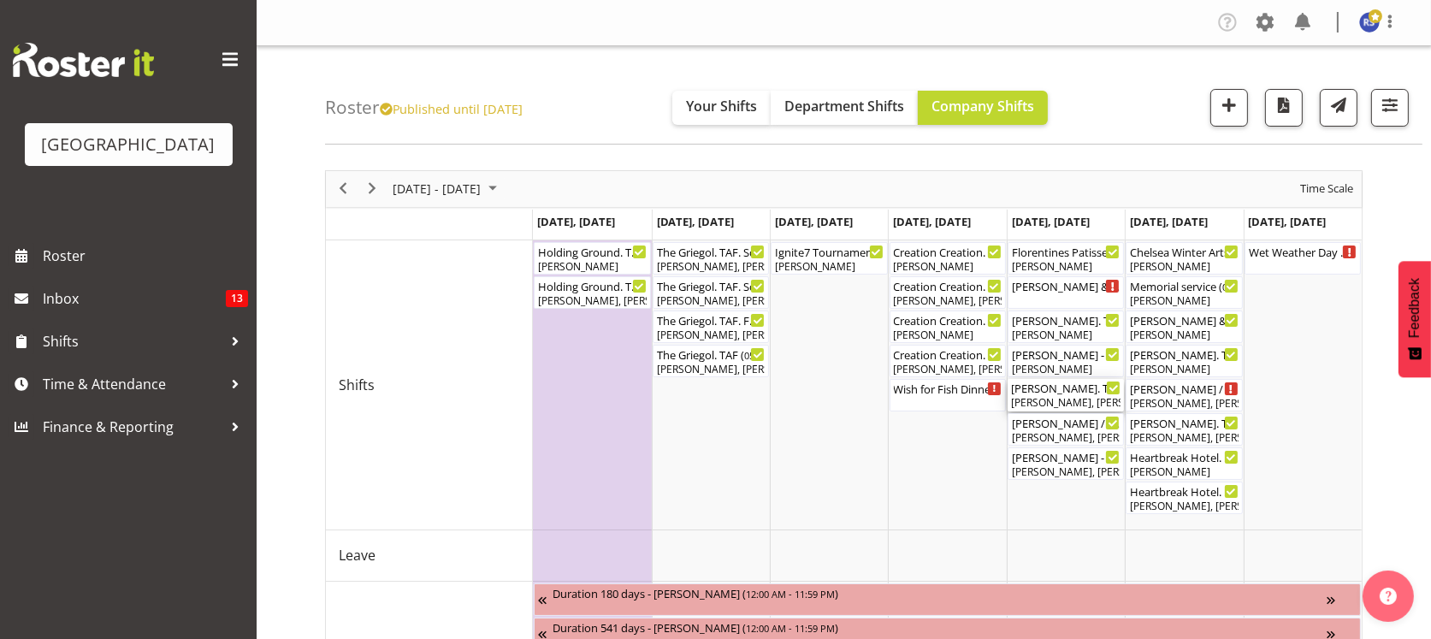
click at [1048, 397] on div "[PERSON_NAME], [PERSON_NAME], [PERSON_NAME]" at bounding box center [1065, 402] width 109 height 15
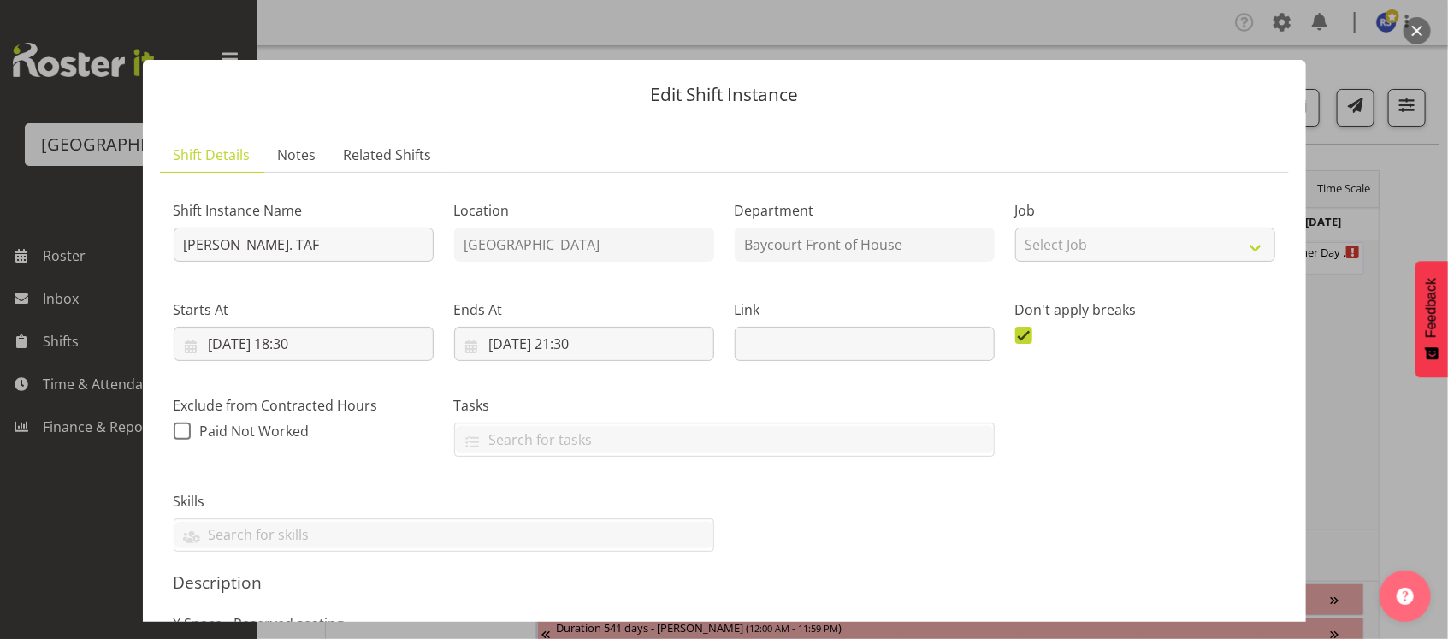
click at [1069, 109] on header "Edit Shift Instance" at bounding box center [724, 90] width 1163 height 61
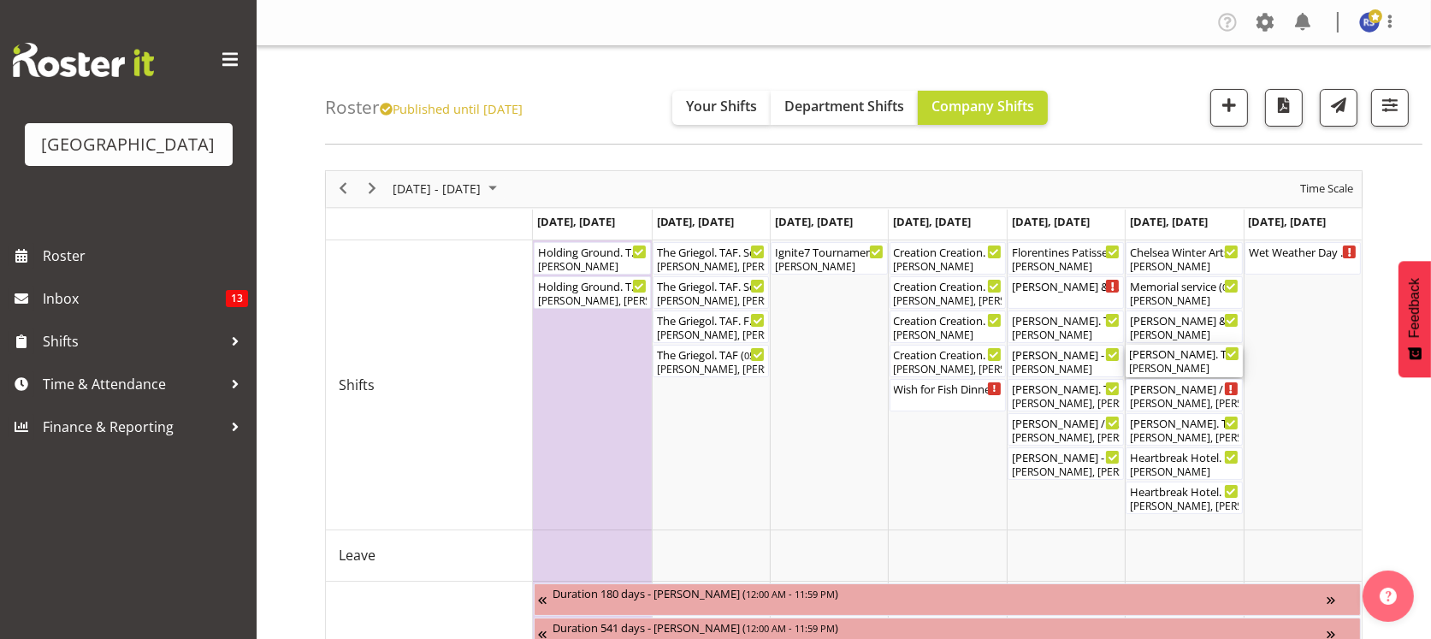
click at [1180, 359] on div "[PERSON_NAME]. TGA Arts Fest. FOHM Shift ( 04:30 PM - 08:15 PM )" at bounding box center [1183, 353] width 109 height 17
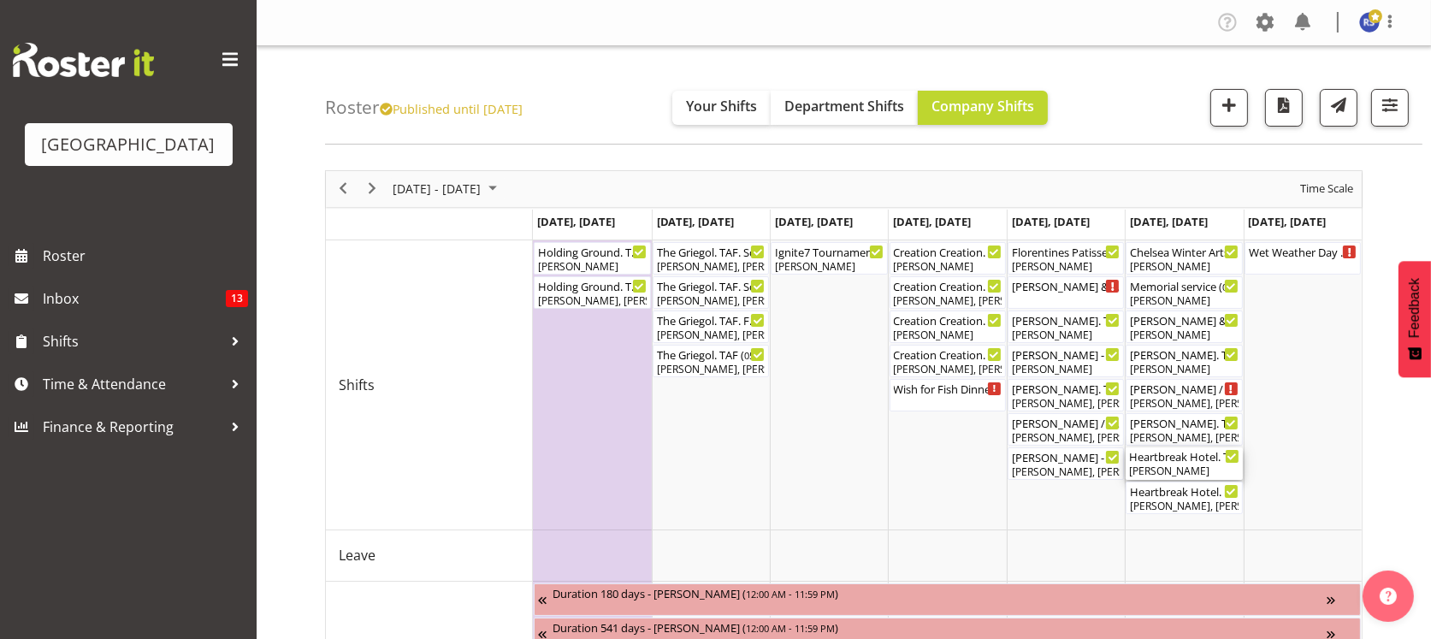
click at [1172, 464] on div "[PERSON_NAME]" at bounding box center [1183, 470] width 109 height 15
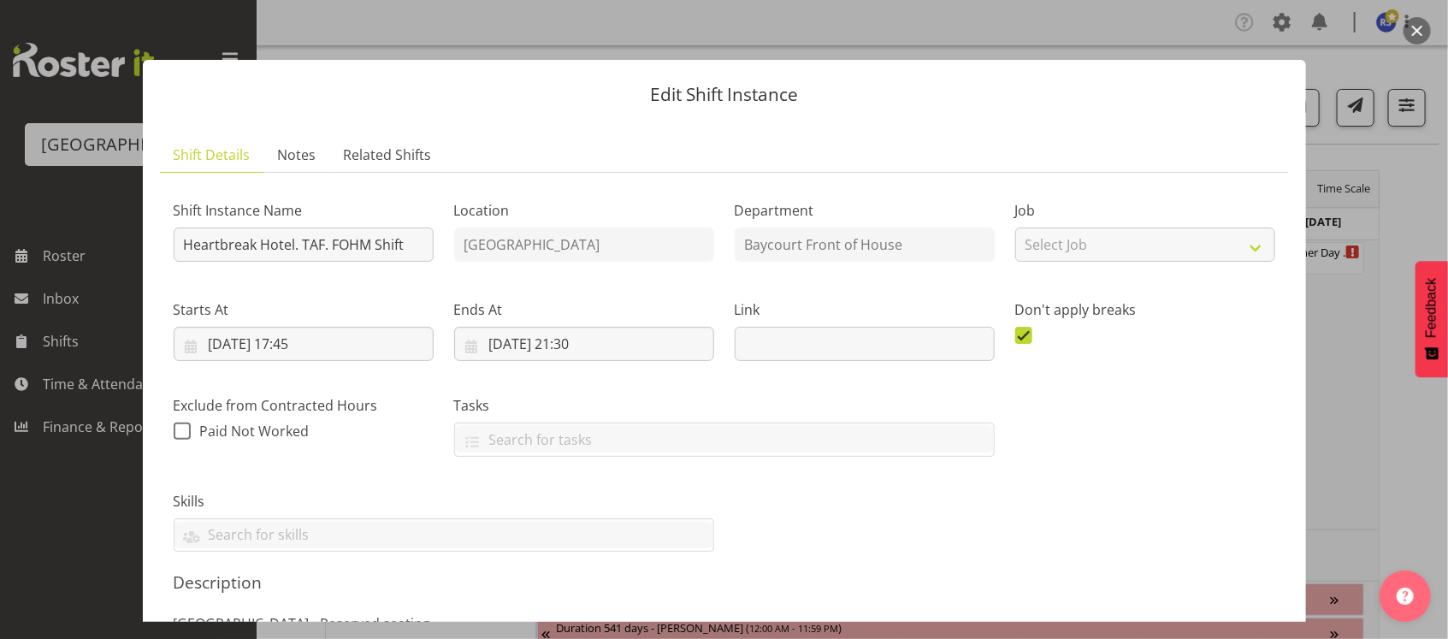
click at [699, 123] on section "Shift Details Notes Related Shifts Shift Instance Name Heartbreak Hotel. TAF. F…" at bounding box center [724, 541] width 1163 height 841
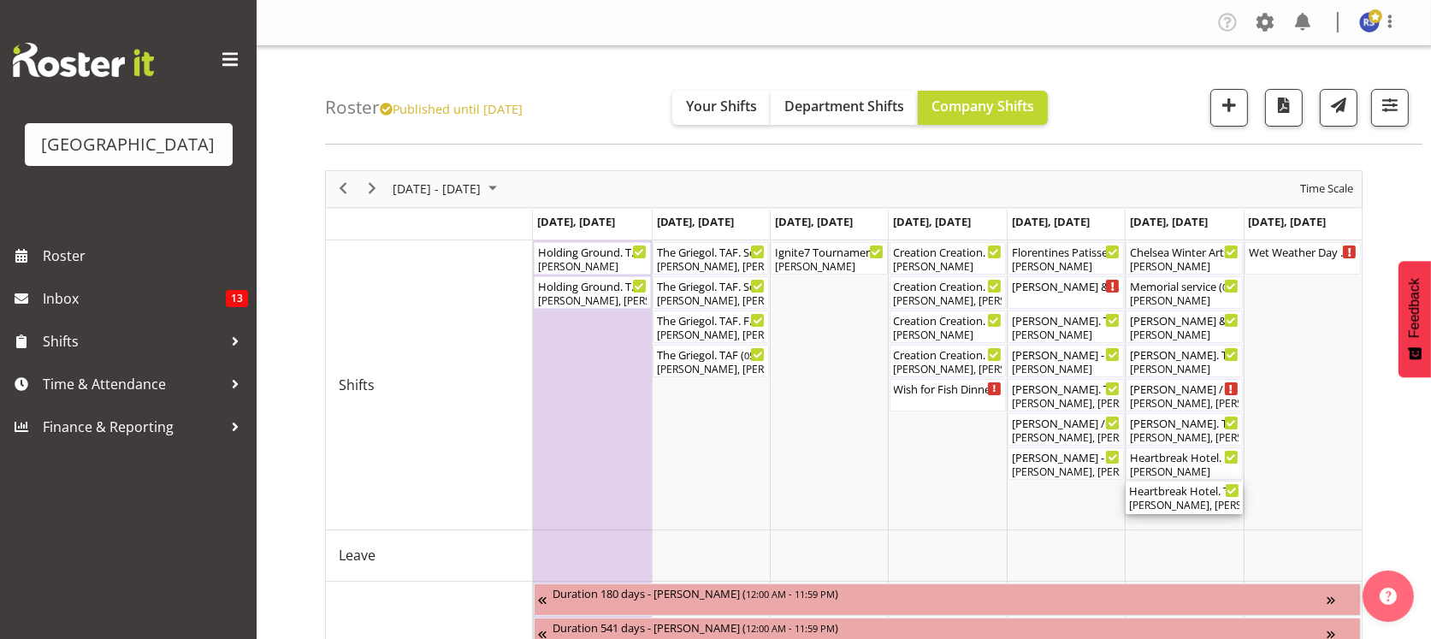
click at [1178, 506] on div "[PERSON_NAME], [PERSON_NAME], [PERSON_NAME], [PERSON_NAME] Awhina [PERSON_NAME]" at bounding box center [1183, 505] width 109 height 15
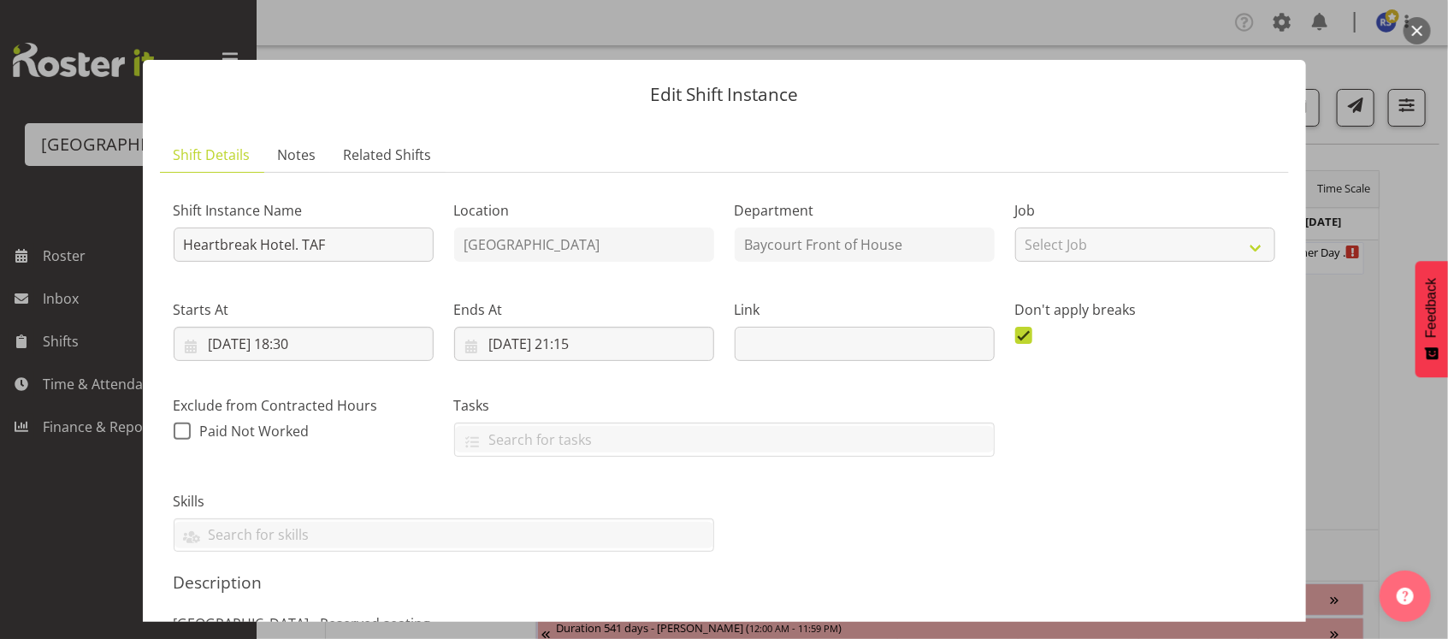
click at [836, 515] on div "Shift Instance Name Heartbreak Hotel. TAF Location [GEOGRAPHIC_DATA] Department…" at bounding box center [724, 369] width 1122 height 387
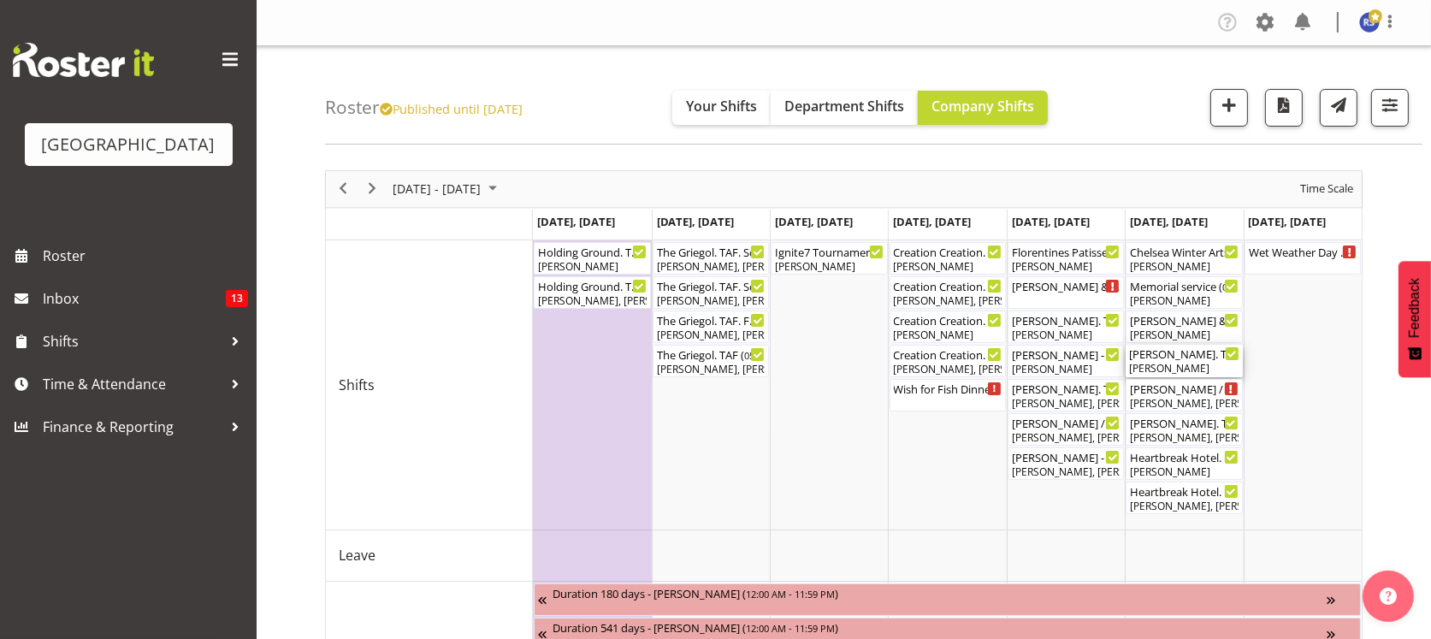
click at [1199, 361] on div "[PERSON_NAME]. TGA Arts Fest. FOHM Shift ( 04:30 PM - 08:15 PM ) [PERSON_NAME]" at bounding box center [1183, 361] width 109 height 32
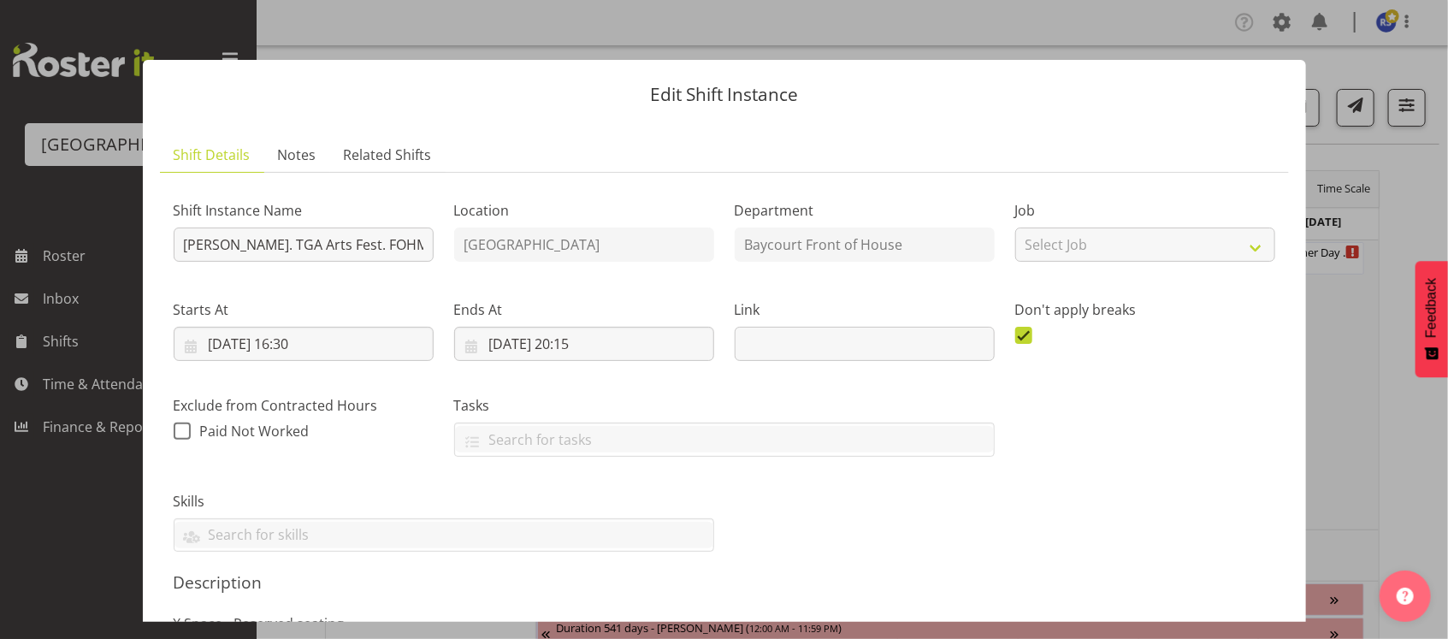
click at [1199, 361] on div "Don't apply breaks" at bounding box center [1145, 323] width 280 height 96
click at [1088, 452] on div "Shift Instance Name [PERSON_NAME]. TGA Arts Fest. FOHM Shift Location [GEOGRAPH…" at bounding box center [724, 369] width 1122 height 387
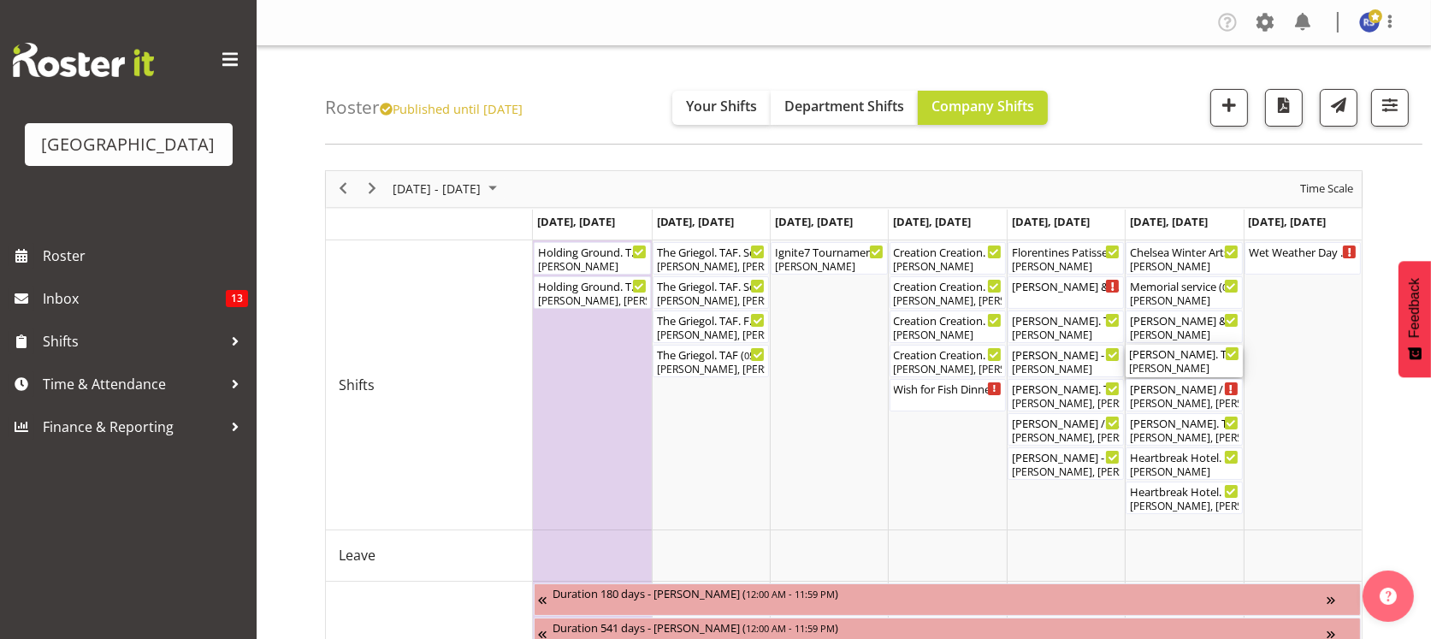
click at [1183, 358] on div "[PERSON_NAME]. TGA Arts Fest. FOHM Shift ( 04:30 PM - 08:15 PM )" at bounding box center [1183, 353] width 109 height 17
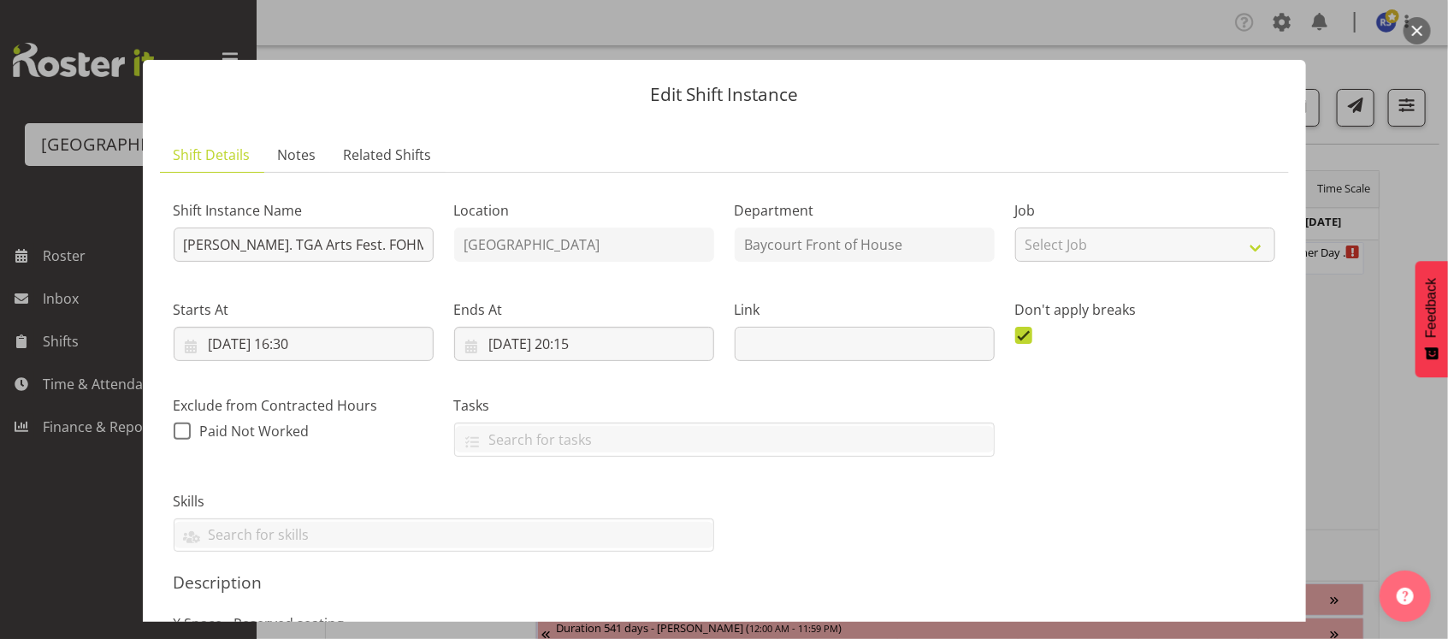
click at [829, 502] on div "Shift Instance Name [PERSON_NAME]. TGA Arts Fest. FOHM Shift Location [GEOGRAPH…" at bounding box center [724, 369] width 1122 height 387
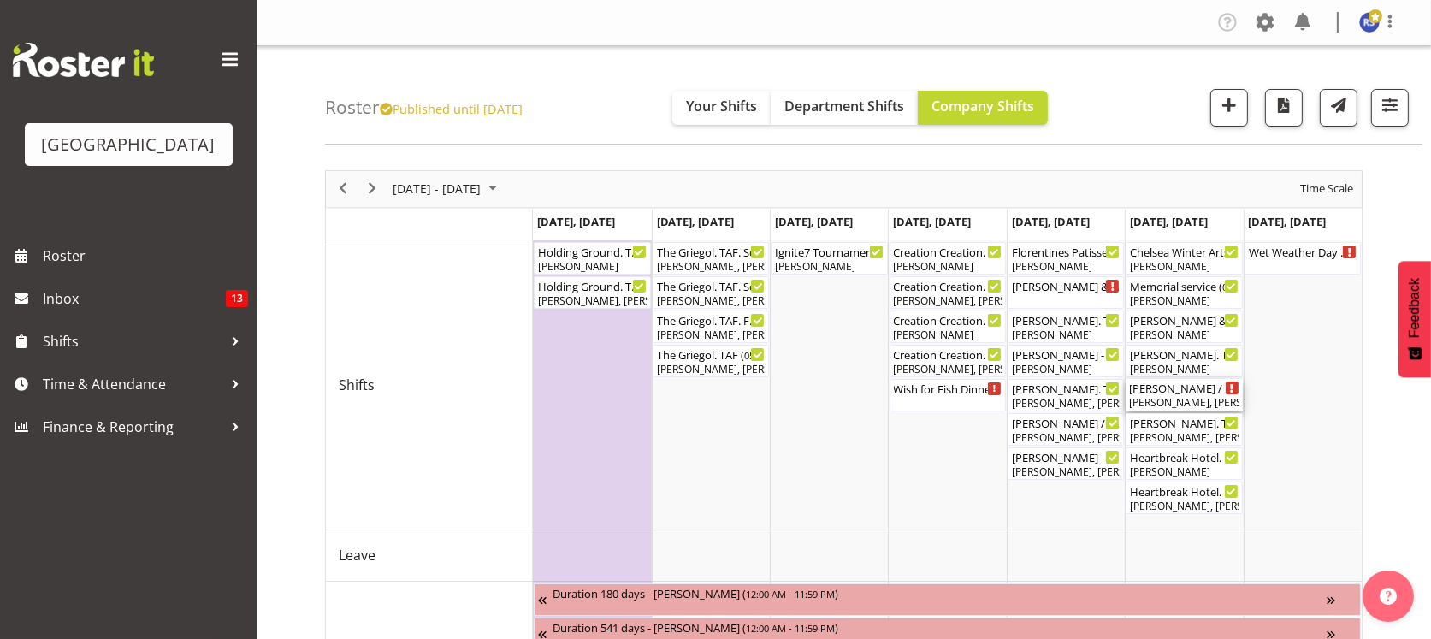
click at [1180, 395] on div "[PERSON_NAME], [PERSON_NAME]" at bounding box center [1183, 402] width 109 height 15
click at [0, 0] on div at bounding box center [0, 0] width 0 height 0
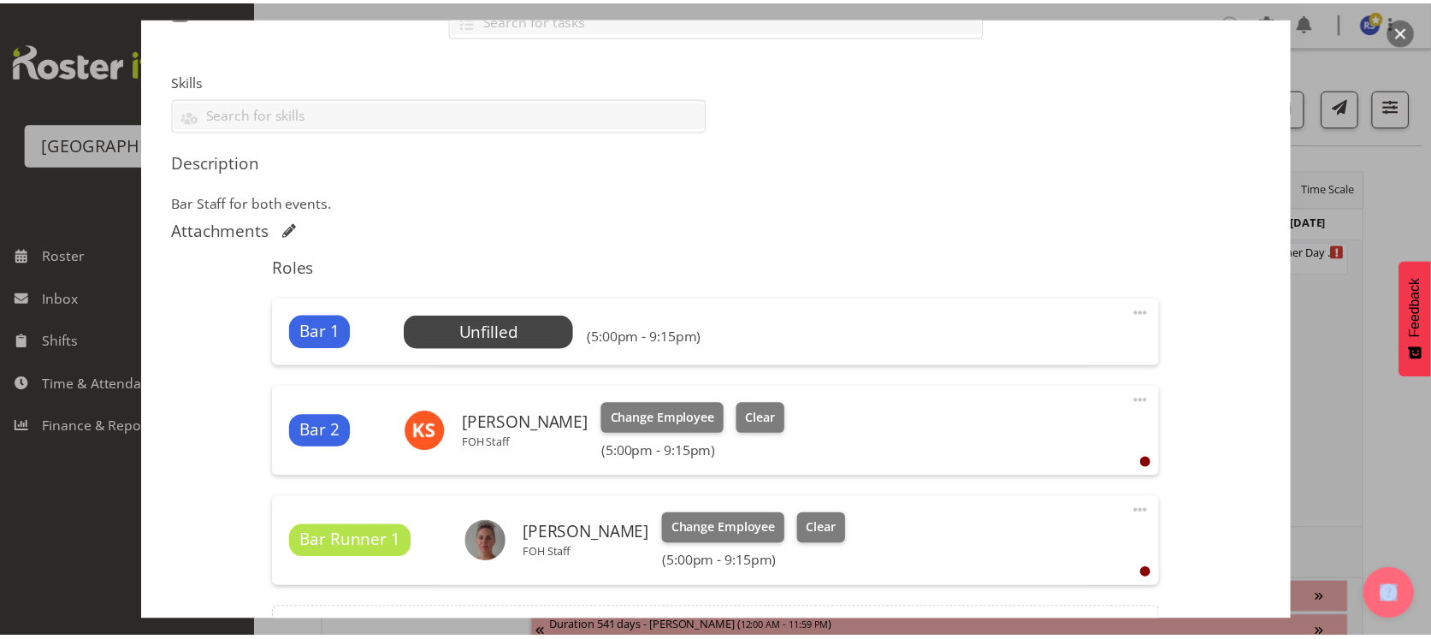
scroll to position [418, 0]
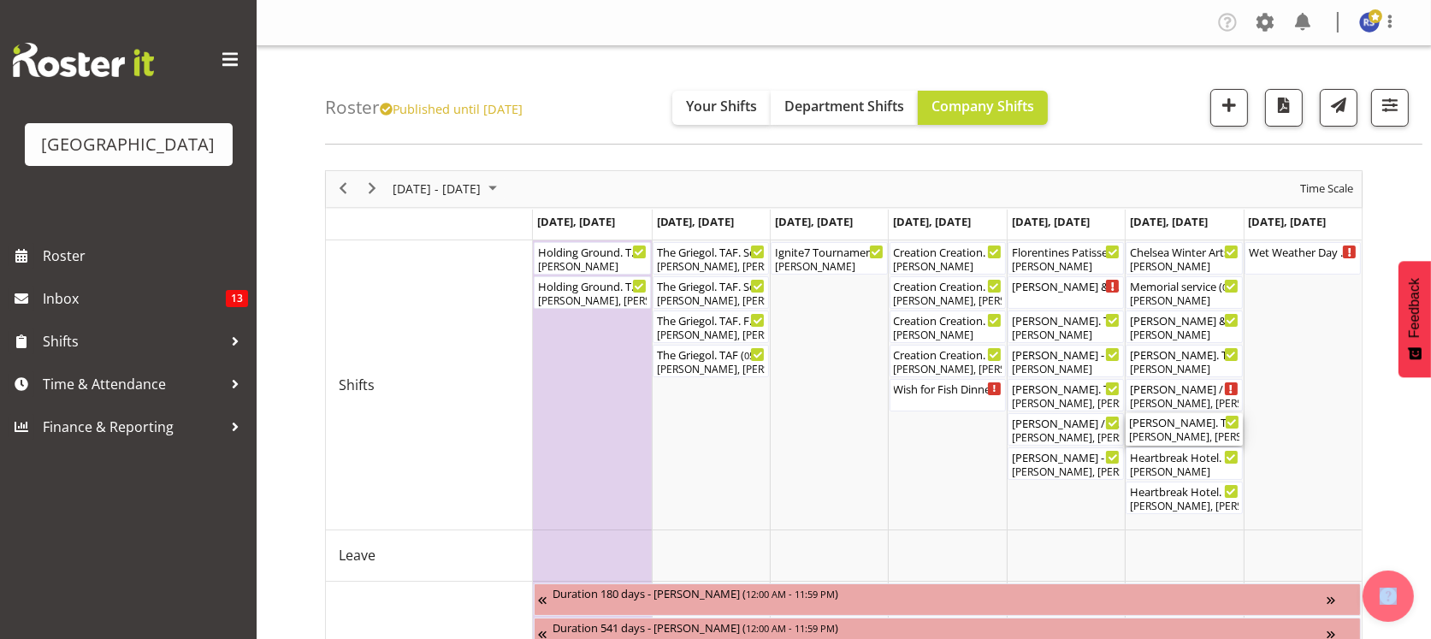
click at [1155, 438] on div "[PERSON_NAME], [PERSON_NAME], [PERSON_NAME]" at bounding box center [1183, 436] width 109 height 15
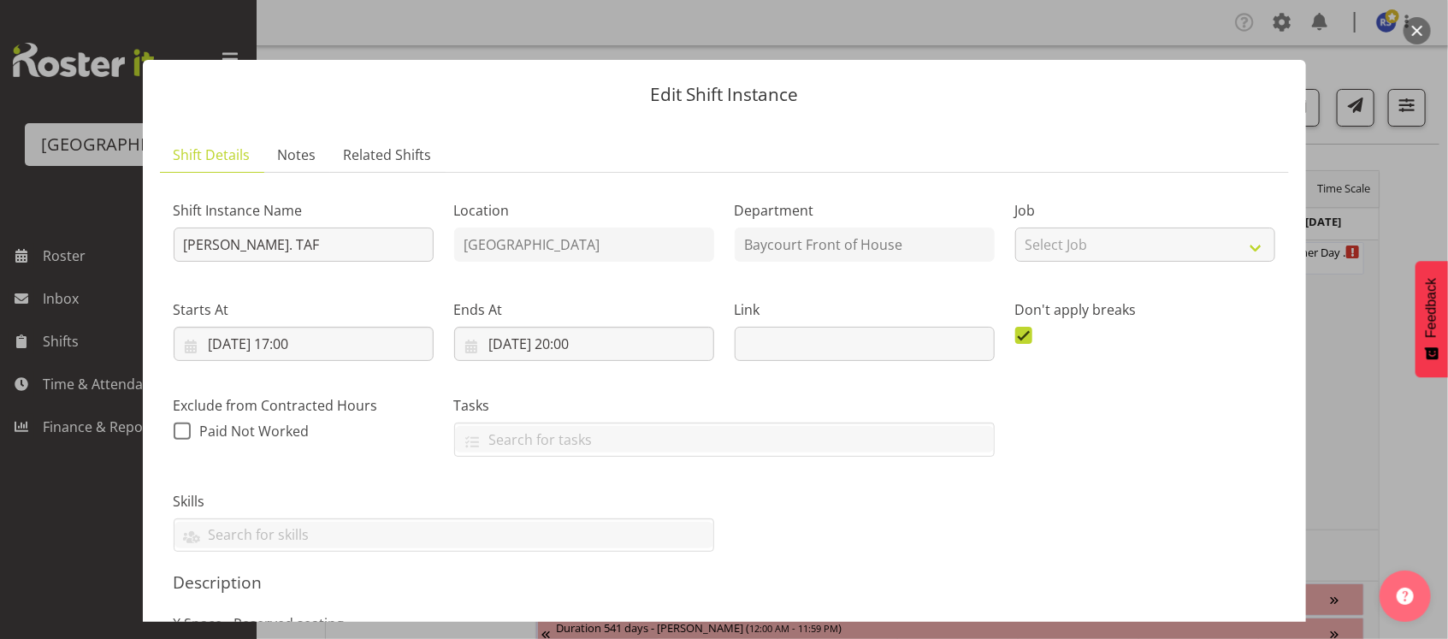
click at [1092, 418] on div "Shift Instance Name [PERSON_NAME]. TAF Location [GEOGRAPHIC_DATA] Department Ba…" at bounding box center [724, 369] width 1122 height 387
